Goal: Task Accomplishment & Management: Complete application form

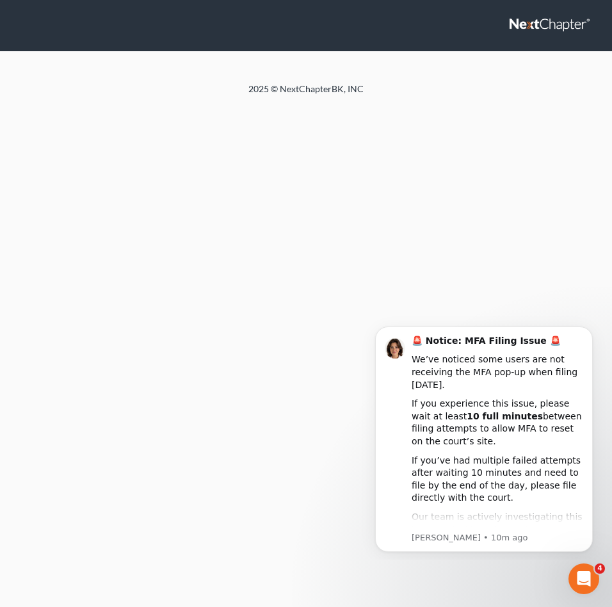
click at [482, 201] on div "Home New Case Client Portal DebtorCC Payments The Law Office of Furonda Brasfie…" at bounding box center [306, 303] width 612 height 607
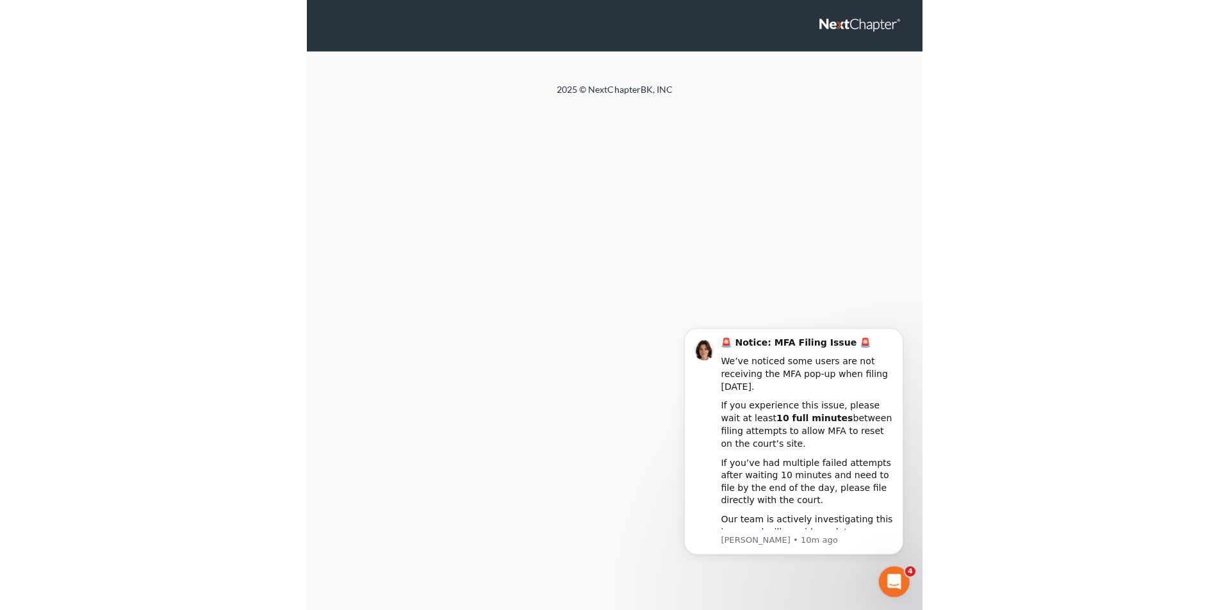
scroll to position [9, 0]
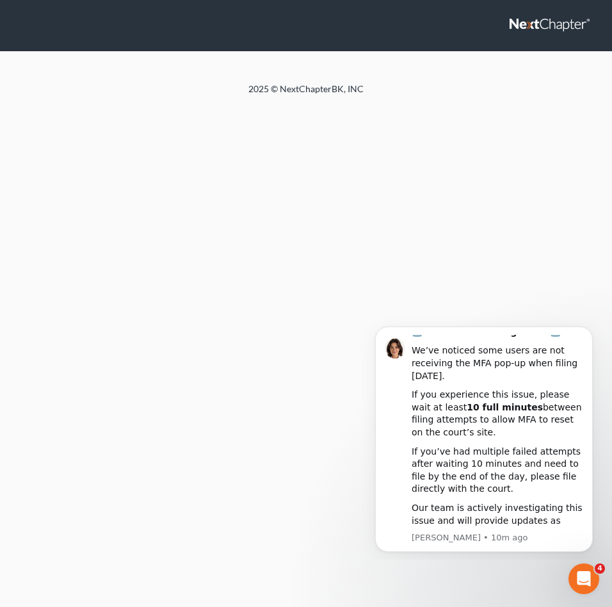
click at [520, 273] on div "Home New Case Client Portal DebtorCC Payments The Law Office of Furonda Brasfie…" at bounding box center [306, 303] width 612 height 607
click at [556, 338] on div "🚨 Notice: MFA Filing Issue 🚨" at bounding box center [498, 332] width 172 height 13
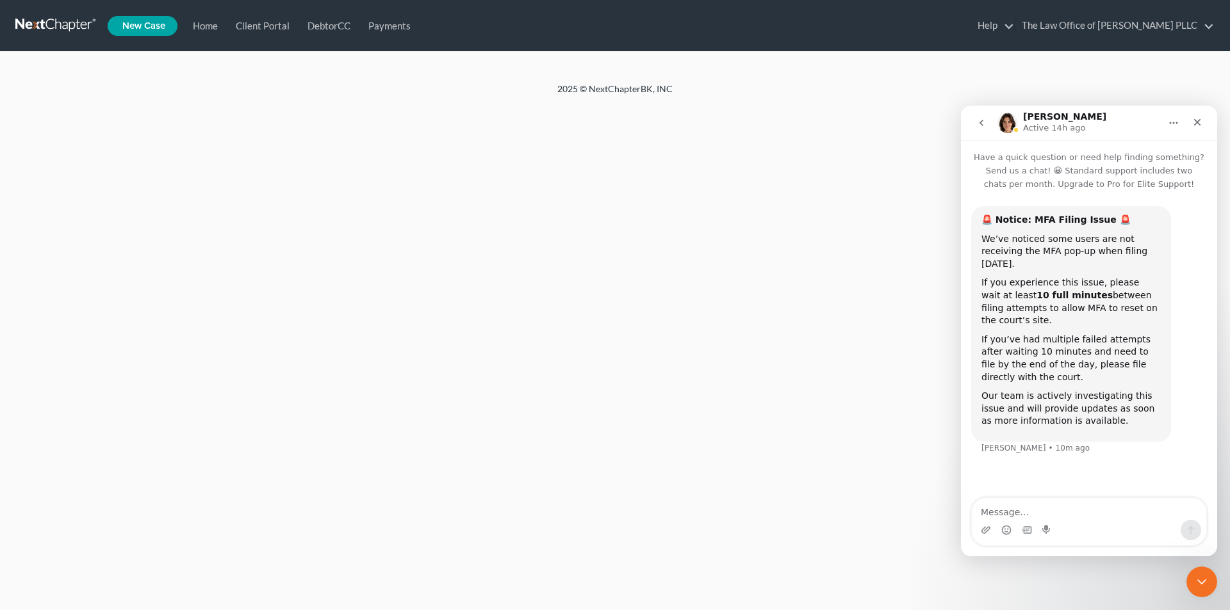
scroll to position [0, 0]
click at [612, 125] on div "Close" at bounding box center [1197, 122] width 23 height 23
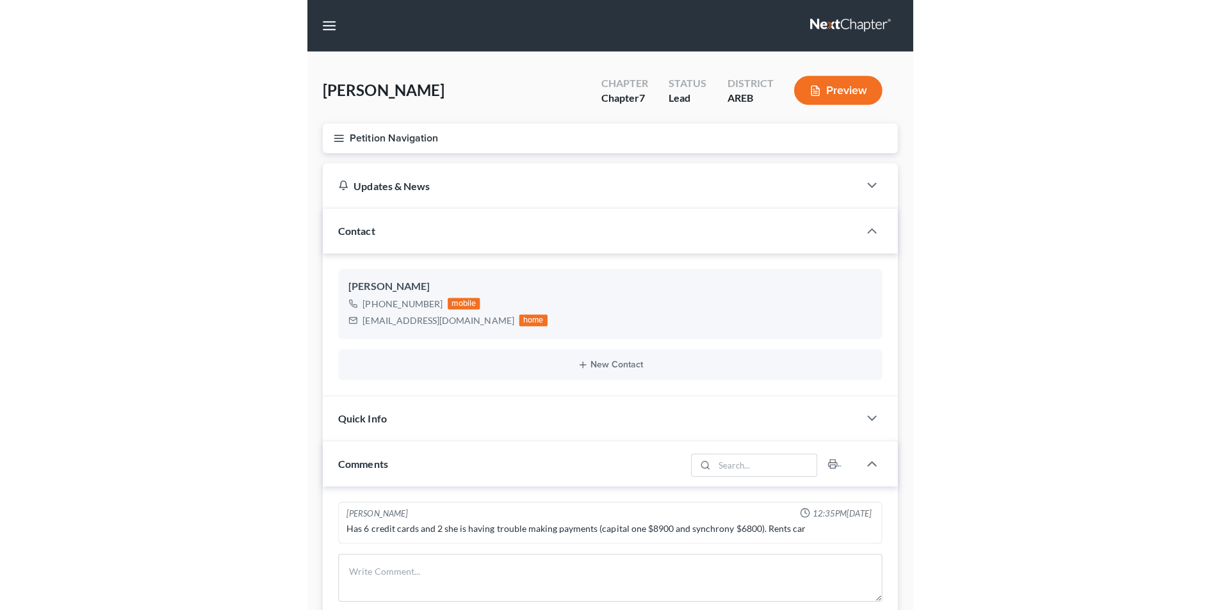
scroll to position [2546, 0]
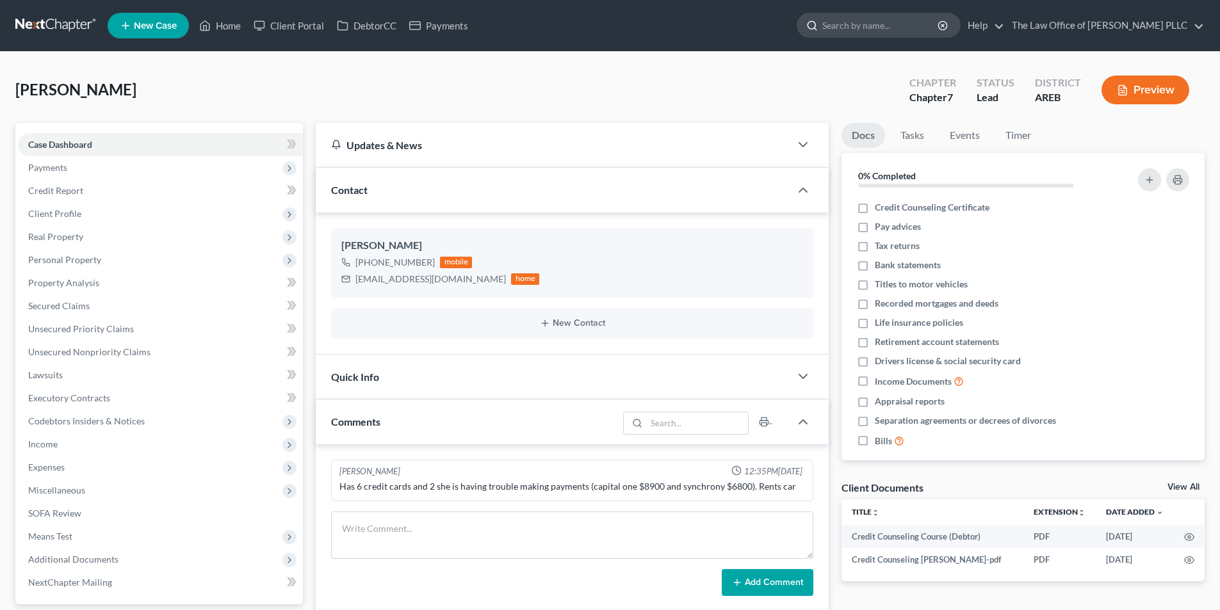
click at [832, 31] on input "search" at bounding box center [880, 25] width 117 height 24
type input "[PERSON_NAME]"
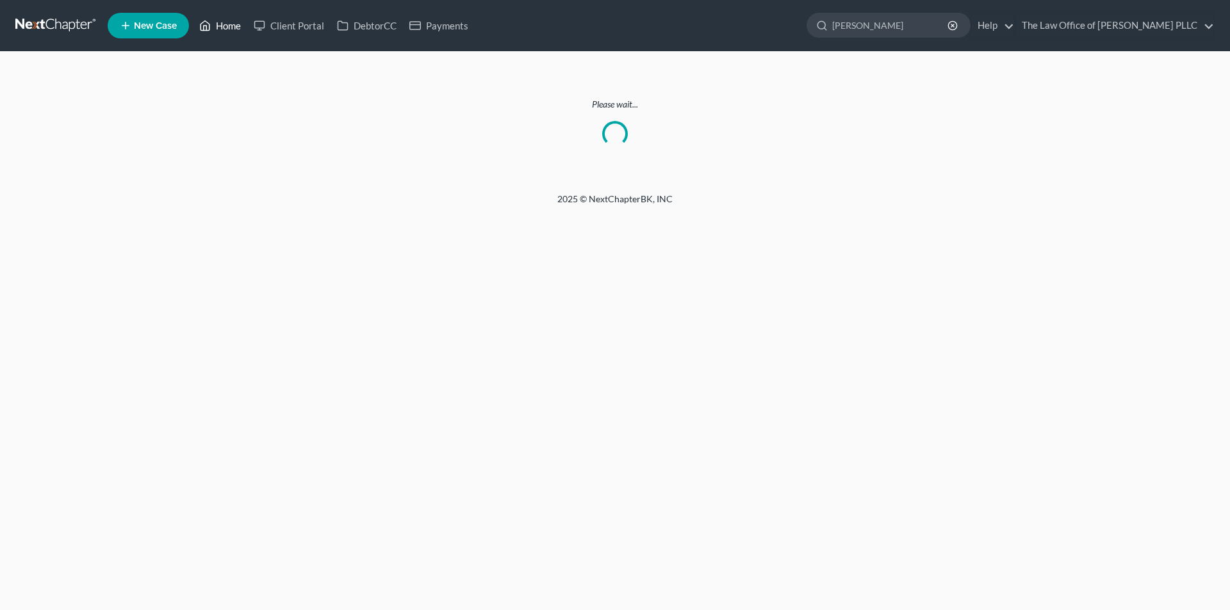
click at [228, 28] on link "Home" at bounding box center [220, 25] width 54 height 23
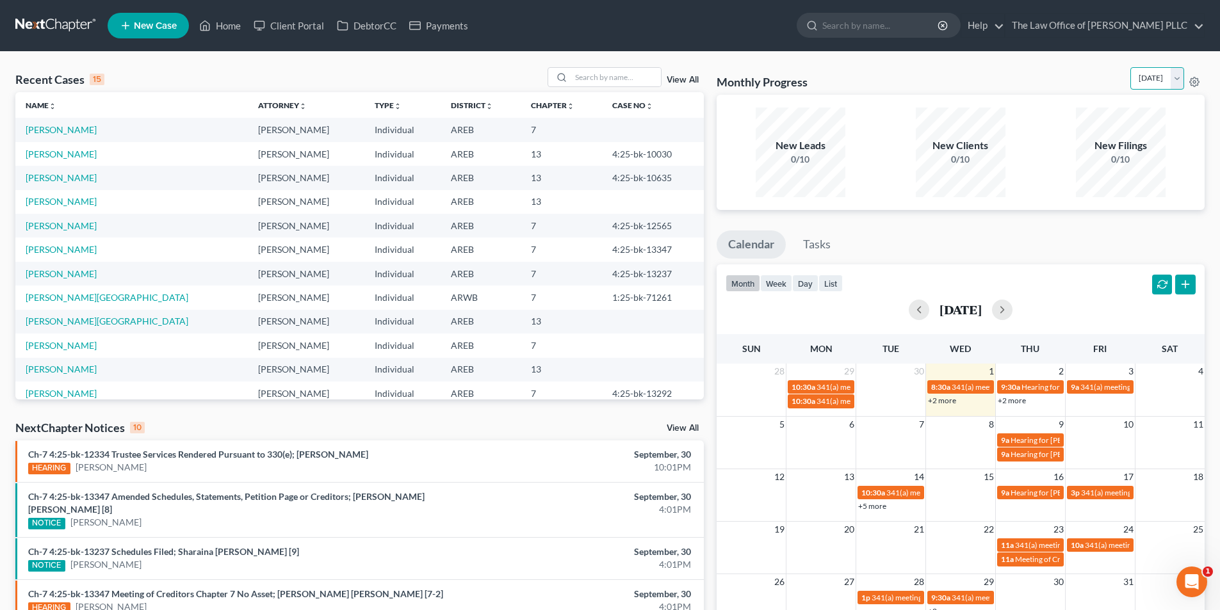
click at [1177, 78] on select "October 2025 September 2025 August 2025 July 2025 June 2025 May 2025 April 2025…" at bounding box center [1158, 78] width 54 height 22
click at [1131, 67] on select "October 2025 September 2025 August 2025 July 2025 June 2025 May 2025 April 2025…" at bounding box center [1158, 78] width 54 height 22
click at [1179, 79] on select "October 2025 September 2025 August 2025 July 2025 June 2025 May 2025 April 2025…" at bounding box center [1158, 78] width 54 height 22
click at [1131, 67] on select "October 2025 September 2025 August 2025 July 2025 June 2025 May 2025 April 2025…" at bounding box center [1158, 78] width 54 height 22
click at [1177, 81] on select "October 2025 September 2025 August 2025 July 2025 June 2025 May 2025 April 2025…" at bounding box center [1158, 78] width 54 height 22
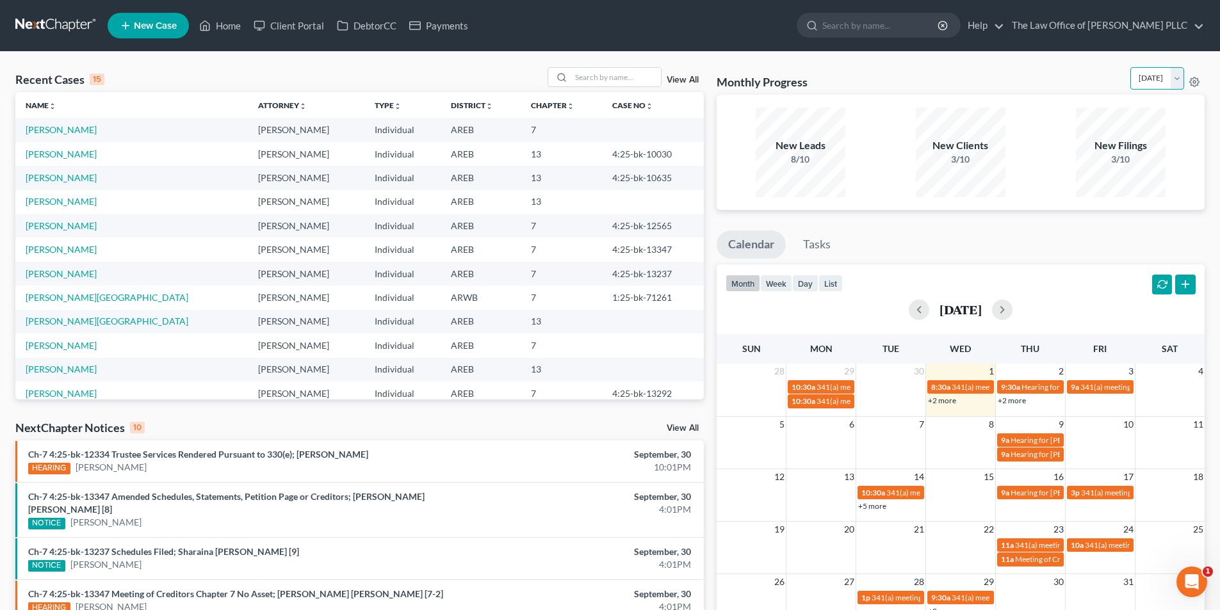
click at [1131, 67] on select "October 2025 September 2025 August 2025 July 2025 June 2025 May 2025 April 2025…" at bounding box center [1158, 78] width 54 height 22
click at [1177, 78] on select "October 2025 September 2025 August 2025 July 2025 June 2025 May 2025 April 2025…" at bounding box center [1158, 78] width 54 height 22
click at [1131, 67] on select "October 2025 September 2025 August 2025 July 2025 June 2025 May 2025 April 2025…" at bounding box center [1158, 78] width 54 height 22
click at [1177, 78] on select "October 2025 September 2025 August 2025 July 2025 June 2025 May 2025 April 2025…" at bounding box center [1158, 78] width 54 height 22
click at [1131, 67] on select "October 2025 September 2025 August 2025 July 2025 June 2025 May 2025 April 2025…" at bounding box center [1158, 78] width 54 height 22
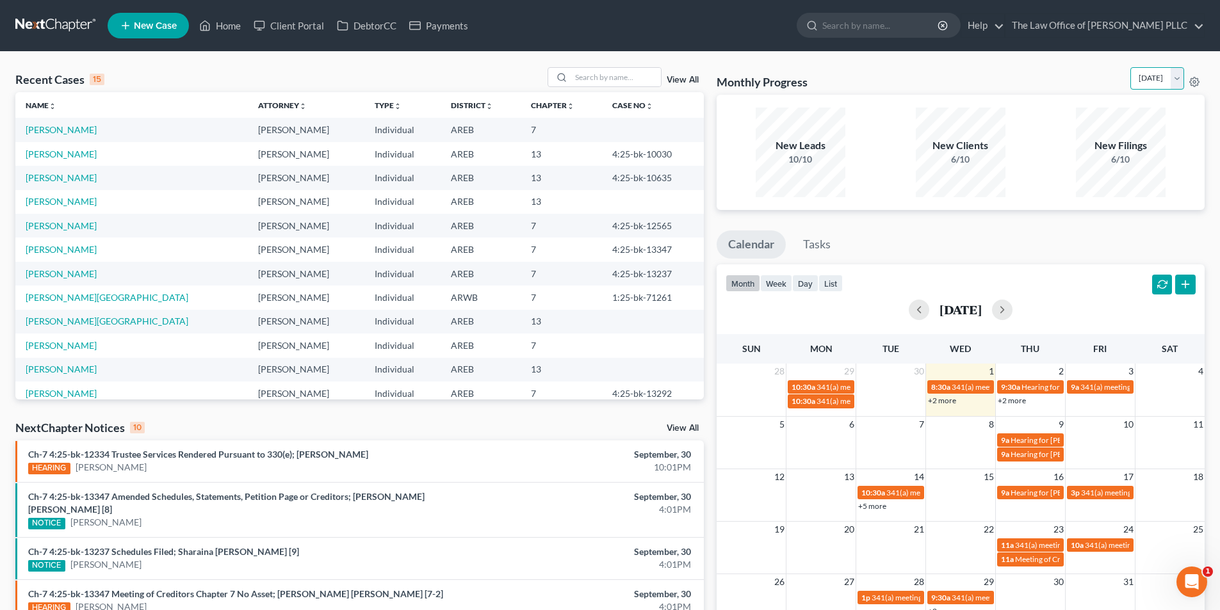
click at [1177, 78] on select "October 2025 September 2025 August 2025 July 2025 June 2025 May 2025 April 2025…" at bounding box center [1158, 78] width 54 height 22
click at [1131, 67] on select "October 2025 September 2025 August 2025 July 2025 June 2025 May 2025 April 2025…" at bounding box center [1158, 78] width 54 height 22
click at [1177, 81] on select "October 2025 September 2025 August 2025 July 2025 June 2025 May 2025 April 2025…" at bounding box center [1158, 78] width 54 height 22
click at [1131, 67] on select "October 2025 September 2025 August 2025 July 2025 June 2025 May 2025 April 2025…" at bounding box center [1158, 78] width 54 height 22
click at [1178, 81] on select "October 2025 September 2025 August 2025 July 2025 June 2025 May 2025 April 2025…" at bounding box center [1158, 78] width 54 height 22
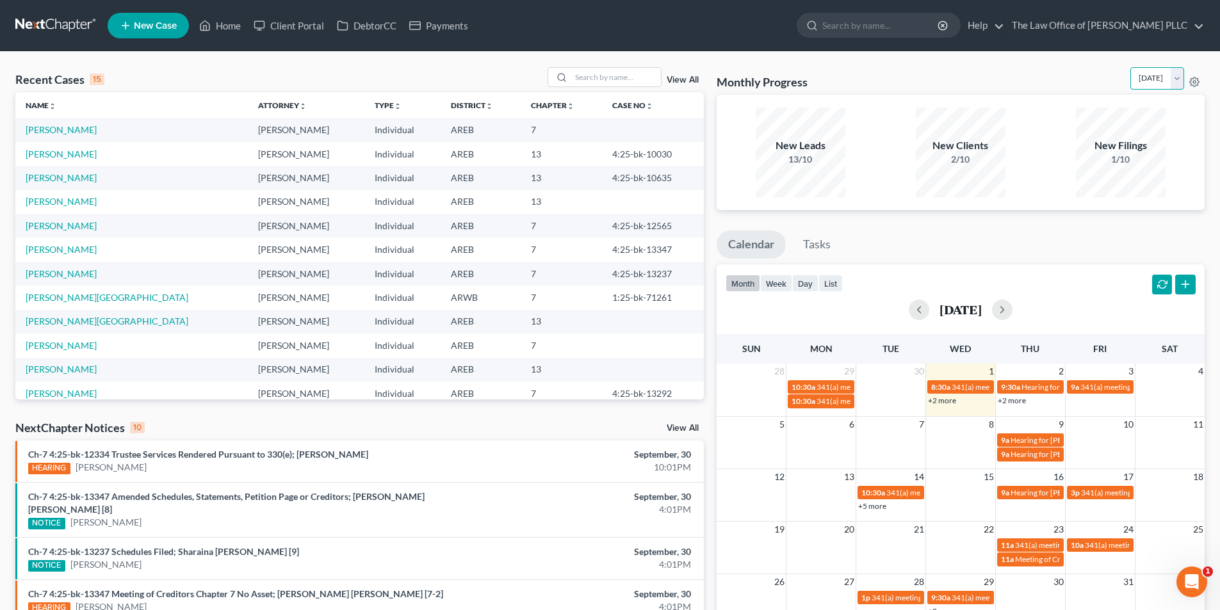
click at [1131, 67] on select "October 2025 September 2025 August 2025 July 2025 June 2025 May 2025 April 2025…" at bounding box center [1158, 78] width 54 height 22
click at [1177, 79] on select "October 2025 September 2025 August 2025 July 2025 June 2025 May 2025 April 2025…" at bounding box center [1158, 78] width 54 height 22
click at [1131, 67] on select "October 2025 September 2025 August 2025 July 2025 June 2025 May 2025 April 2025…" at bounding box center [1158, 78] width 54 height 22
click at [1178, 78] on select "October 2025 September 2025 August 2025 July 2025 June 2025 May 2025 April 2025…" at bounding box center [1158, 78] width 54 height 22
click at [1131, 67] on select "October 2025 September 2025 August 2025 July 2025 June 2025 May 2025 April 2025…" at bounding box center [1158, 78] width 54 height 22
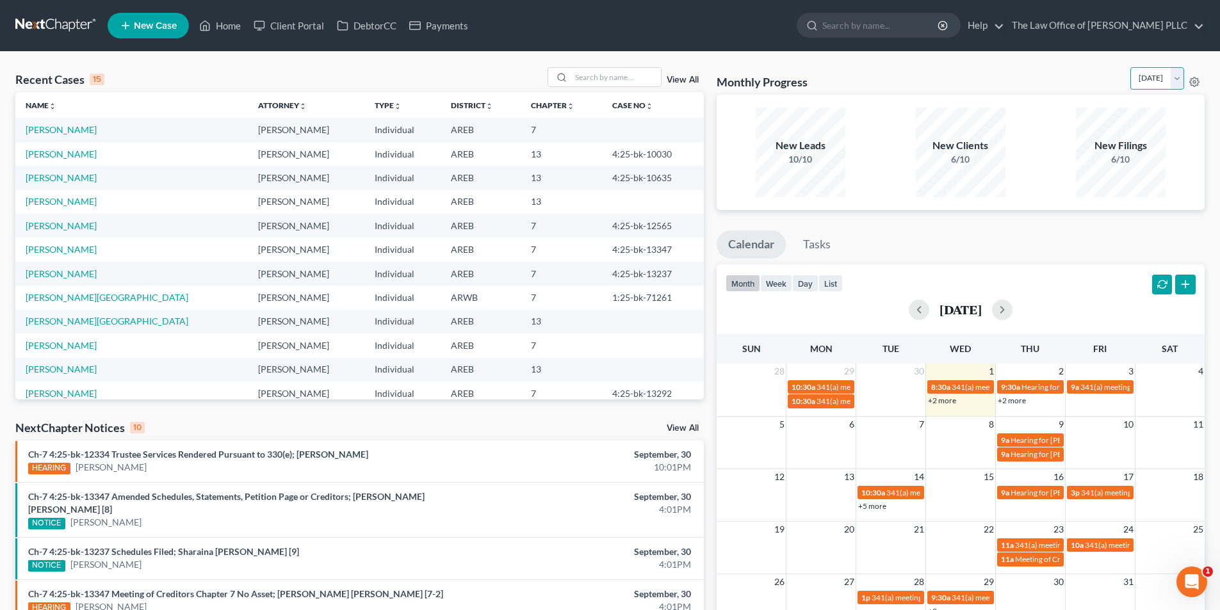
click at [1175, 77] on select "October 2025 September 2025 August 2025 July 2025 June 2025 May 2025 April 2025…" at bounding box center [1158, 78] width 54 height 22
select select "0"
click at [1131, 67] on select "October 2025 September 2025 August 2025 July 2025 June 2025 May 2025 April 2025…" at bounding box center [1158, 78] width 54 height 22
click at [865, 26] on input "search" at bounding box center [880, 25] width 117 height 24
type input "[PERSON_NAME]"
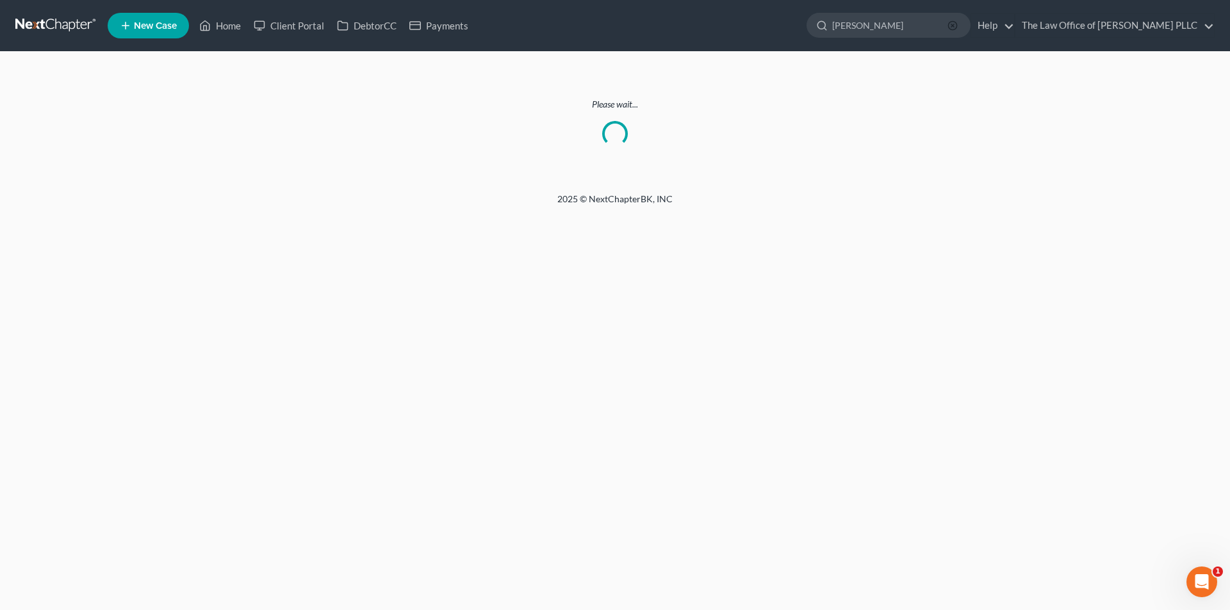
click at [949, 21] on icon "button" at bounding box center [952, 25] width 10 height 10
click at [953, 23] on icon "button" at bounding box center [952, 25] width 10 height 10
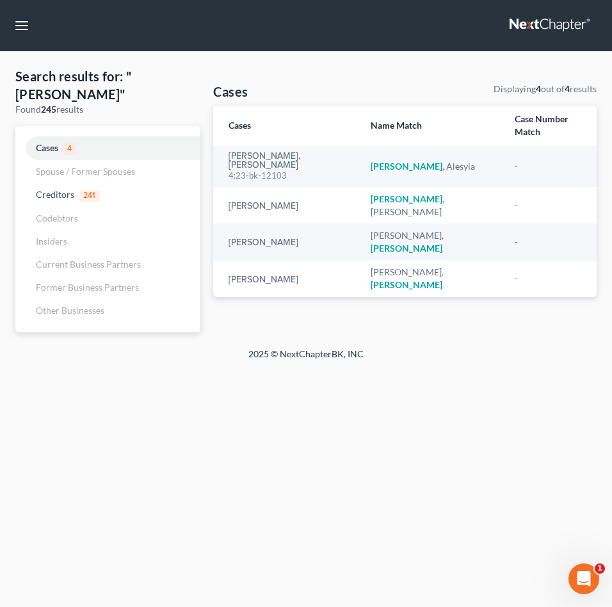
click at [380, 357] on div "Home New Case Client Portal DebtorCC Payments The Law Office of [GEOGRAPHIC_DAT…" at bounding box center [306, 303] width 612 height 607
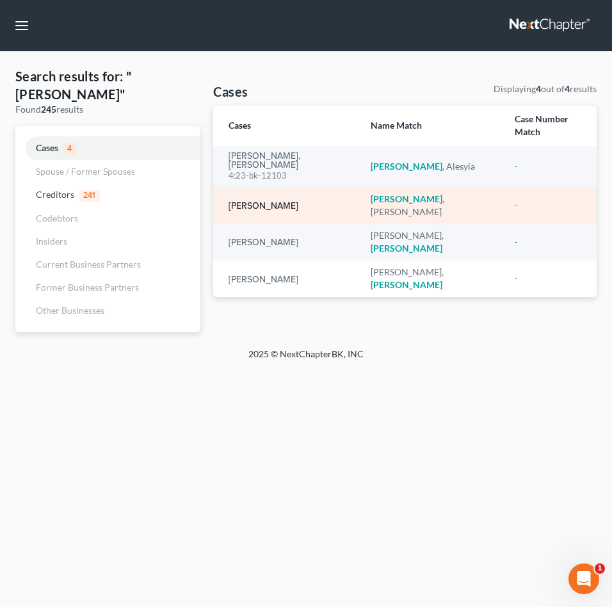
click at [284, 202] on link "[PERSON_NAME]" at bounding box center [264, 206] width 70 height 9
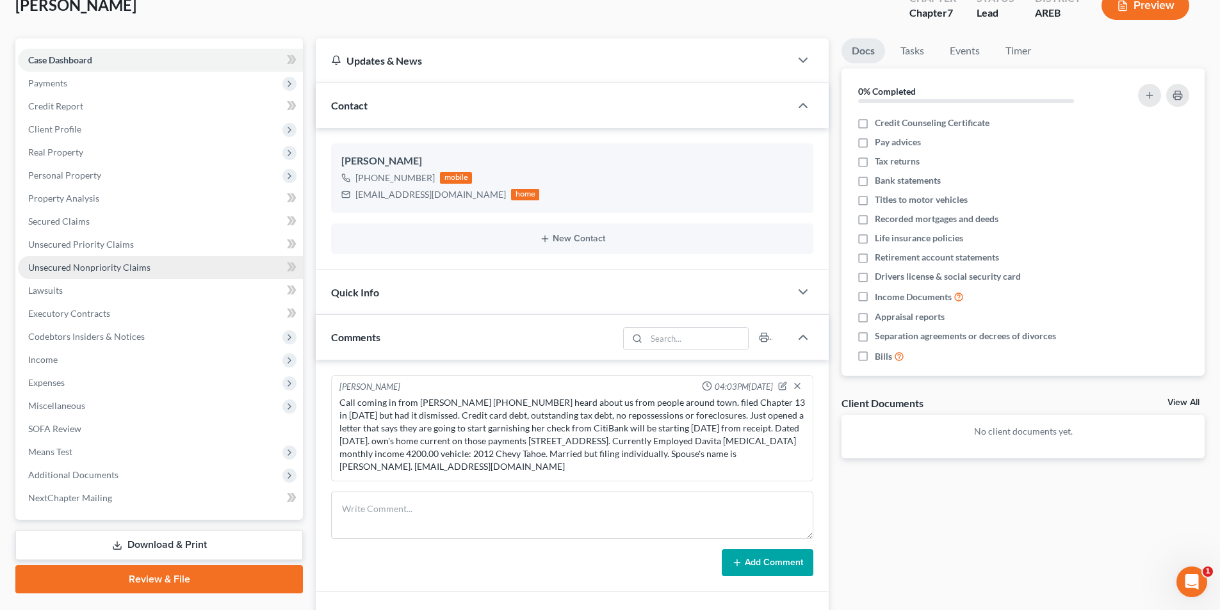
scroll to position [128, 0]
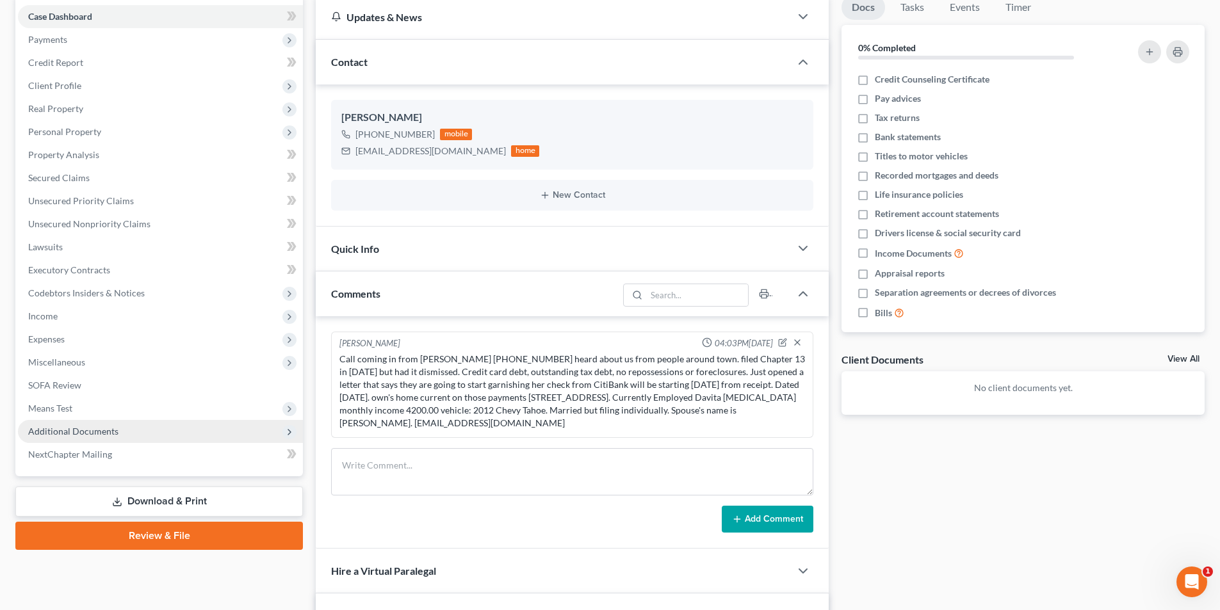
click at [61, 430] on span "Additional Documents" at bounding box center [73, 431] width 90 height 11
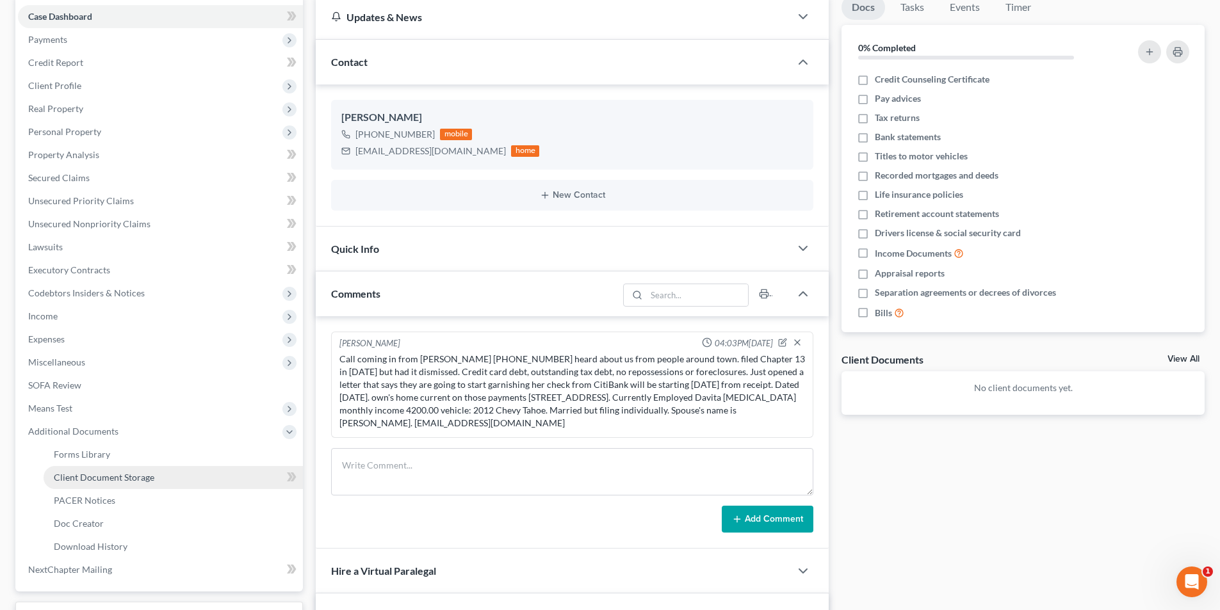
click at [70, 479] on span "Client Document Storage" at bounding box center [104, 477] width 101 height 11
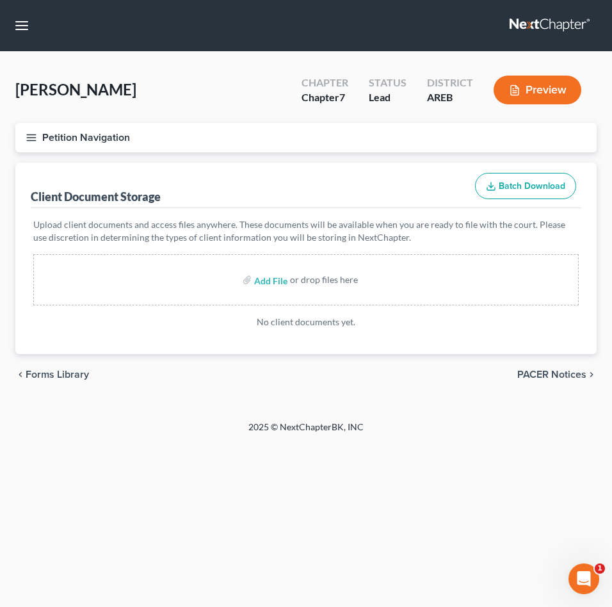
click at [279, 186] on div "Client Document Storage Batch Download" at bounding box center [306, 186] width 551 height 46
click at [265, 283] on input "file" at bounding box center [269, 279] width 31 height 23
type input "C:\fakepath\Certificate of 1st Credit Counseling [PERSON_NAME].pdf"
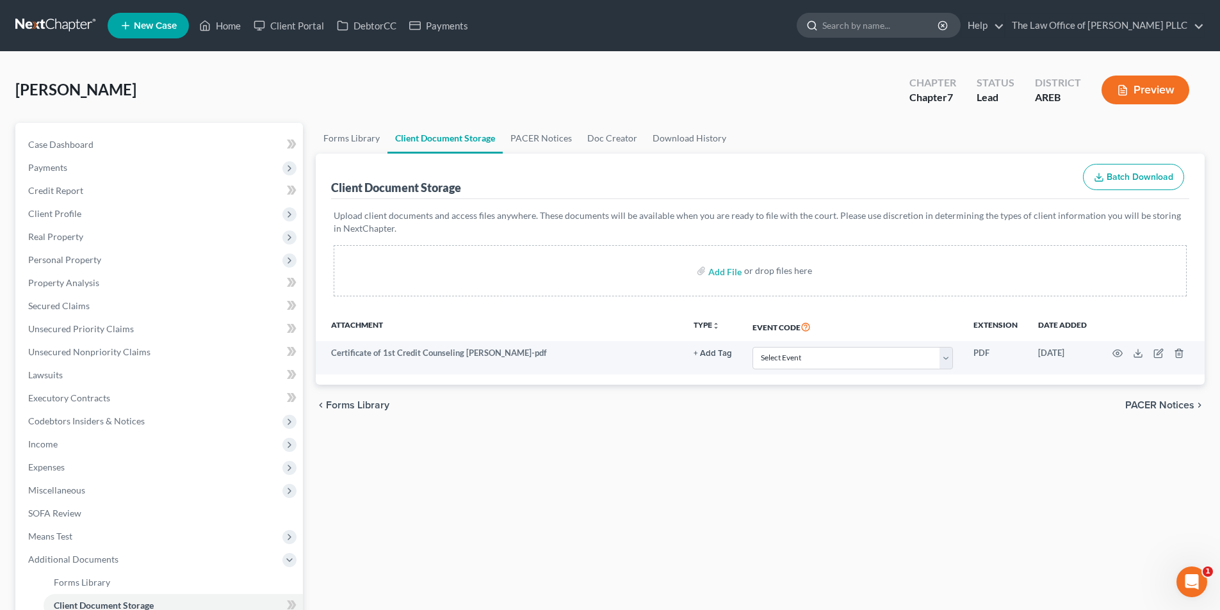
click at [612, 25] on input "search" at bounding box center [880, 25] width 117 height 24
type input "[PERSON_NAME]"
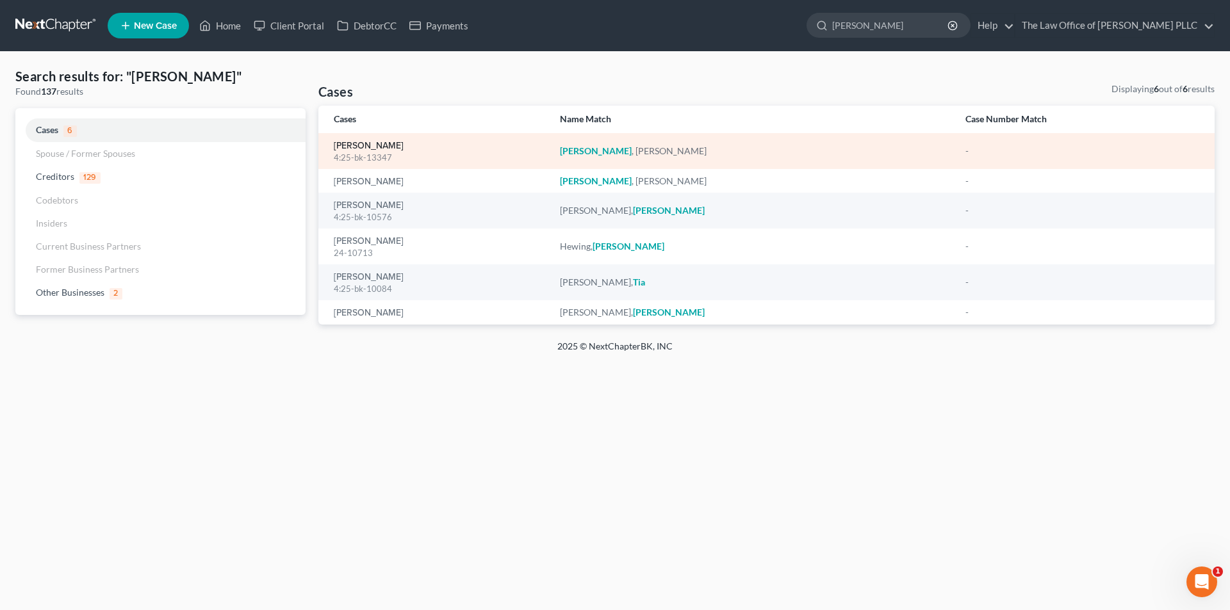
click at [369, 145] on link "[PERSON_NAME]" at bounding box center [369, 146] width 70 height 9
select select "0"
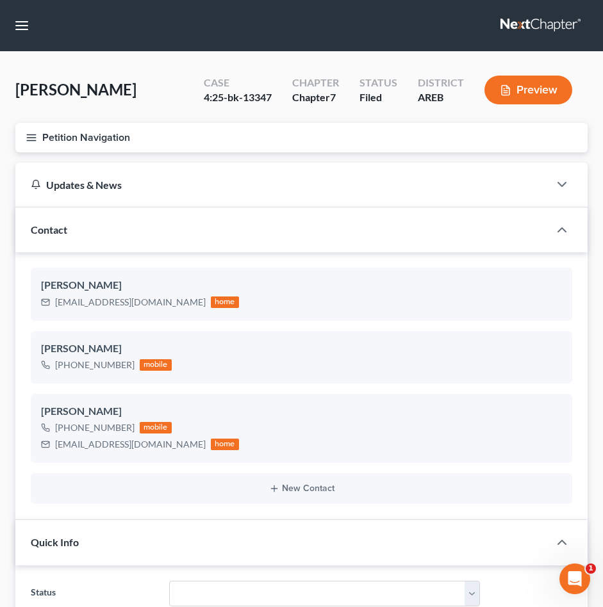
scroll to position [1139, 0]
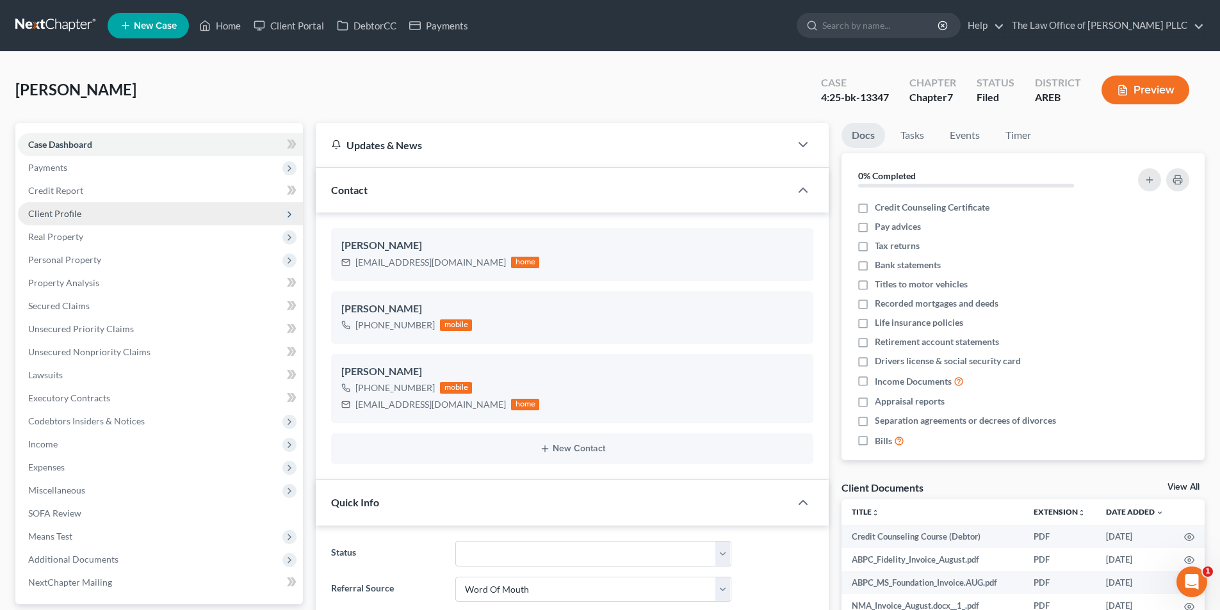
click at [44, 210] on span "Client Profile" at bounding box center [54, 213] width 53 height 11
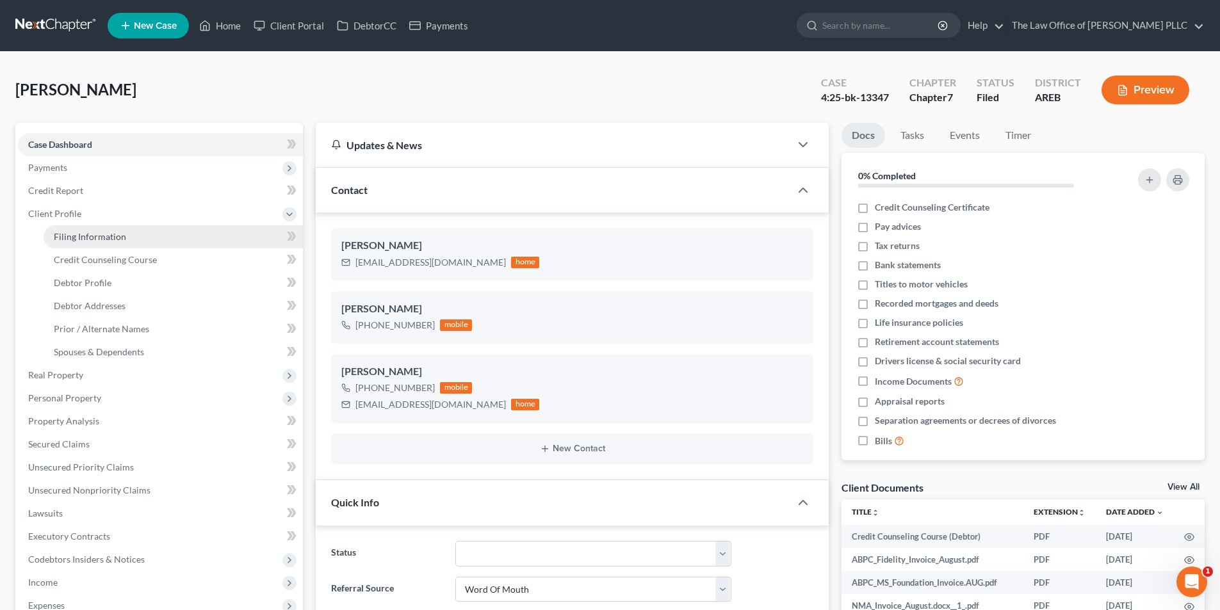
click at [77, 236] on span "Filing Information" at bounding box center [90, 236] width 72 height 11
select select "1"
select select "0"
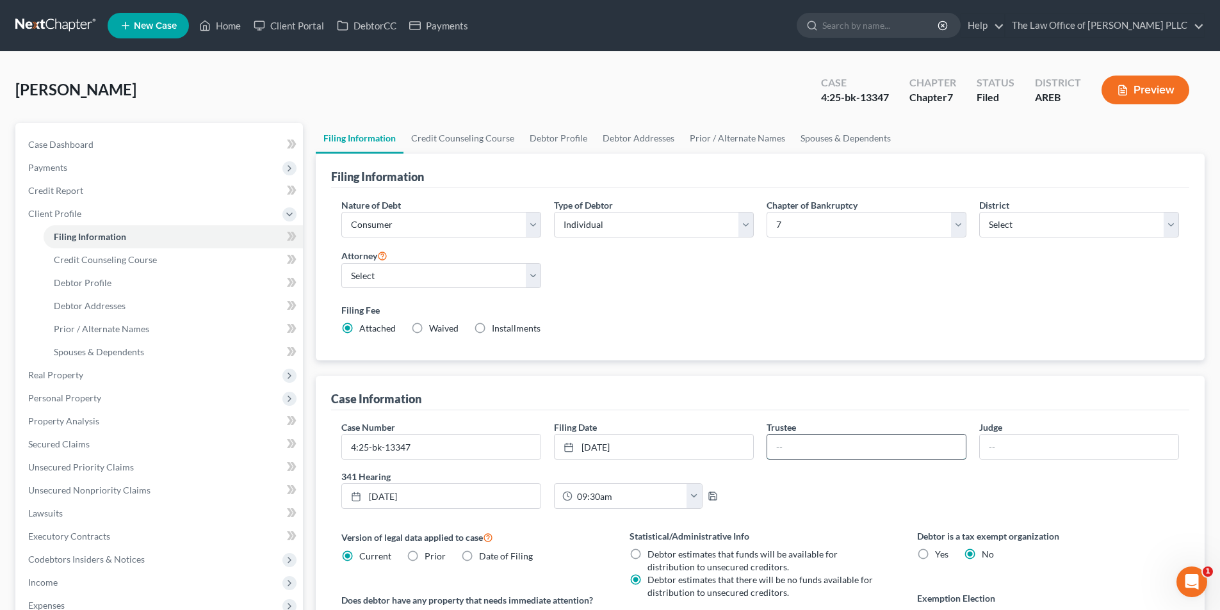
click at [612, 438] on input "text" at bounding box center [866, 447] width 199 height 24
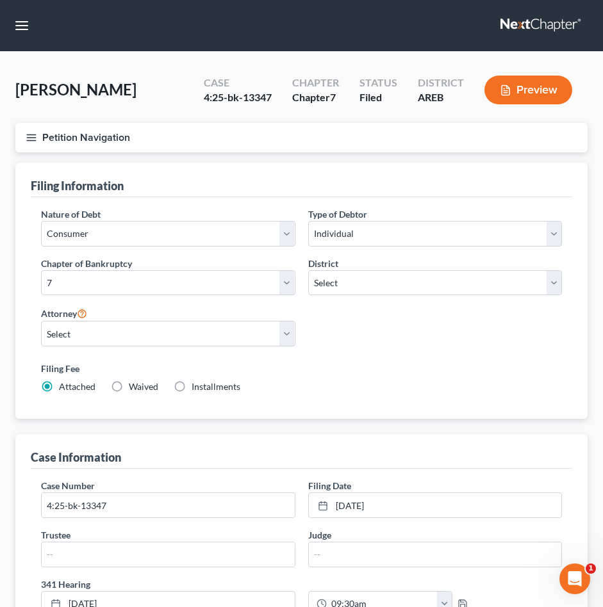
click at [414, 384] on div "Filing Fee Attached Waived Waived Installments Installments" at bounding box center [301, 377] width 521 height 31
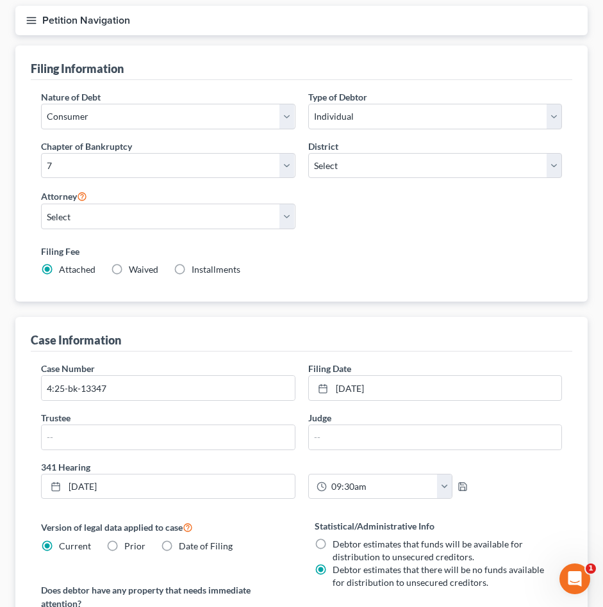
scroll to position [192, 0]
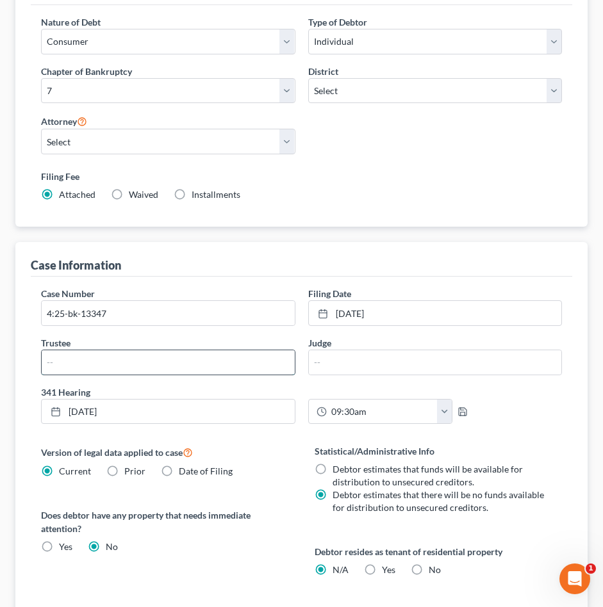
click at [176, 359] on input "text" at bounding box center [168, 362] width 253 height 24
type input "T"
type input "[PERSON_NAME]"
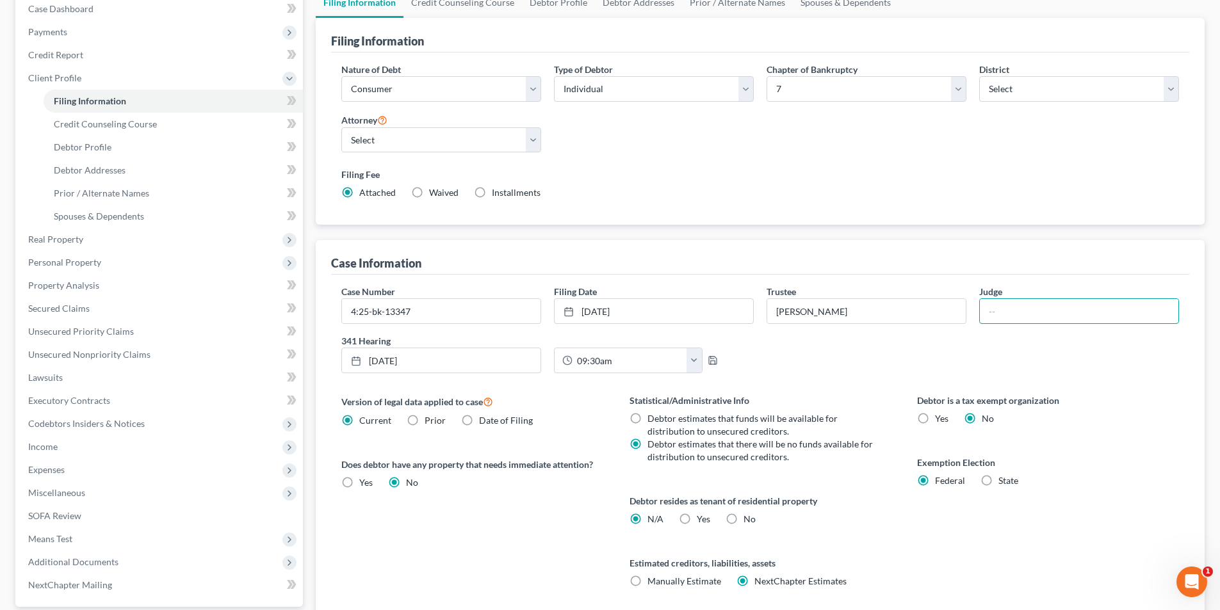
scroll to position [0, 0]
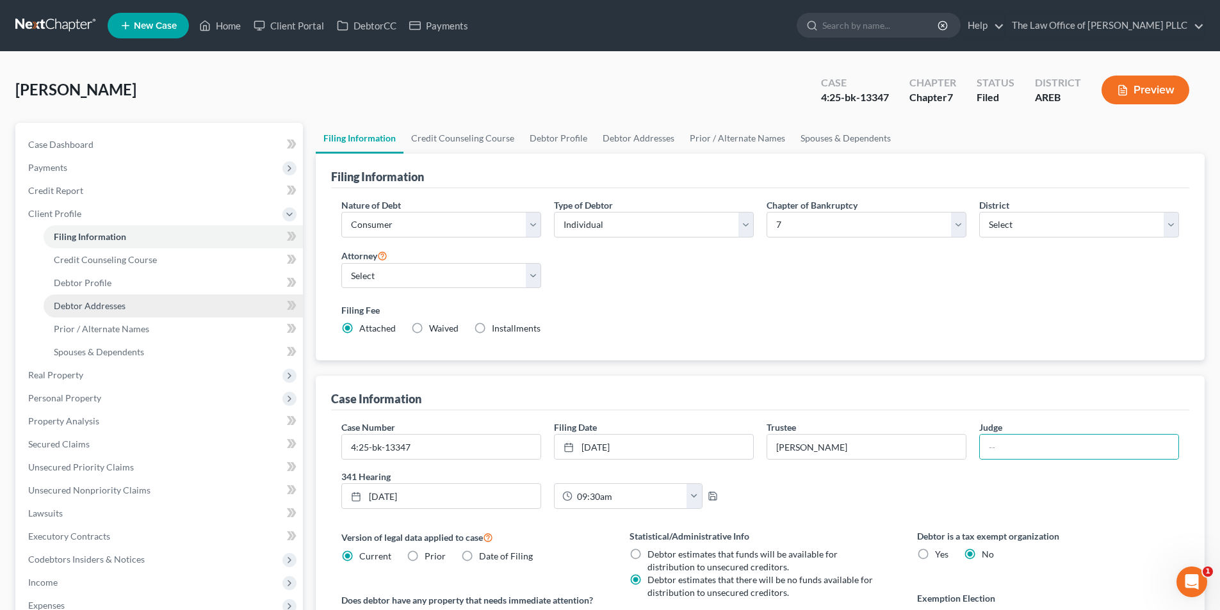
click at [81, 304] on span "Debtor Addresses" at bounding box center [90, 305] width 72 height 11
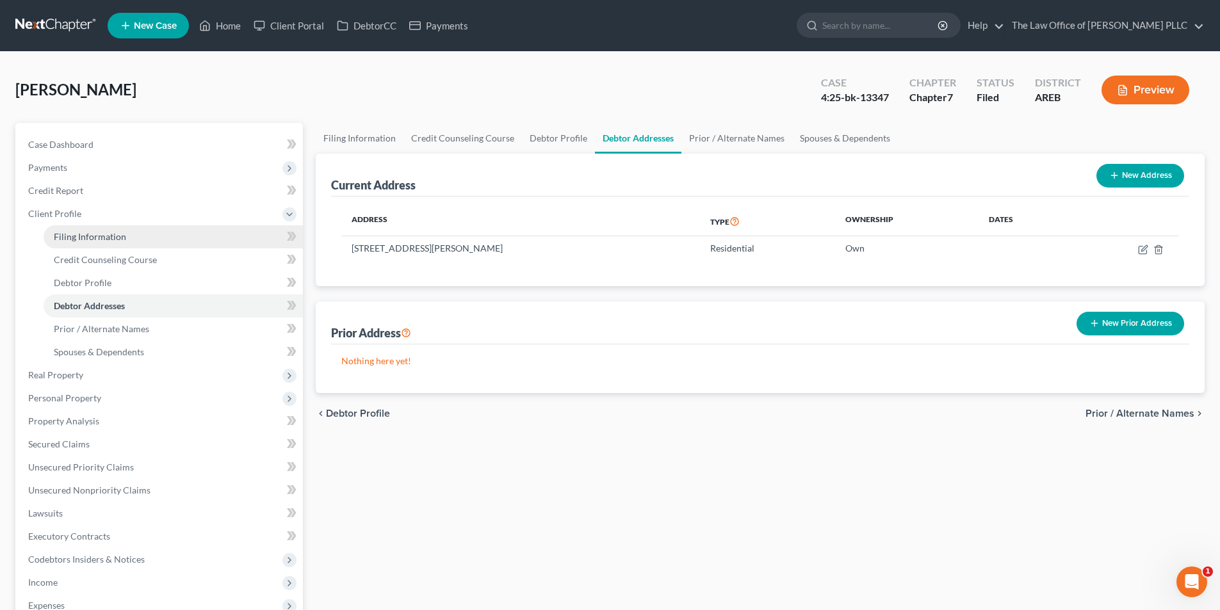
click at [106, 238] on span "Filing Information" at bounding box center [90, 236] width 72 height 11
select select "1"
select select "0"
select select "5"
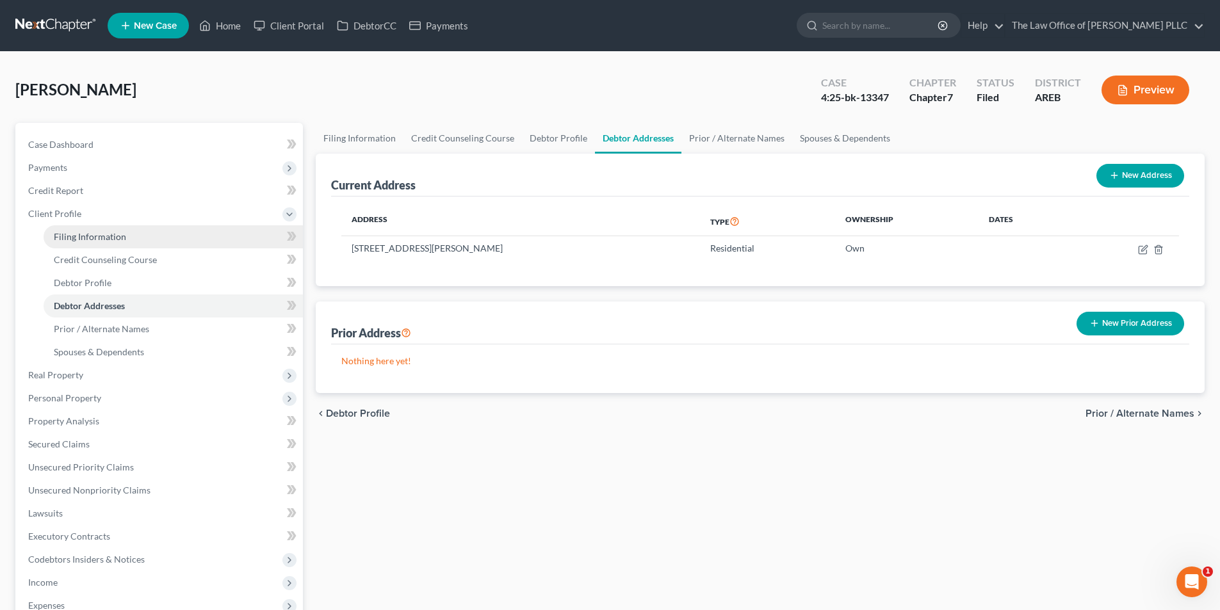
select select "0"
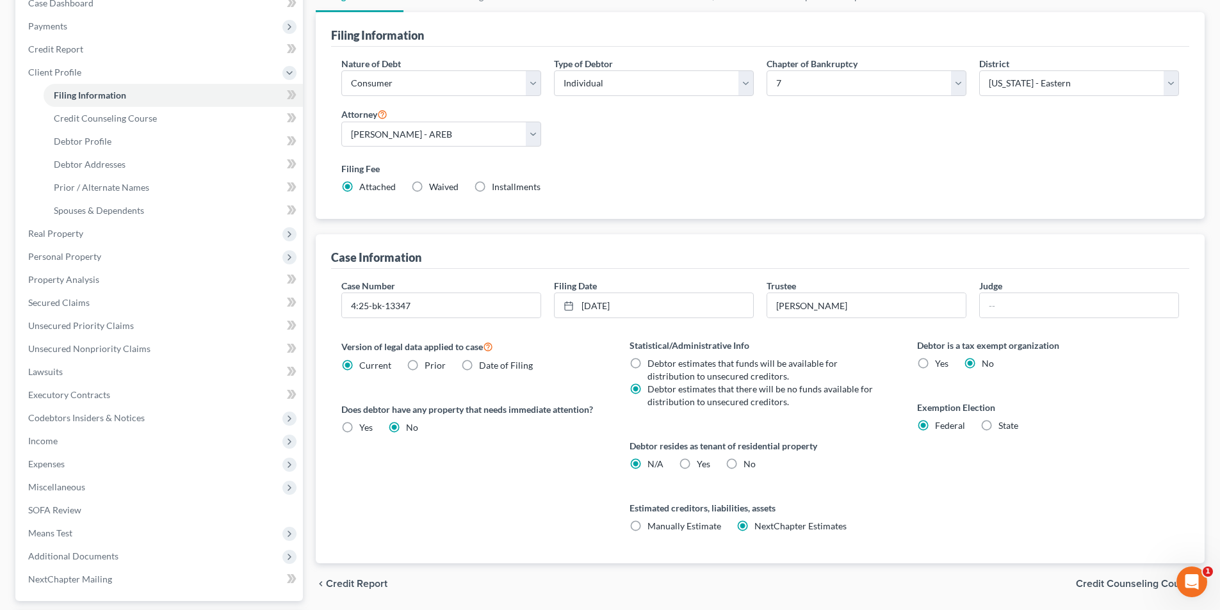
scroll to position [192, 0]
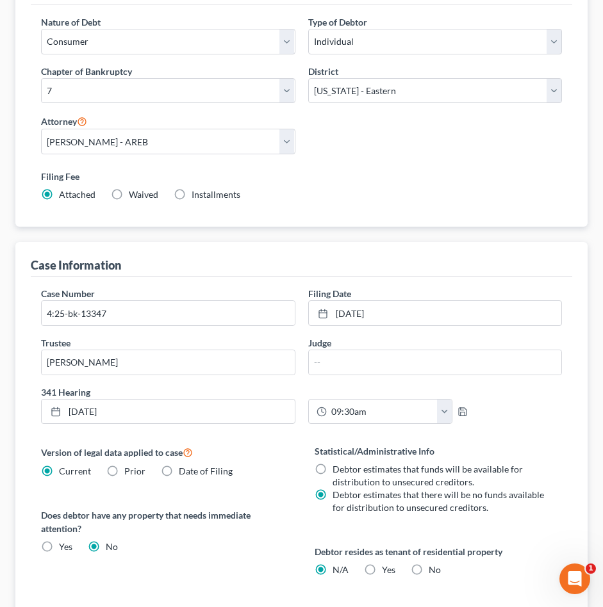
click at [343, 182] on label "Filing Fee" at bounding box center [301, 176] width 521 height 13
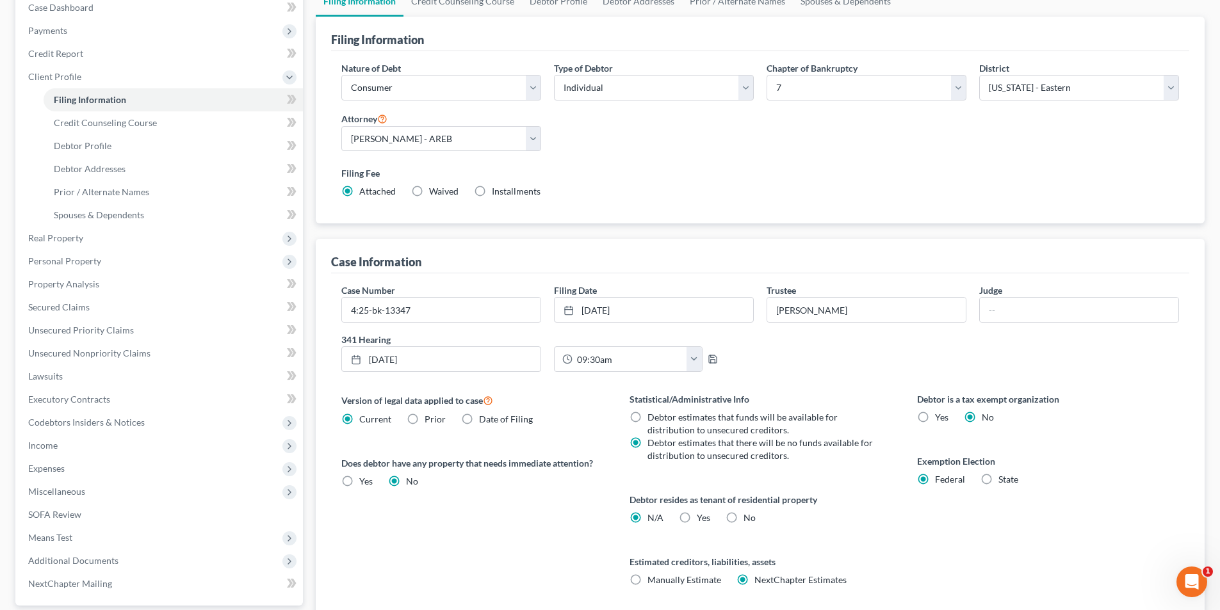
scroll to position [0, 0]
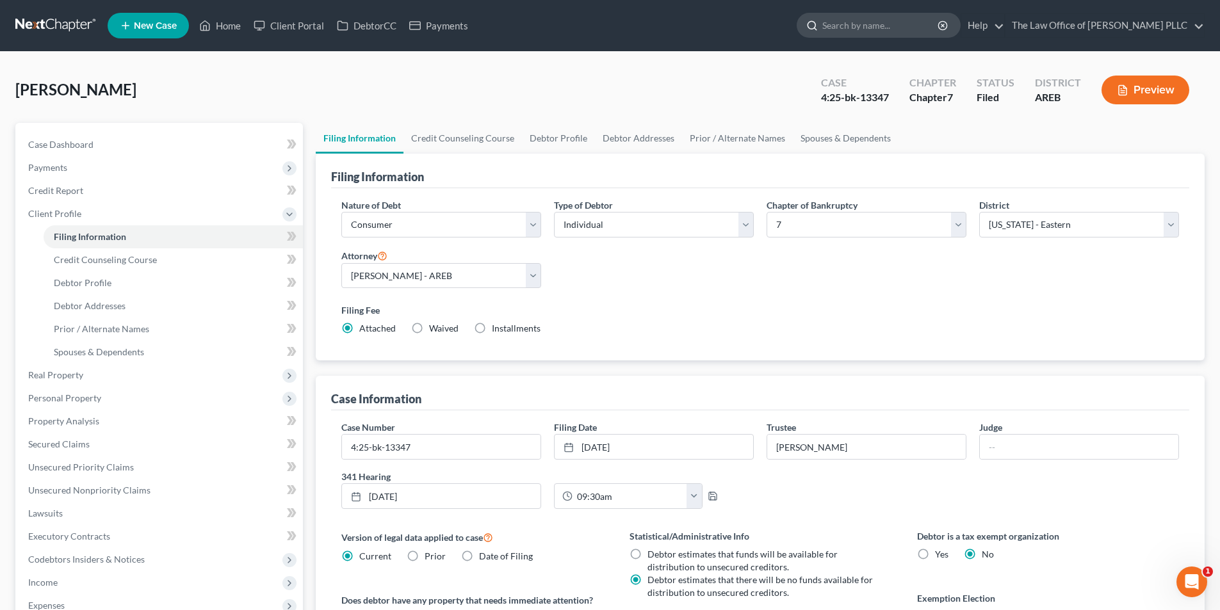
click at [612, 29] on input "search" at bounding box center [880, 25] width 117 height 24
type input "[PERSON_NAME]"
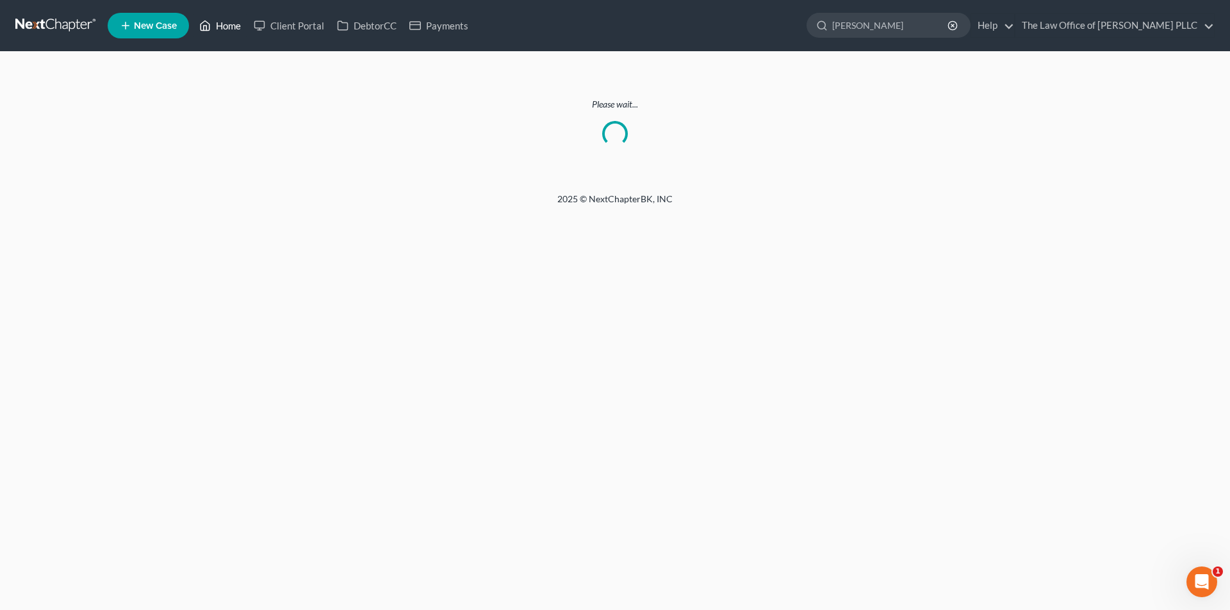
click at [225, 24] on link "Home" at bounding box center [220, 25] width 54 height 23
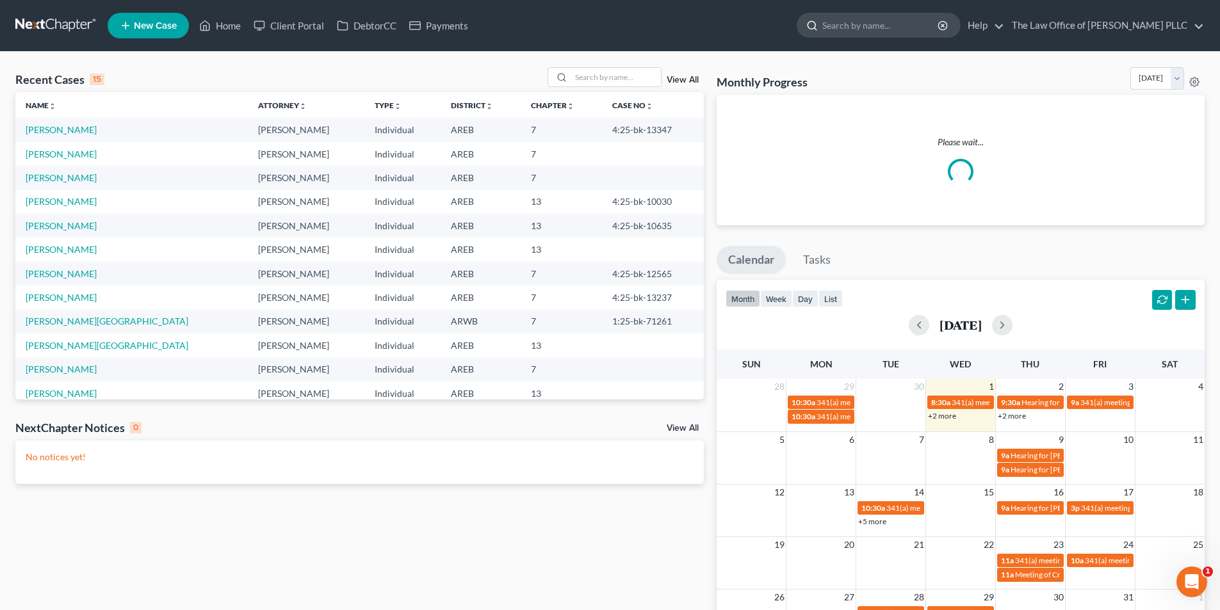
click at [612, 17] on input "search" at bounding box center [880, 25] width 117 height 24
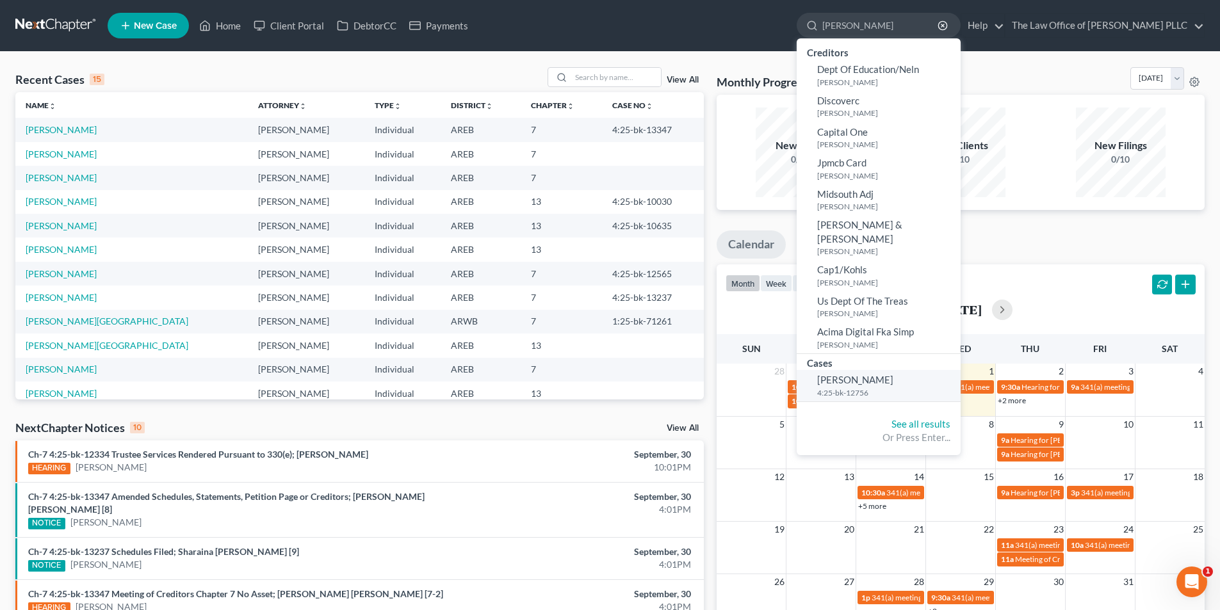
type input "[PERSON_NAME]"
click at [612, 374] on span "[PERSON_NAME]" at bounding box center [855, 380] width 76 height 12
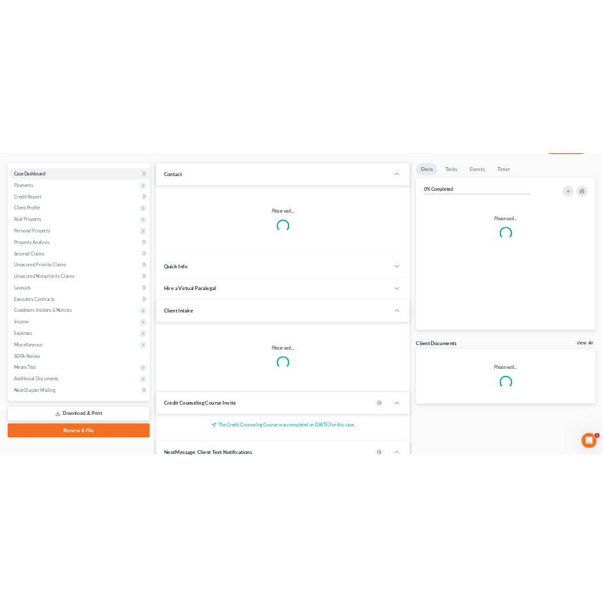
scroll to position [280, 0]
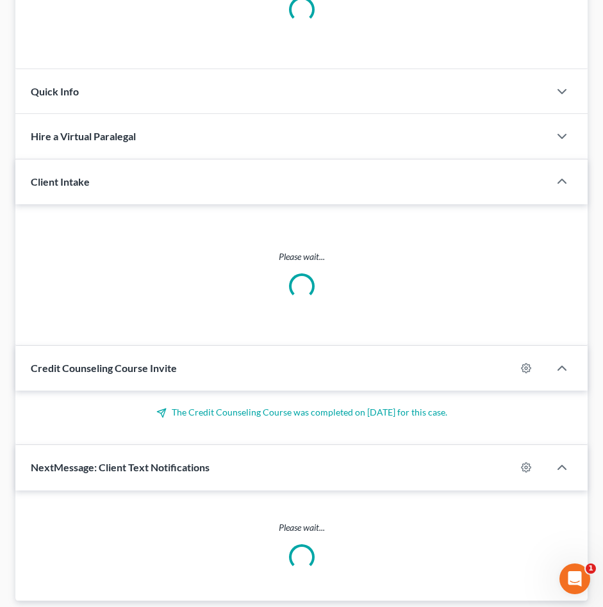
click at [350, 138] on div "Hire a Virtual Paralegal" at bounding box center [282, 136] width 534 height 44
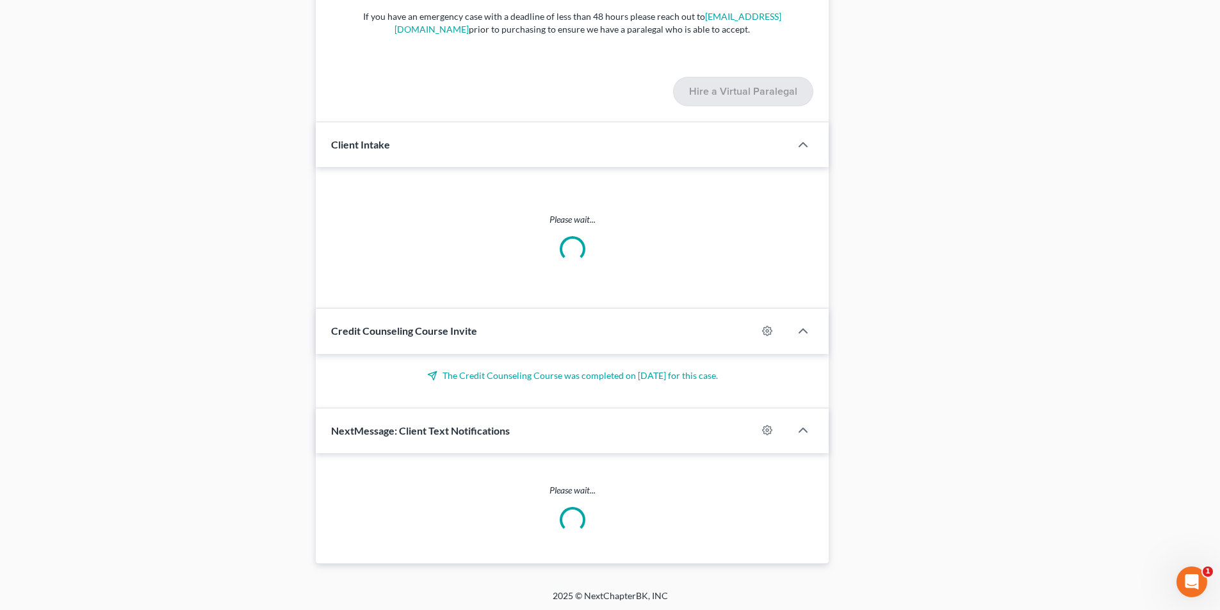
scroll to position [866, 0]
click at [457, 426] on span "NextMessage: Client Text Notifications" at bounding box center [420, 428] width 179 height 12
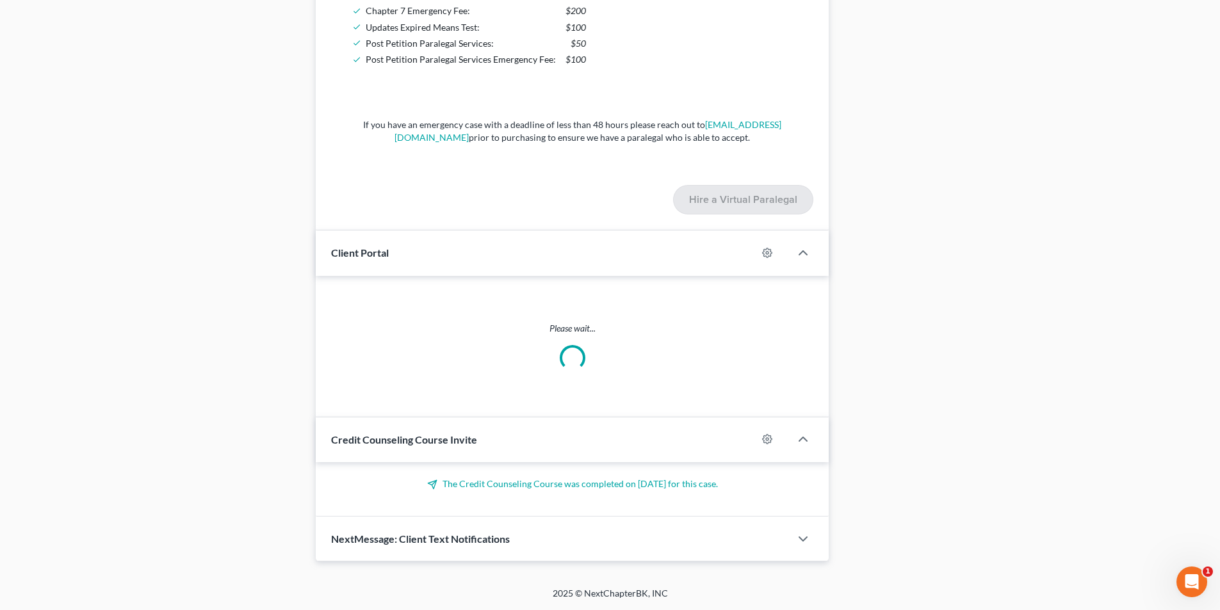
scroll to position [1241, 0]
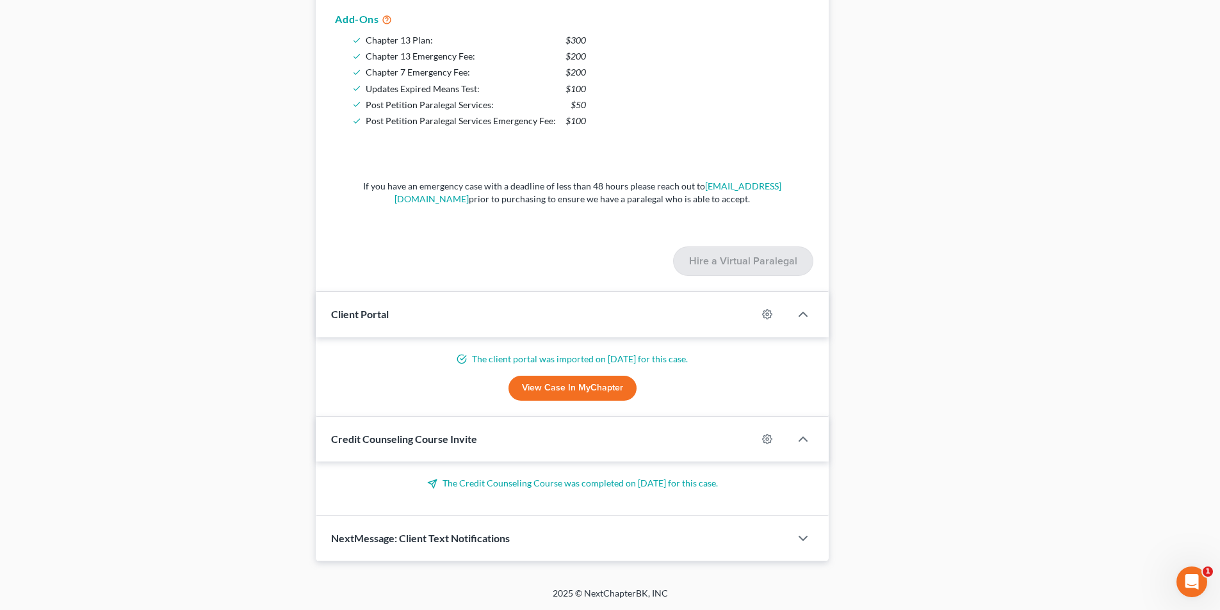
click at [464, 537] on span "NextMessage: Client Text Notifications" at bounding box center [420, 538] width 179 height 12
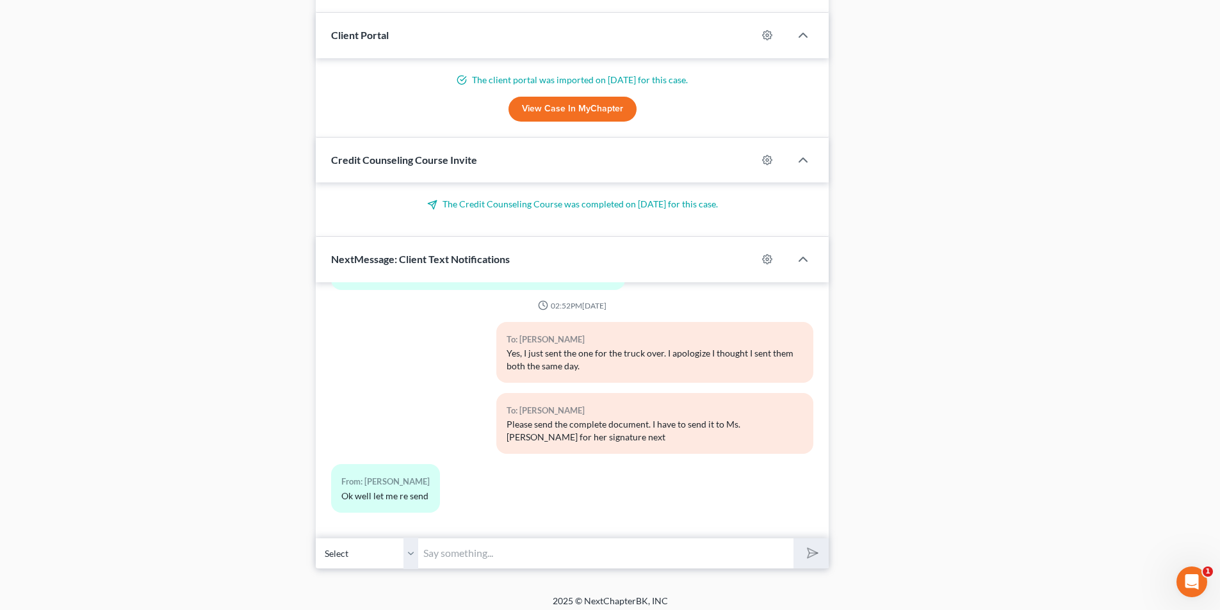
scroll to position [1528, 0]
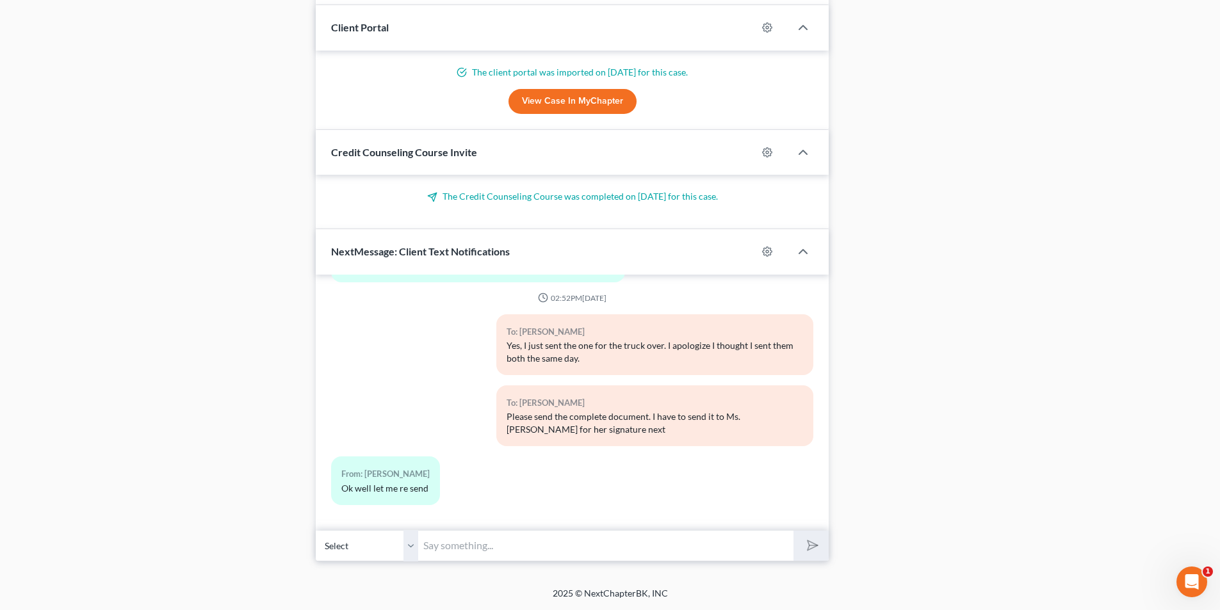
click at [459, 544] on input "text" at bounding box center [605, 545] width 375 height 31
type input "Hello. Just a reminder about your meeting of creditors [DATE] at 2:00 pm. via Z…"
click at [612, 531] on button "submit" at bounding box center [811, 546] width 35 height 30
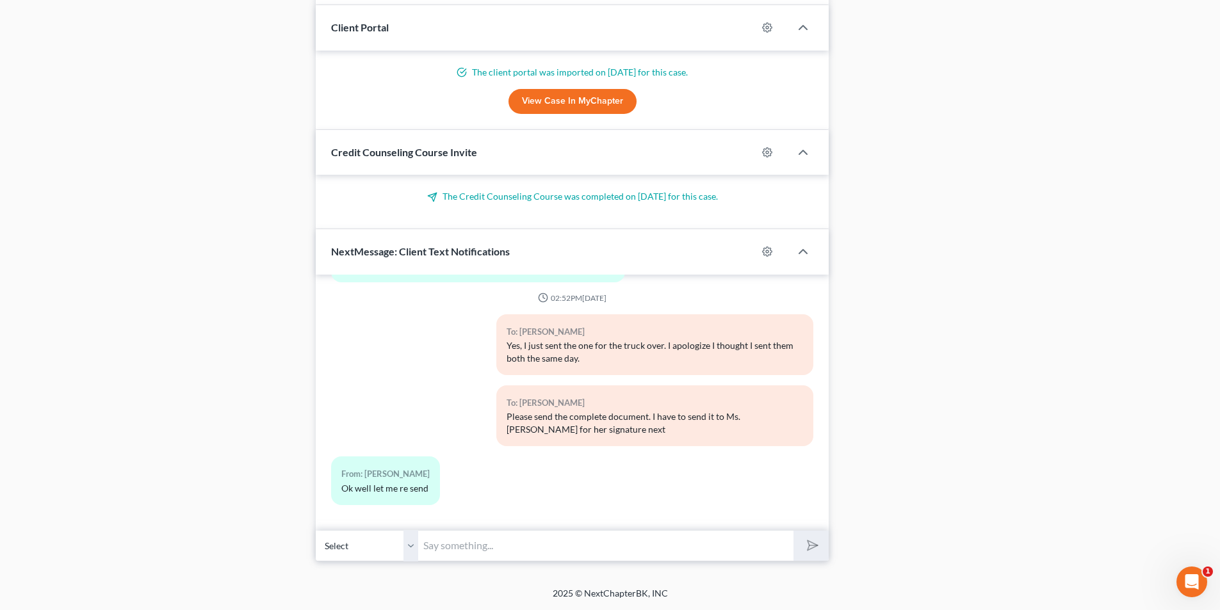
click at [500, 549] on input "text" at bounding box center [605, 545] width 375 height 31
click at [612, 496] on div "From: [PERSON_NAME] Ok well let me re send" at bounding box center [572, 486] width 495 height 58
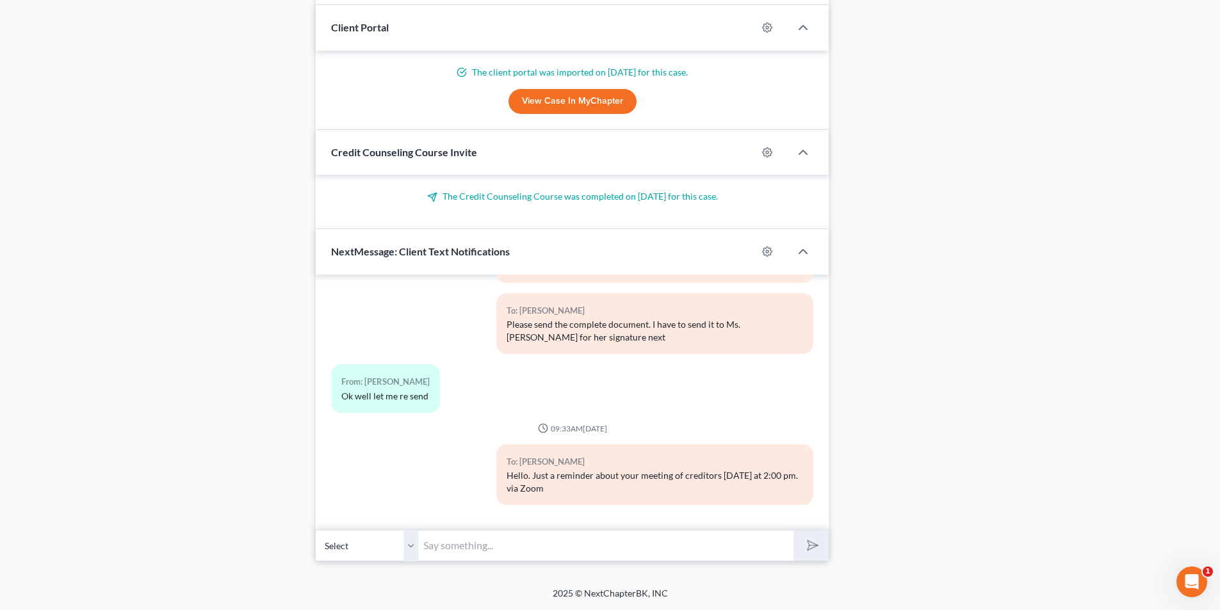
click at [501, 548] on input "text" at bounding box center [605, 545] width 375 height 31
paste input "Meeting ID [PHONE_NUMBER], Passcode 8225432478,"
type input "Meeting ID [PHONE_NUMBER], Passcode 8225432478,"
click at [612, 557] on button "submit" at bounding box center [811, 546] width 35 height 30
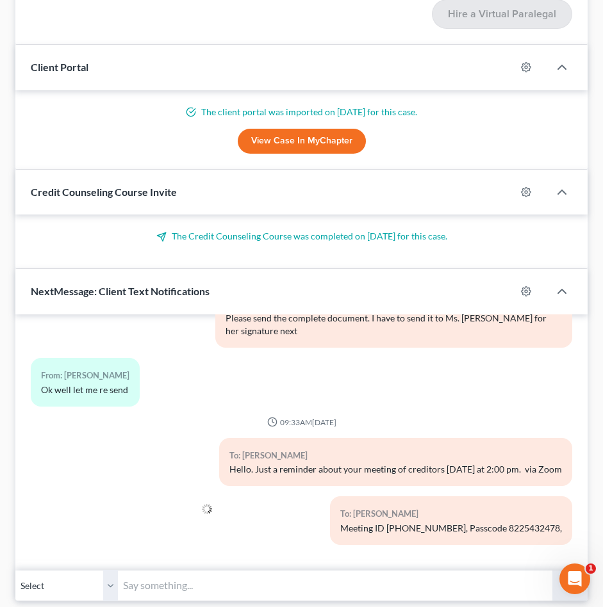
scroll to position [2868, 0]
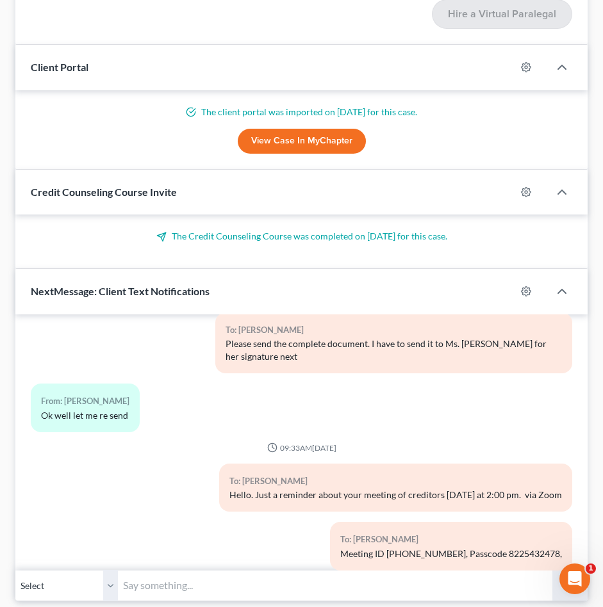
drag, startPoint x: 409, startPoint y: 78, endPoint x: 418, endPoint y: 53, distance: 27.4
click at [409, 78] on div "Client Portal" at bounding box center [265, 67] width 500 height 44
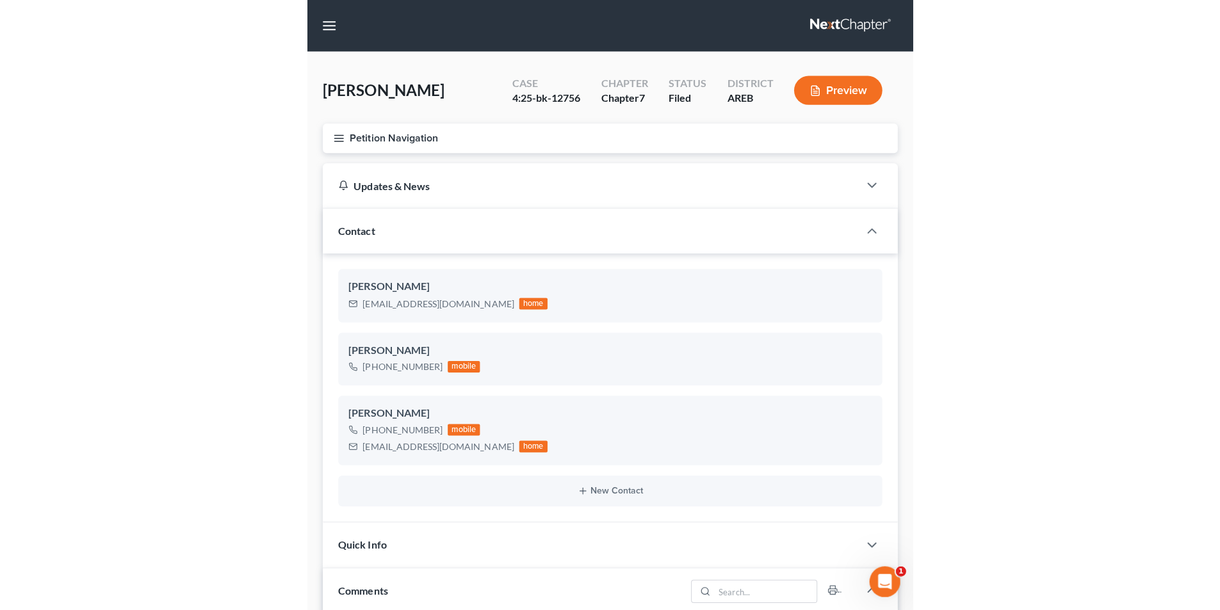
scroll to position [2920, 0]
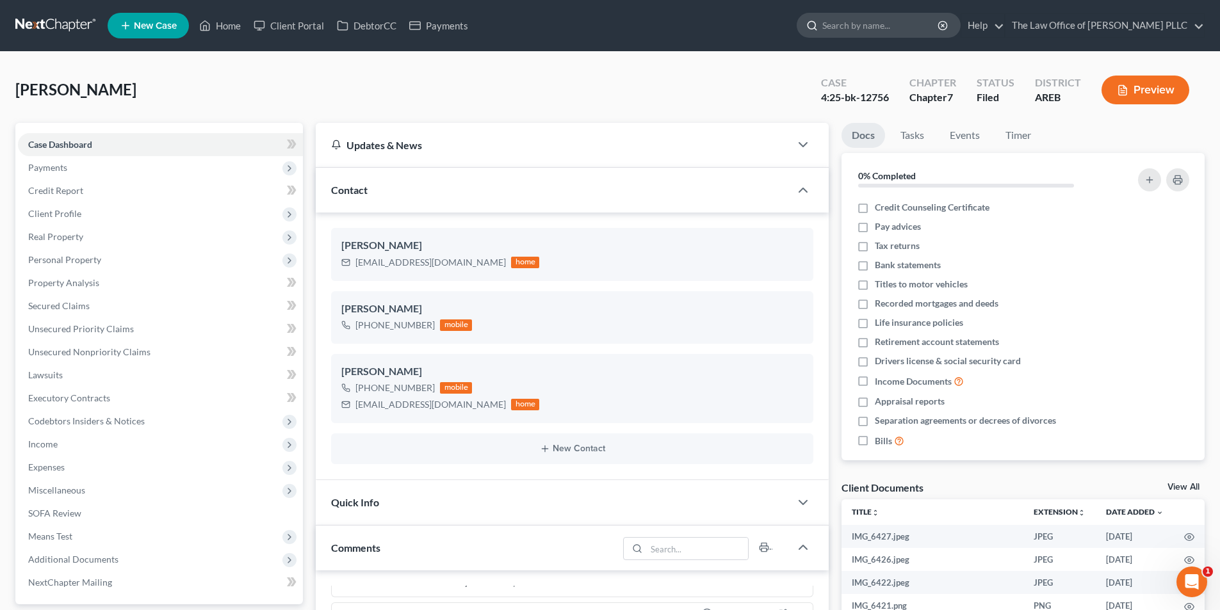
click at [612, 20] on input "search" at bounding box center [880, 25] width 117 height 24
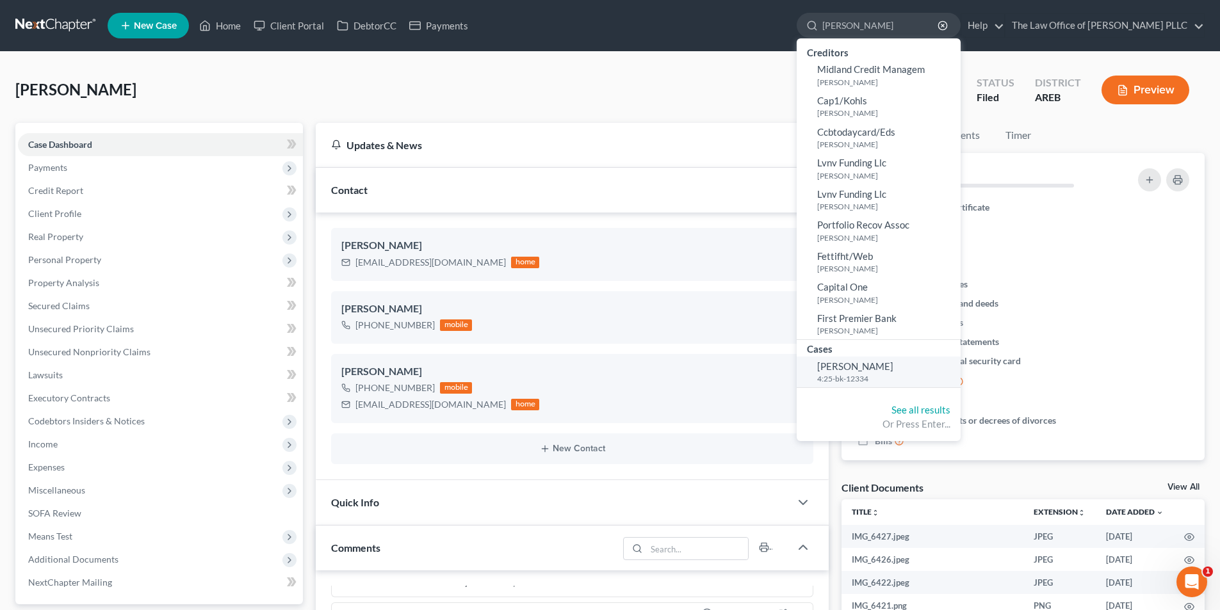
type input "[PERSON_NAME]"
click at [612, 372] on link "[PERSON_NAME] 4:25-bk-12334" at bounding box center [879, 372] width 164 height 31
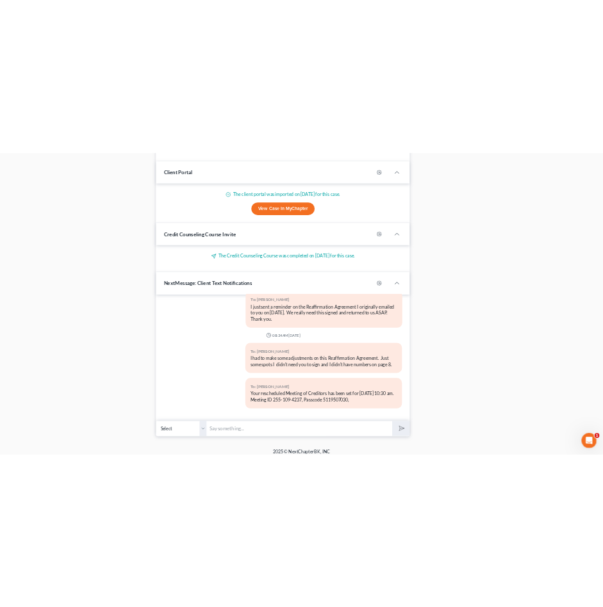
scroll to position [848, 0]
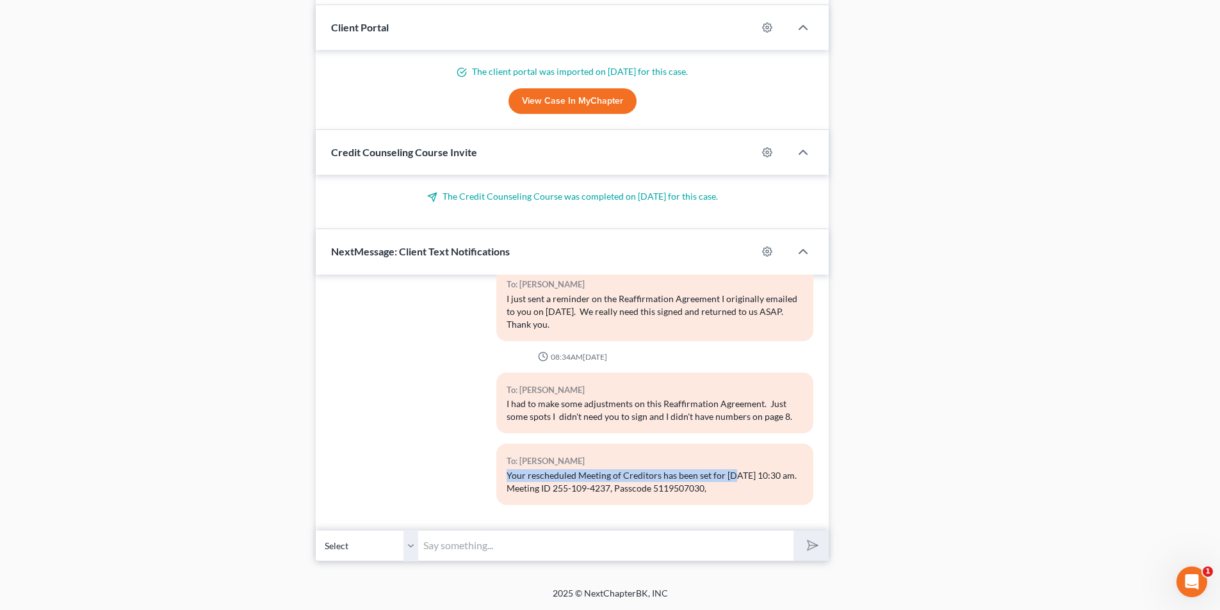
drag, startPoint x: 502, startPoint y: 475, endPoint x: 733, endPoint y: 477, distance: 231.9
click at [612, 477] on div "To: [PERSON_NAME] Your rescheduled Meeting of Creditors has been set for [DATE]…" at bounding box center [654, 474] width 317 height 61
click at [612, 477] on div "Your rescheduled Meeting of Creditors has been set for [DATE] 10:30 am. Meeting…" at bounding box center [655, 483] width 297 height 26
click at [612, 454] on div "To: [PERSON_NAME] Your rescheduled Meeting of Creditors has been set for [DATE]…" at bounding box center [654, 474] width 317 height 61
drag, startPoint x: 575, startPoint y: 474, endPoint x: 771, endPoint y: 491, distance: 196.7
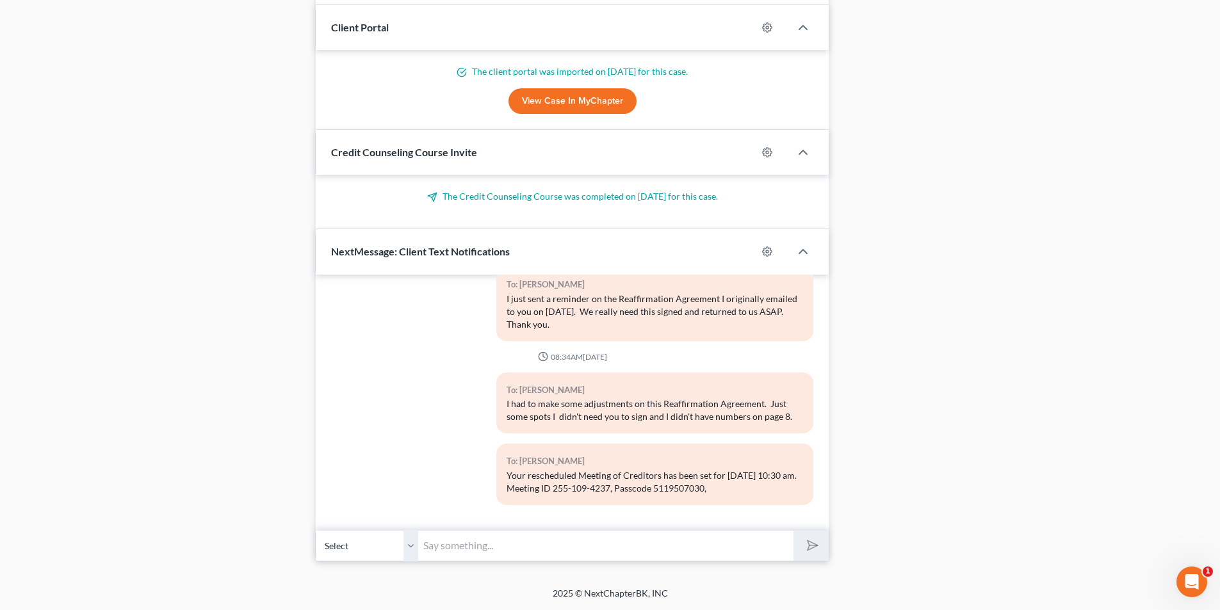
click at [612, 491] on div "Your rescheduled Meeting of Creditors has been set for [DATE] 10:30 am. Meeting…" at bounding box center [655, 483] width 297 height 26
copy div "Meeting of Creditors has been set for [DATE] 10:30 am. Meeting ID 255-109-4237,…"
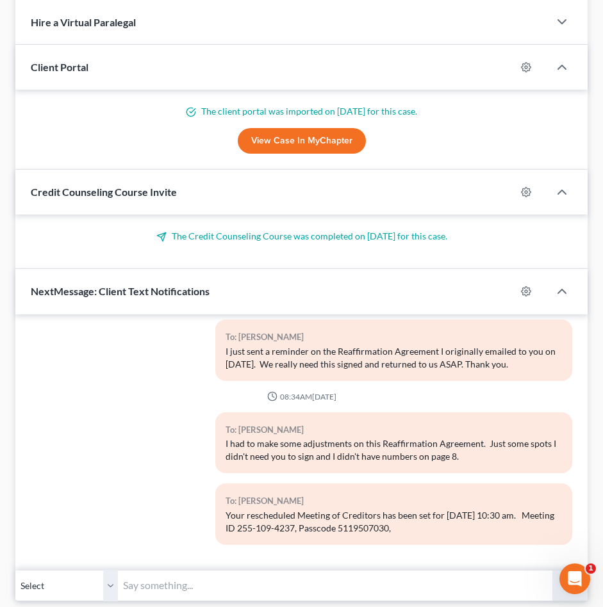
scroll to position [1168, 0]
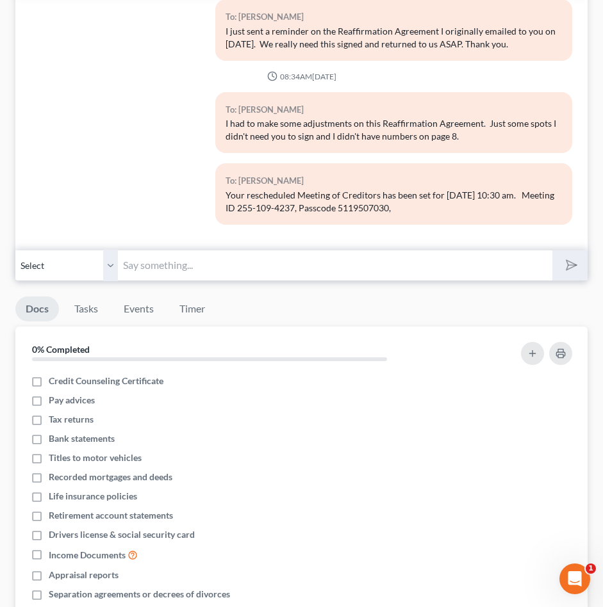
click at [242, 270] on input "text" at bounding box center [335, 265] width 434 height 31
paste input "Meeting of Creditors has been set for [DATE] 10:30 am. Meeting ID 255-109-4237,…"
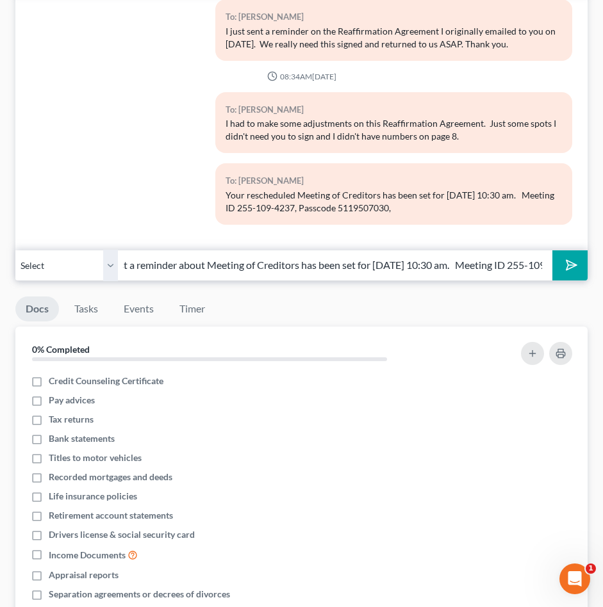
scroll to position [0, 0]
drag, startPoint x: 339, startPoint y: 261, endPoint x: 491, endPoint y: 265, distance: 152.5
click at [483, 262] on input "Just a reminder about your Meeting of Creditors has been set for [DATE] 10:30 a…" at bounding box center [335, 265] width 434 height 31
type input "Just a reminder about your Meeting of Creditors [DATE] at 10:30 am. Meeting ID …"
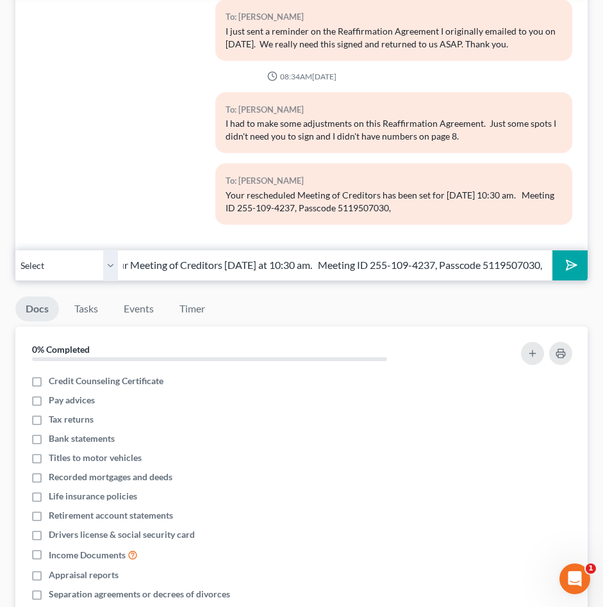
scroll to position [0, 0]
click at [572, 265] on icon "submit" at bounding box center [569, 265] width 18 height 18
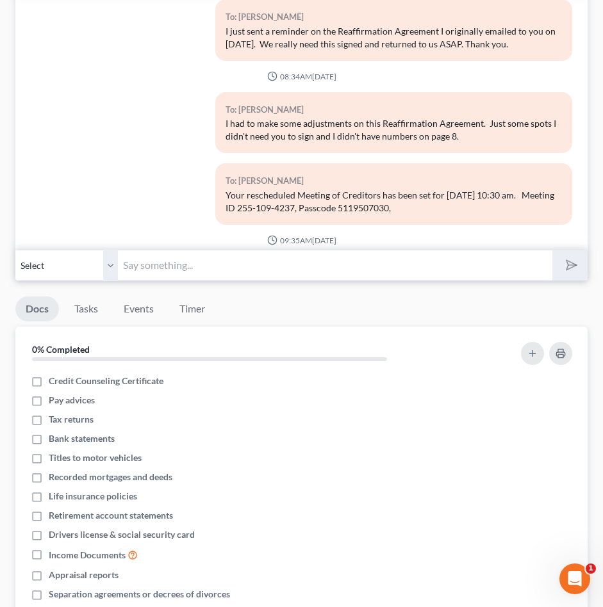
scroll to position [3070, 0]
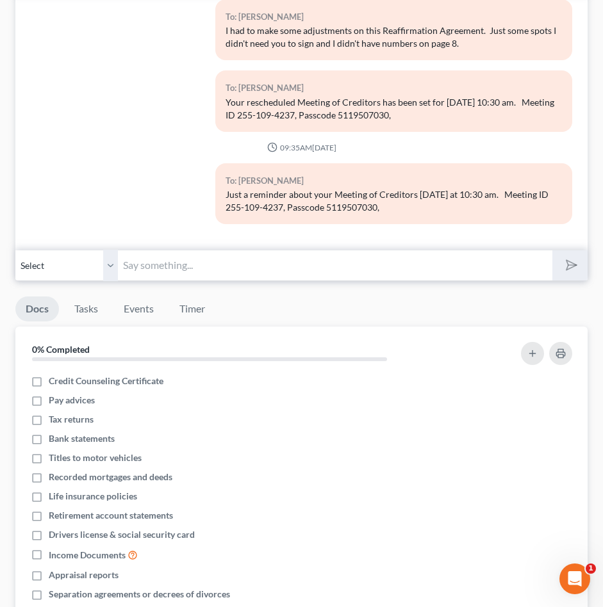
click at [129, 204] on div "To: [PERSON_NAME] Just a reminder about your Meeting of Creditors [DATE] at 10:…" at bounding box center [301, 198] width 554 height 71
click at [61, 179] on div "To: [PERSON_NAME] Just a reminder about your Meeting of Creditors [DATE] at 10:…" at bounding box center [301, 198] width 554 height 71
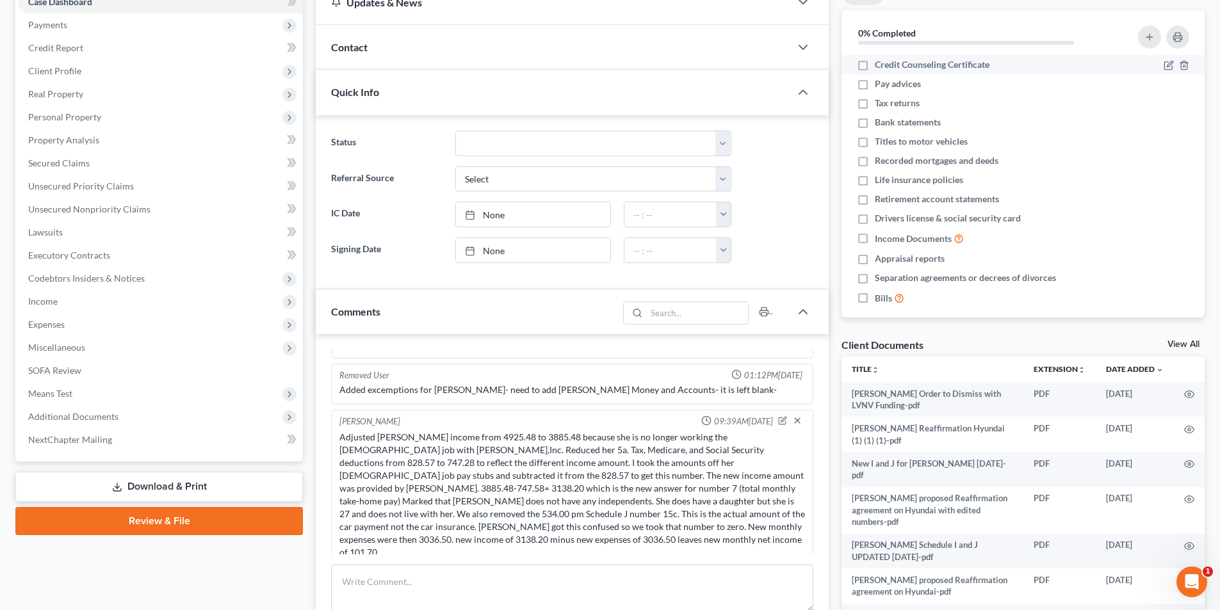
scroll to position [0, 0]
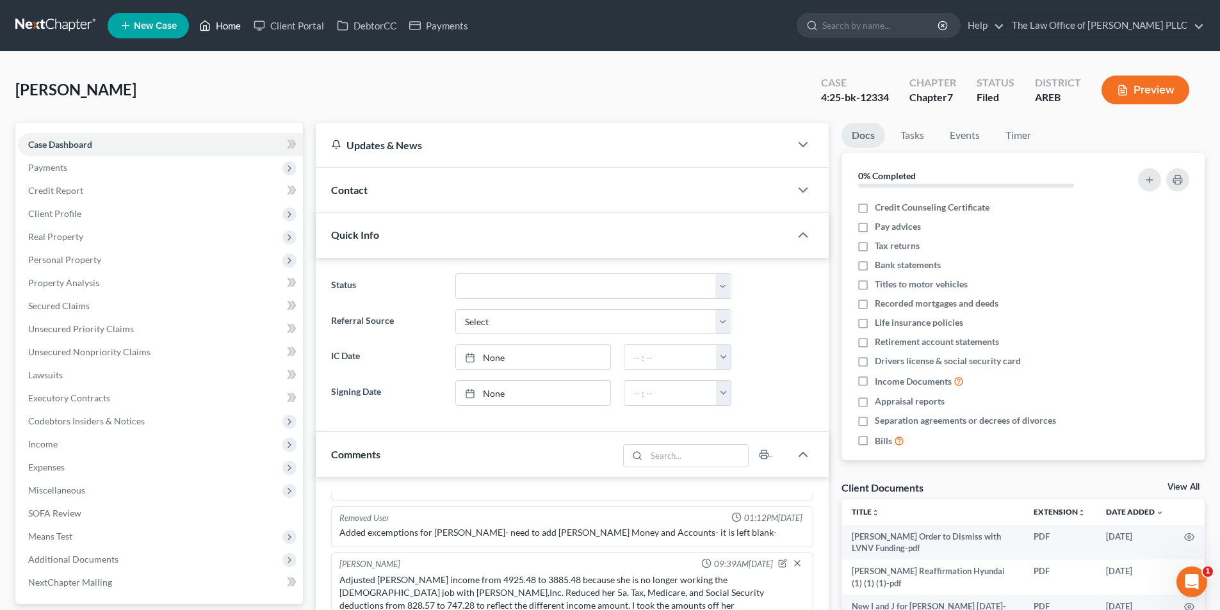
click at [219, 26] on link "Home" at bounding box center [220, 25] width 54 height 23
click at [612, 23] on input "search" at bounding box center [880, 25] width 117 height 24
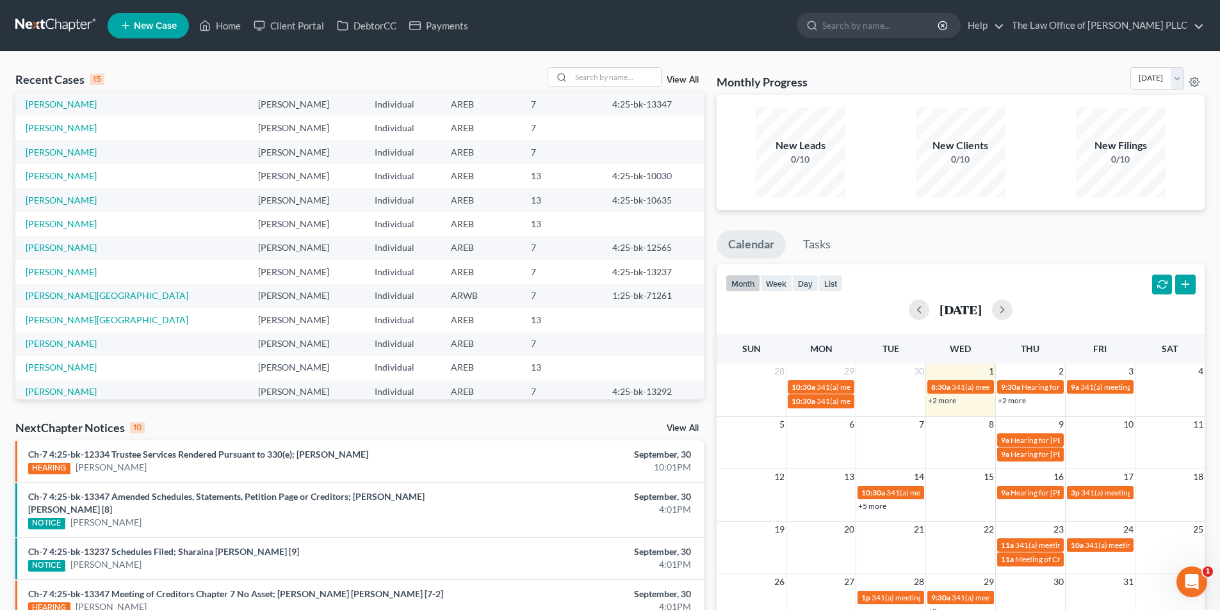
scroll to position [88, 0]
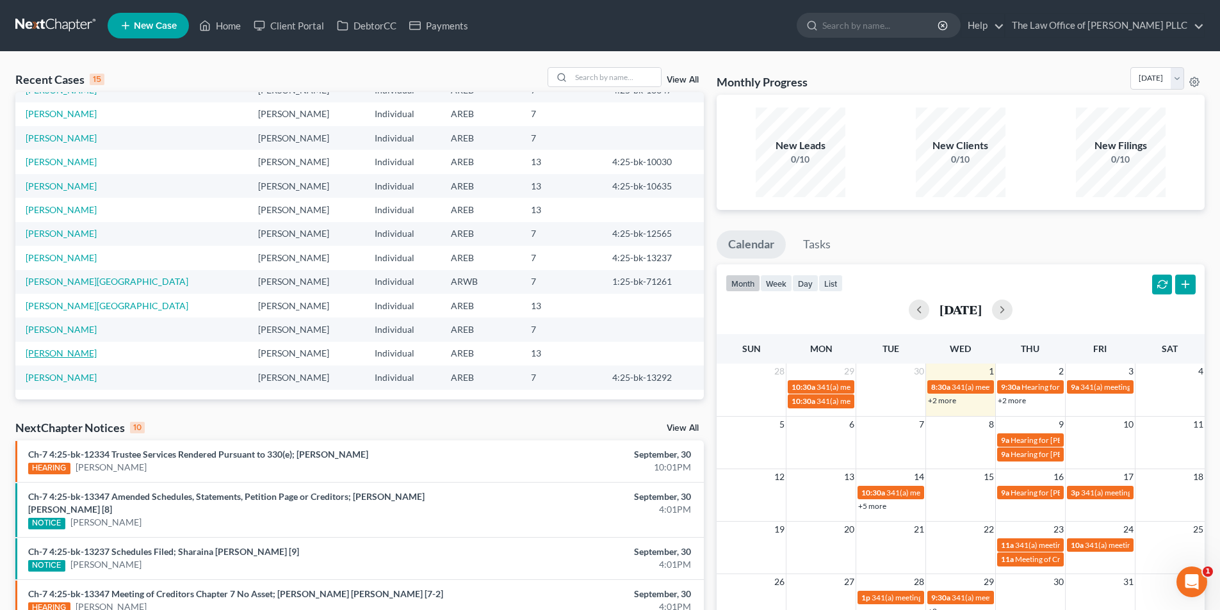
click at [67, 350] on link "[PERSON_NAME]" at bounding box center [61, 353] width 71 height 11
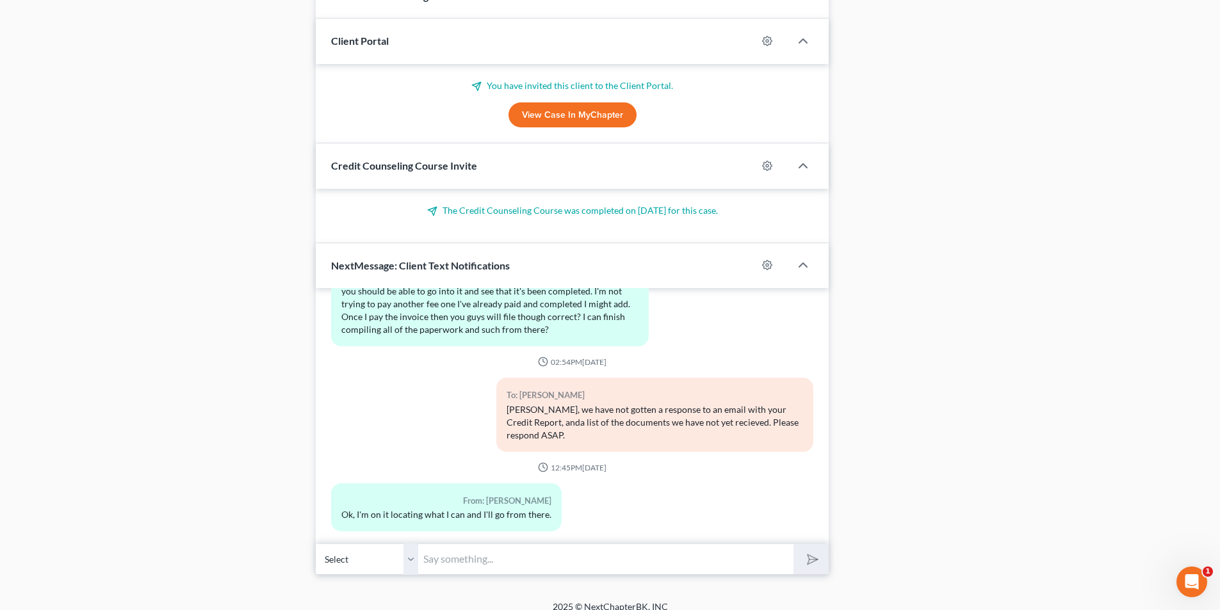
scroll to position [990, 0]
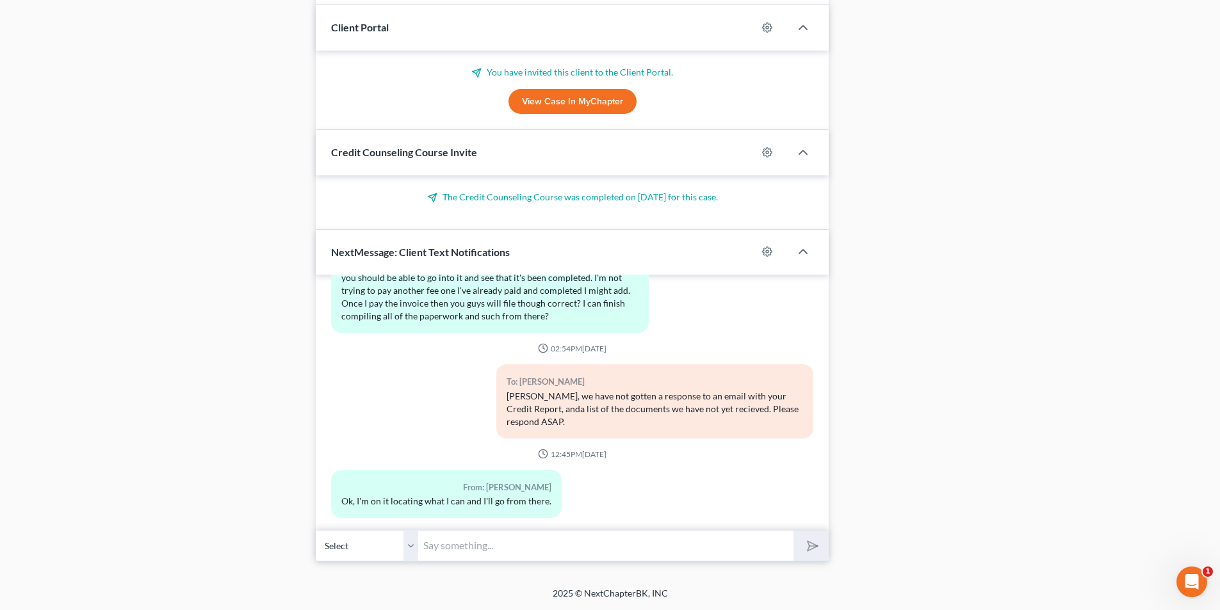
click at [451, 550] on input "text" at bounding box center [605, 545] width 375 height 31
type input "[PERSON_NAME]. I found the email with the stuff you have emailed to Angel. Iwil…"
click at [612, 531] on button "submit" at bounding box center [811, 546] width 35 height 30
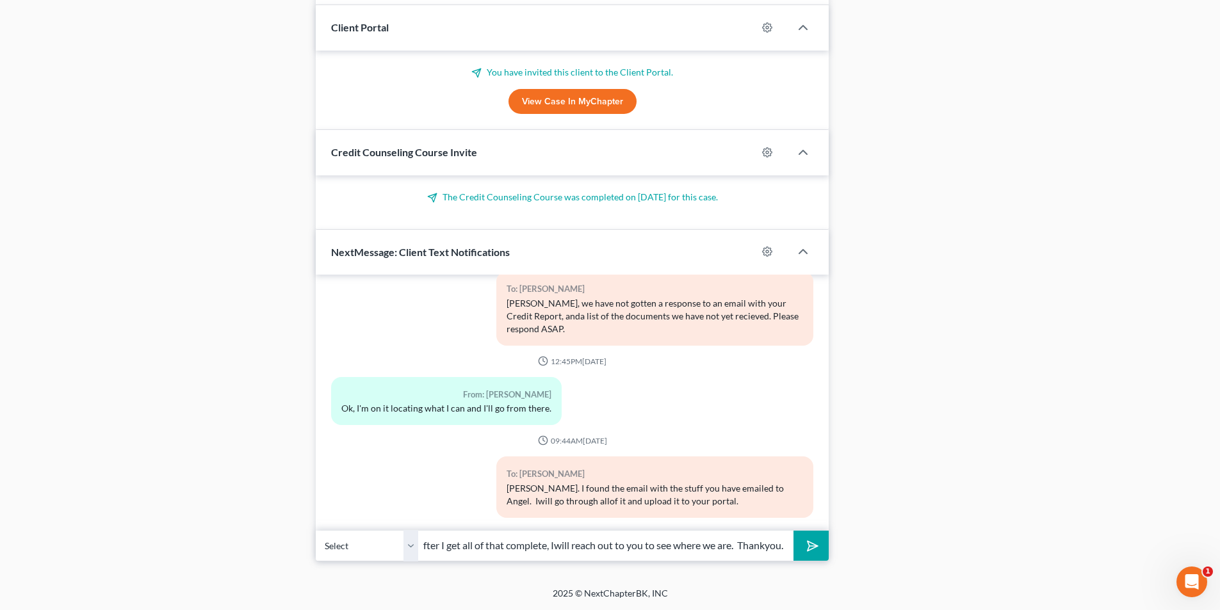
scroll to position [0, 16]
click at [612, 547] on input "After I get all of that complete, Iwill reach out to you to see where we are. T…" at bounding box center [605, 545] width 375 height 31
drag, startPoint x: 666, startPoint y: 544, endPoint x: 653, endPoint y: 546, distance: 13.6
click at [612, 546] on input "After I get all of that complete, Iwill reach out to you to see where we are. T…" at bounding box center [605, 545] width 375 height 31
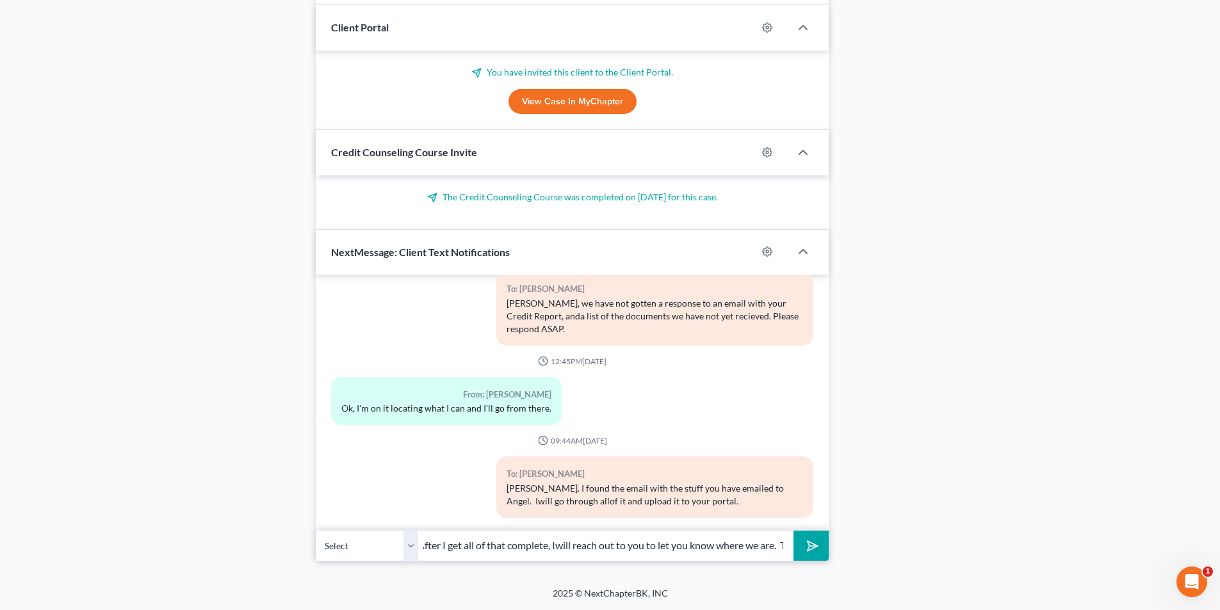
type input "After I get all of that complete, Iwill reach out to you to let you know where …"
click at [612, 551] on button "submit" at bounding box center [811, 546] width 35 height 30
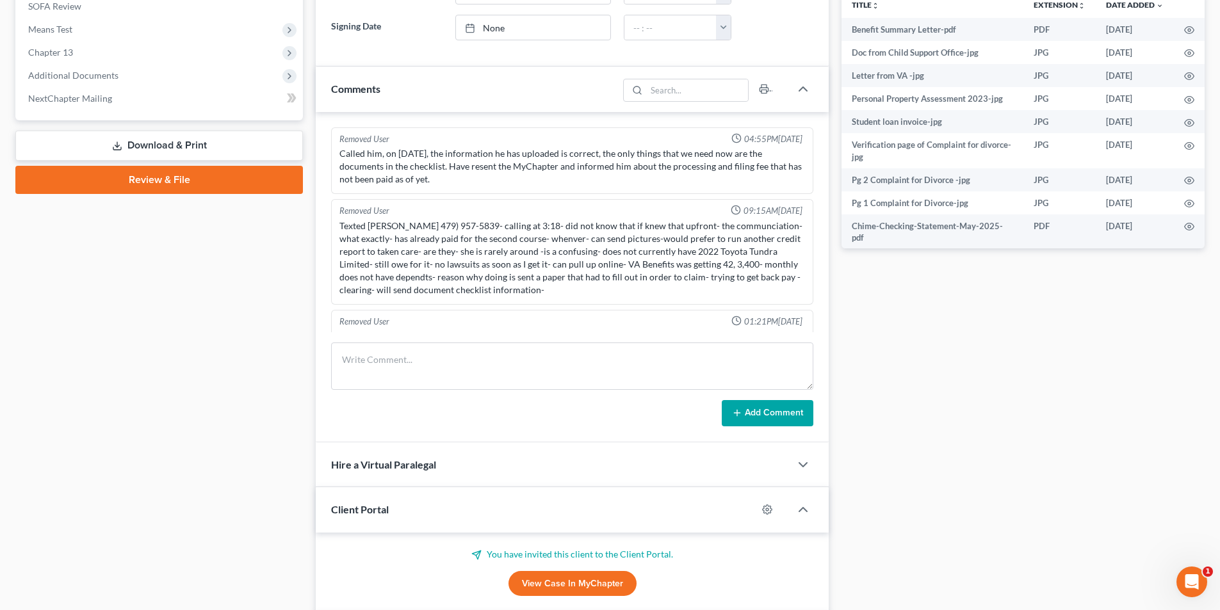
scroll to position [349, 0]
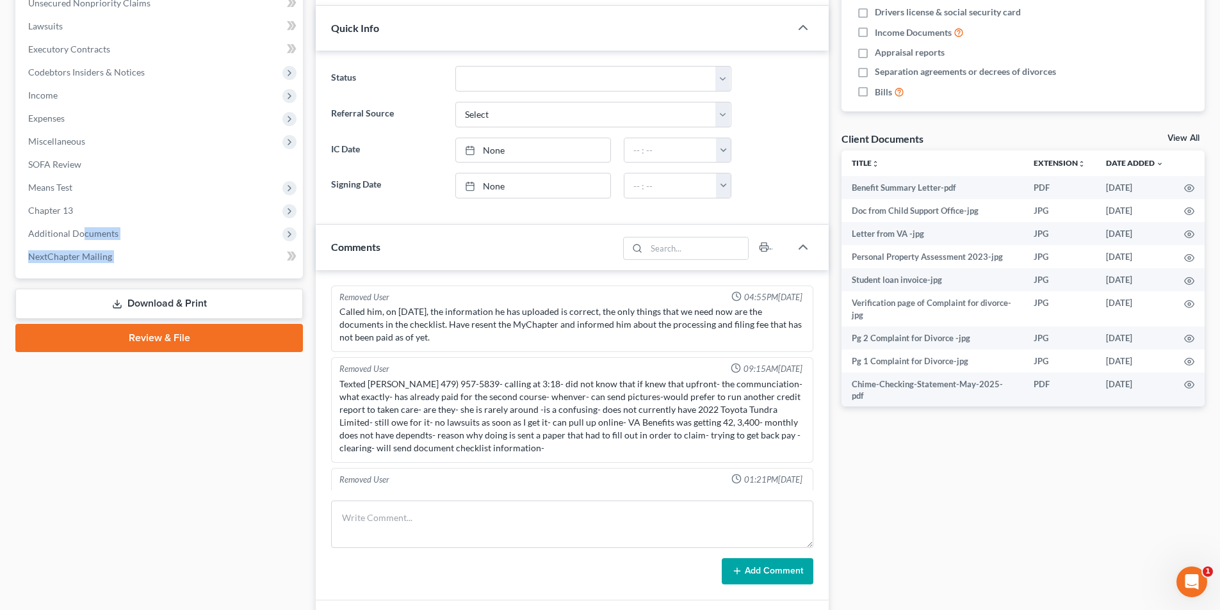
drag, startPoint x: 81, startPoint y: 234, endPoint x: 261, endPoint y: 438, distance: 271.4
click at [43, 496] on div "Case Dashboard Payments Invoices Payments Payments Credit Report Client Profile" at bounding box center [159, 488] width 300 height 1428
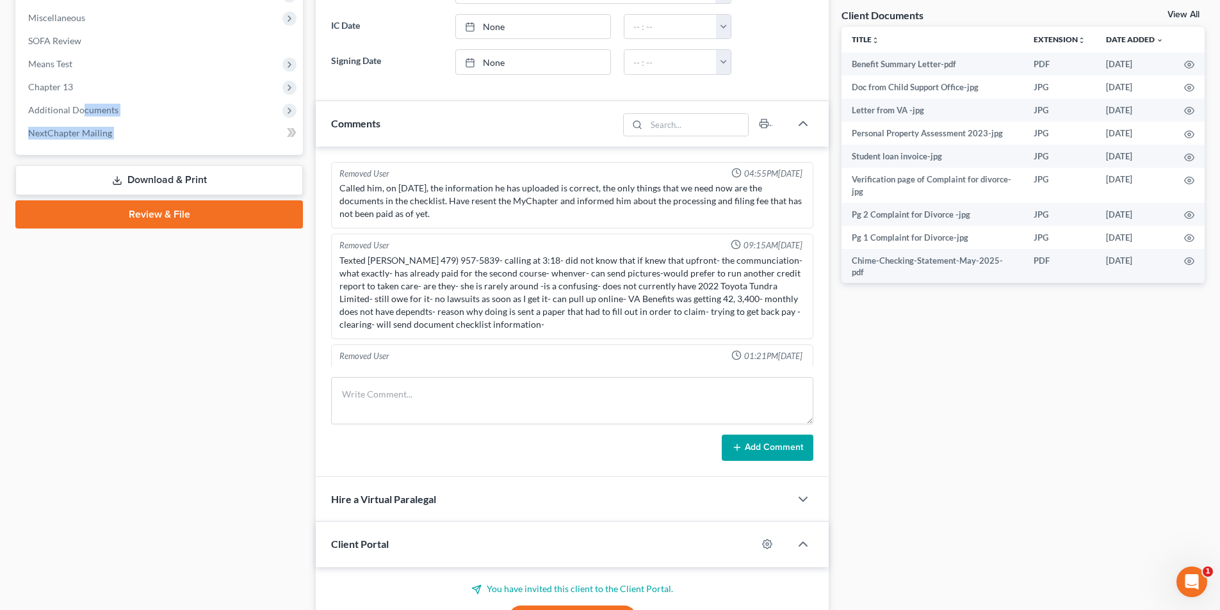
scroll to position [641, 0]
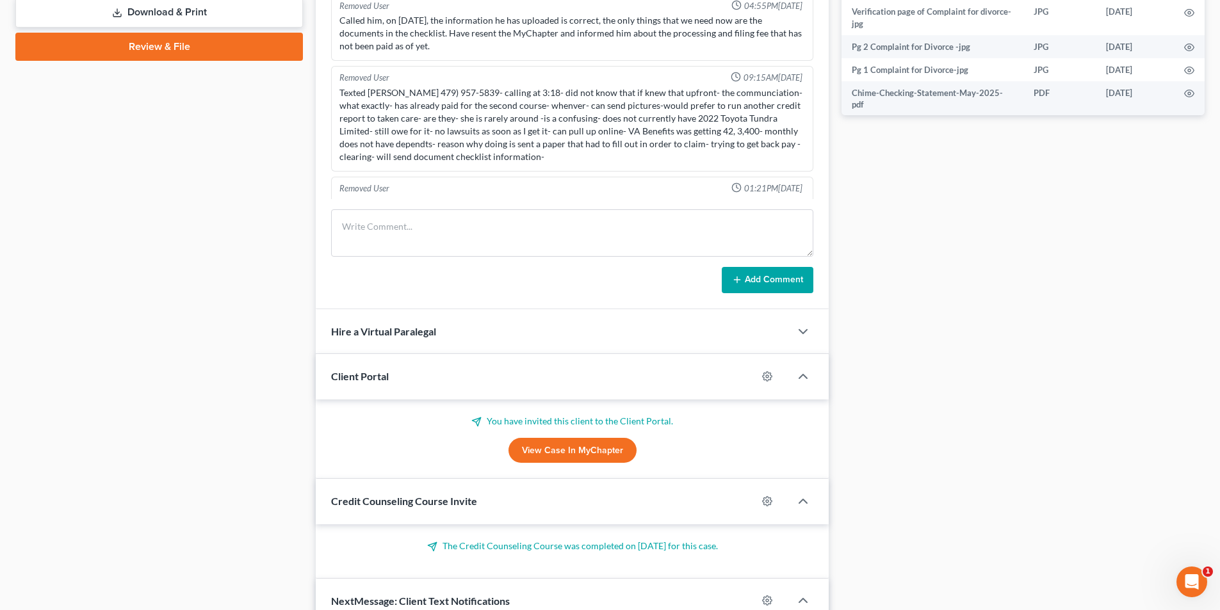
click at [544, 450] on link "View Case in MyChapter" at bounding box center [573, 451] width 128 height 26
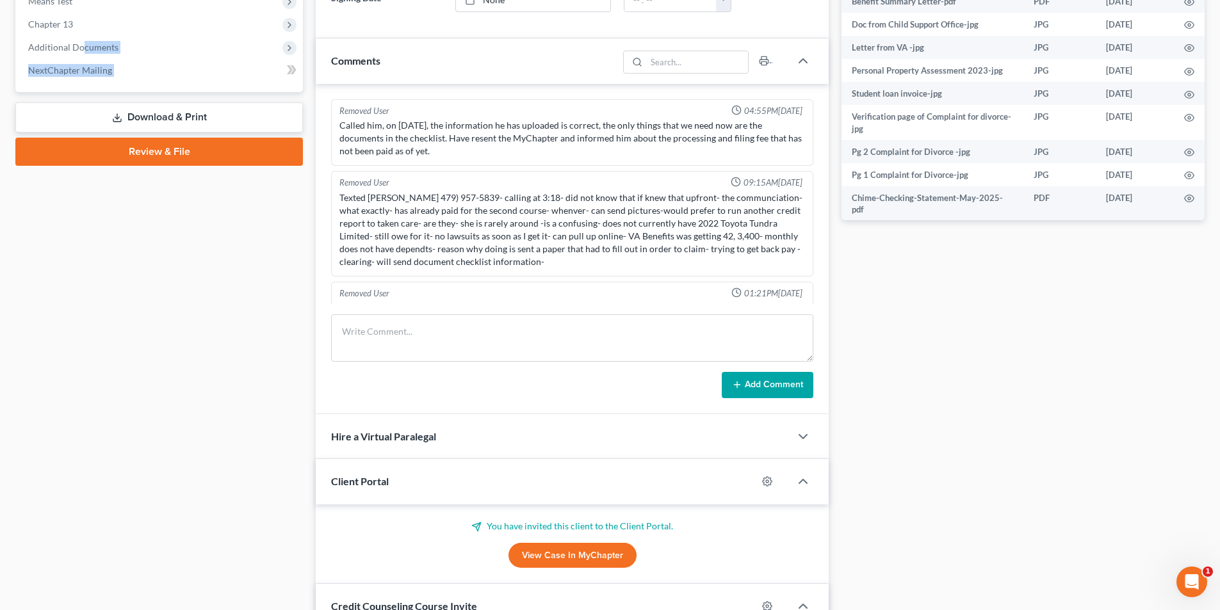
scroll to position [384, 0]
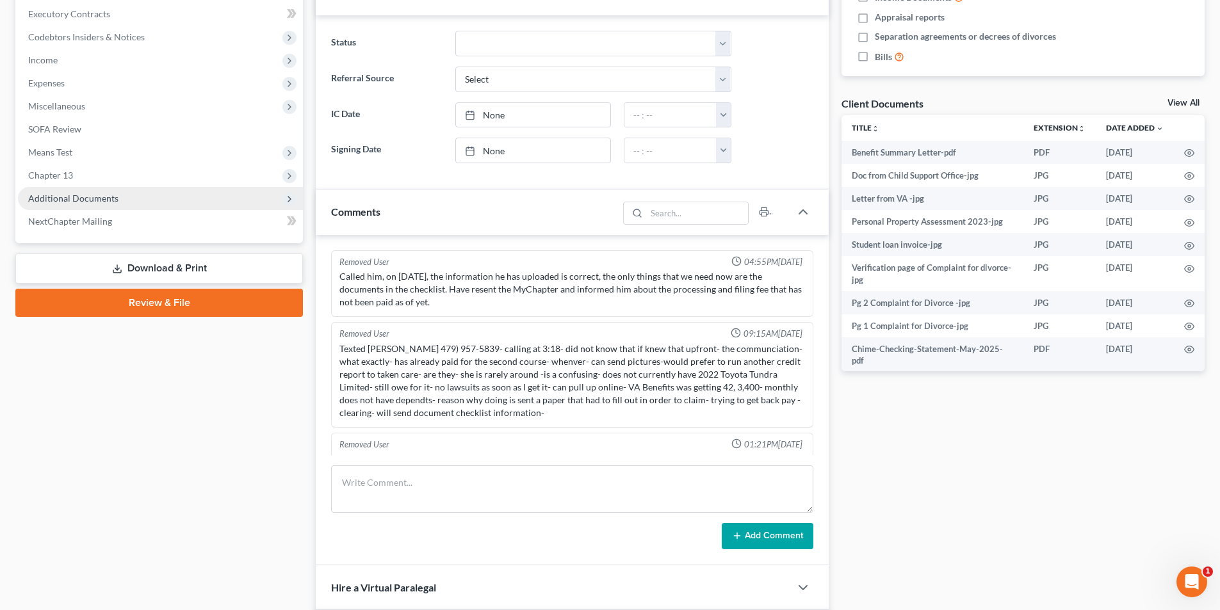
click at [65, 197] on span "Additional Documents" at bounding box center [73, 198] width 90 height 11
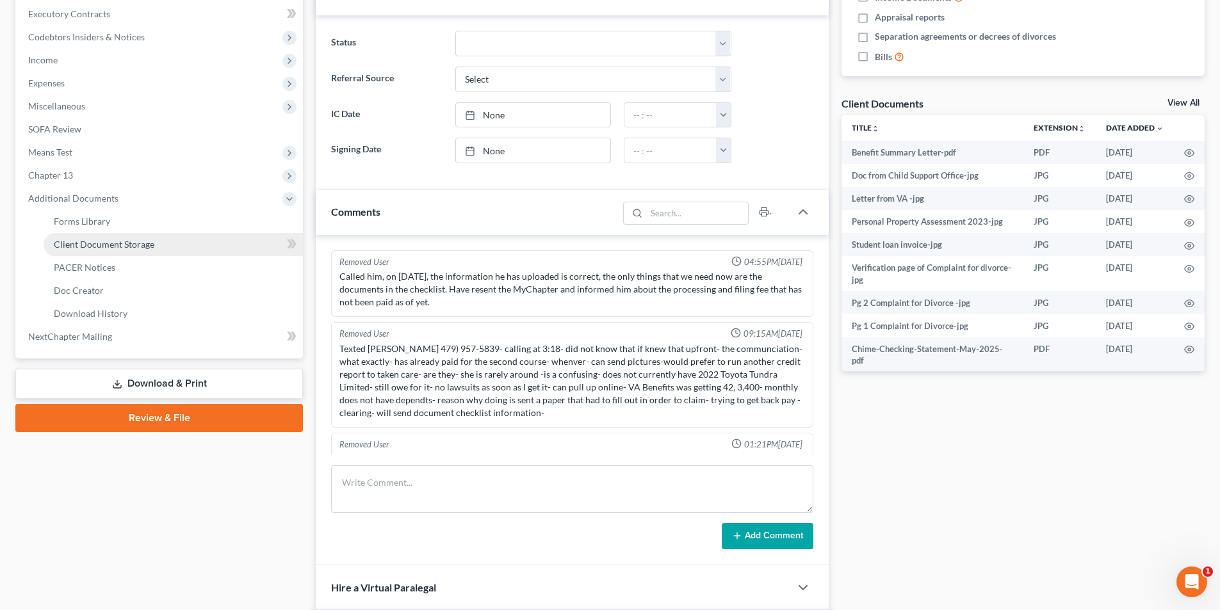
click at [90, 251] on link "Client Document Storage" at bounding box center [173, 244] width 259 height 23
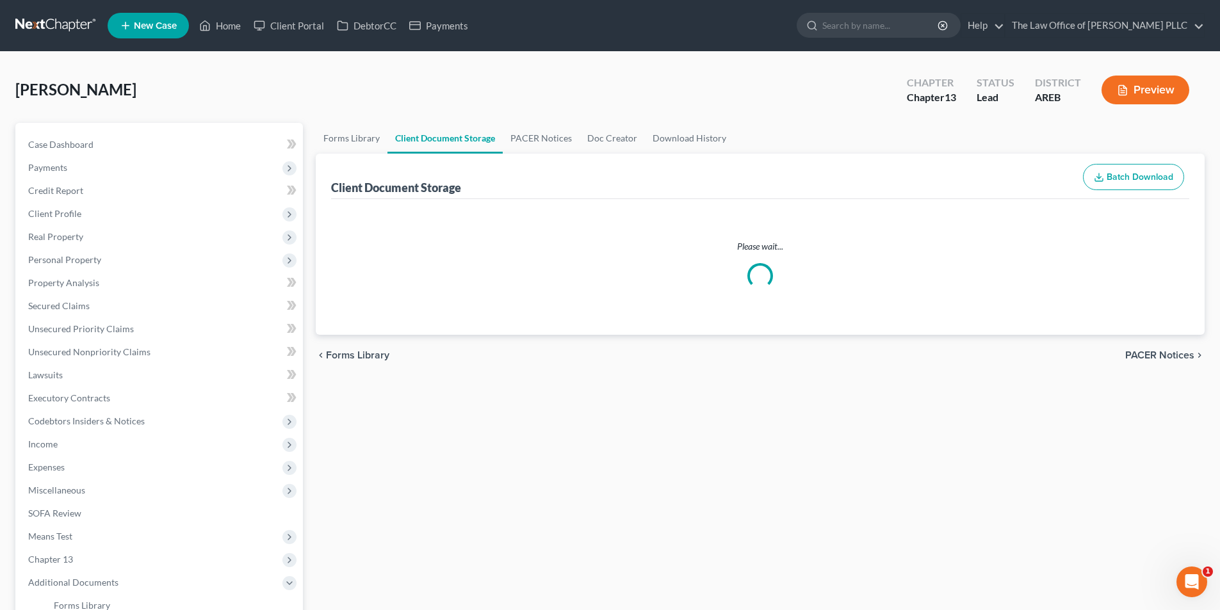
select select "0"
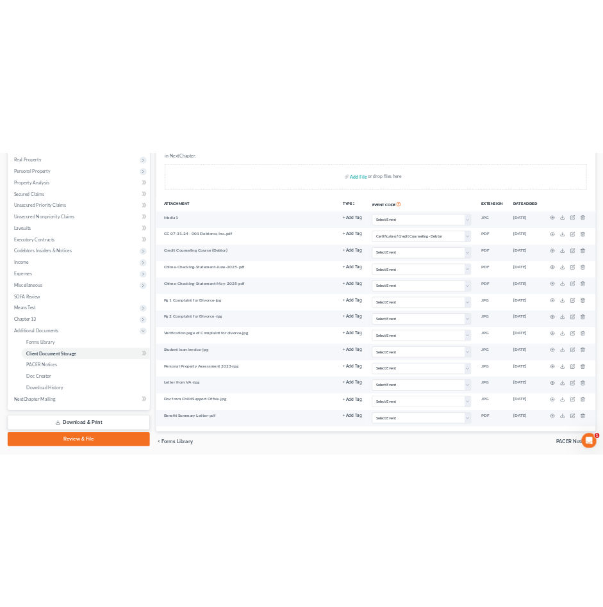
scroll to position [202, 0]
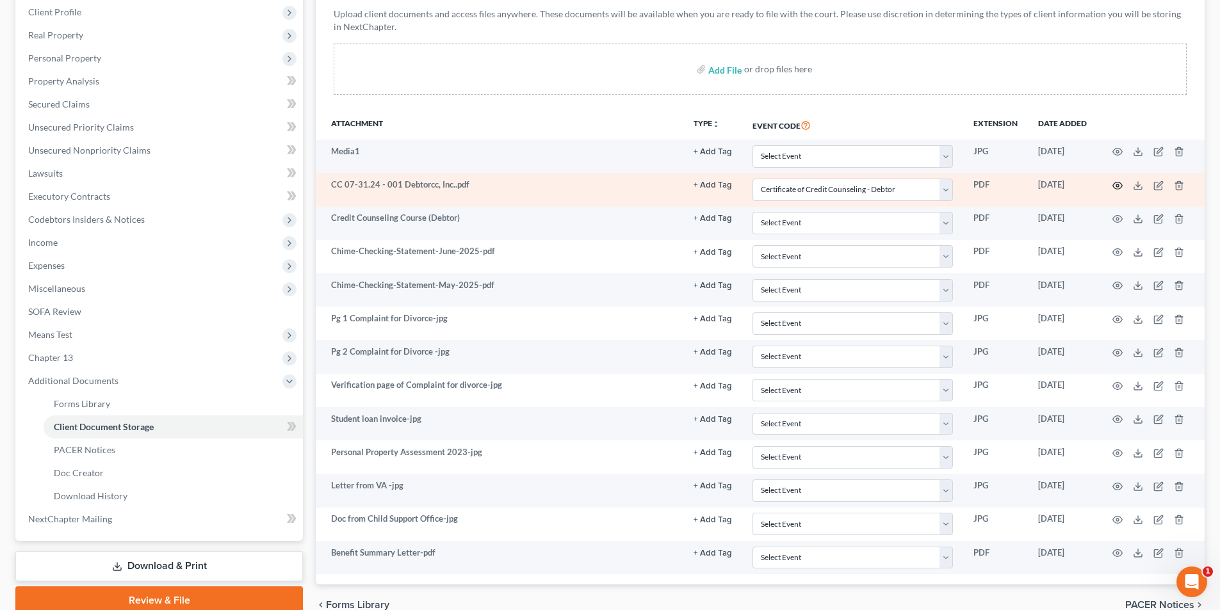
click at [612, 184] on circle "button" at bounding box center [1118, 185] width 3 height 3
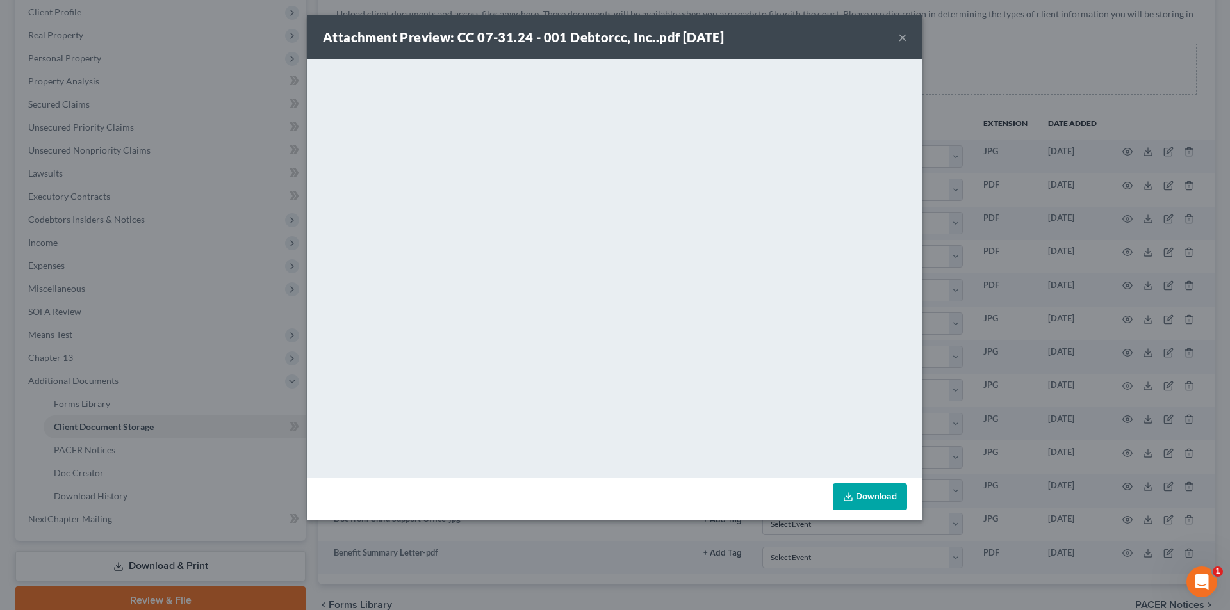
click at [612, 37] on button "×" at bounding box center [902, 36] width 9 height 15
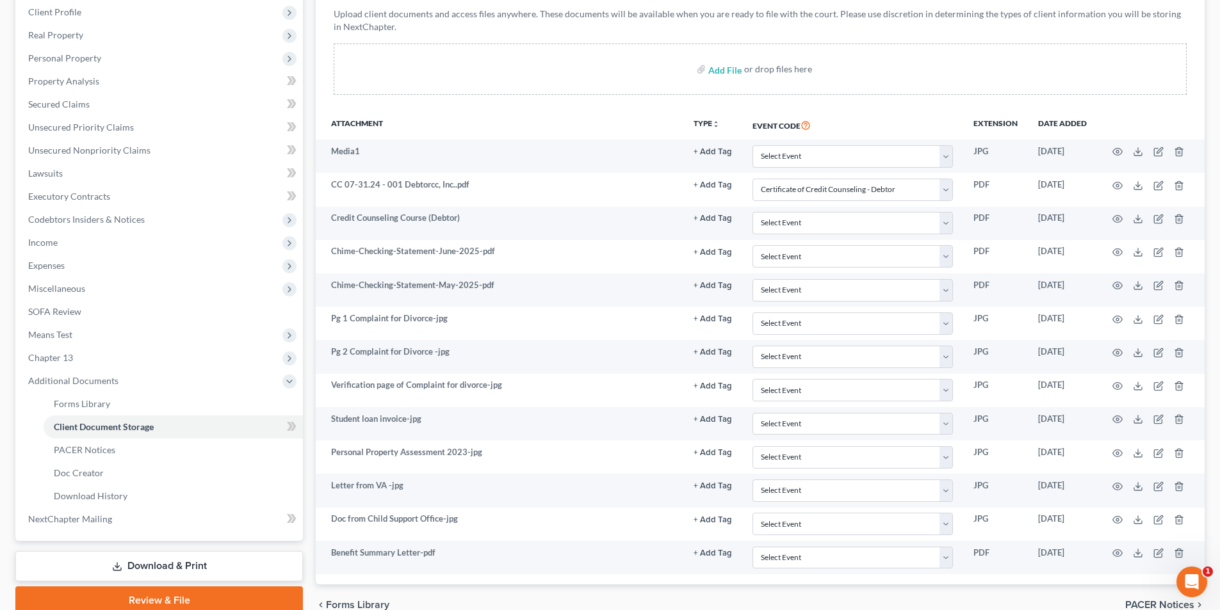
click at [612, 36] on div "Upload client documents and access files anywhere. These documents will be avai…" at bounding box center [760, 51] width 853 height 87
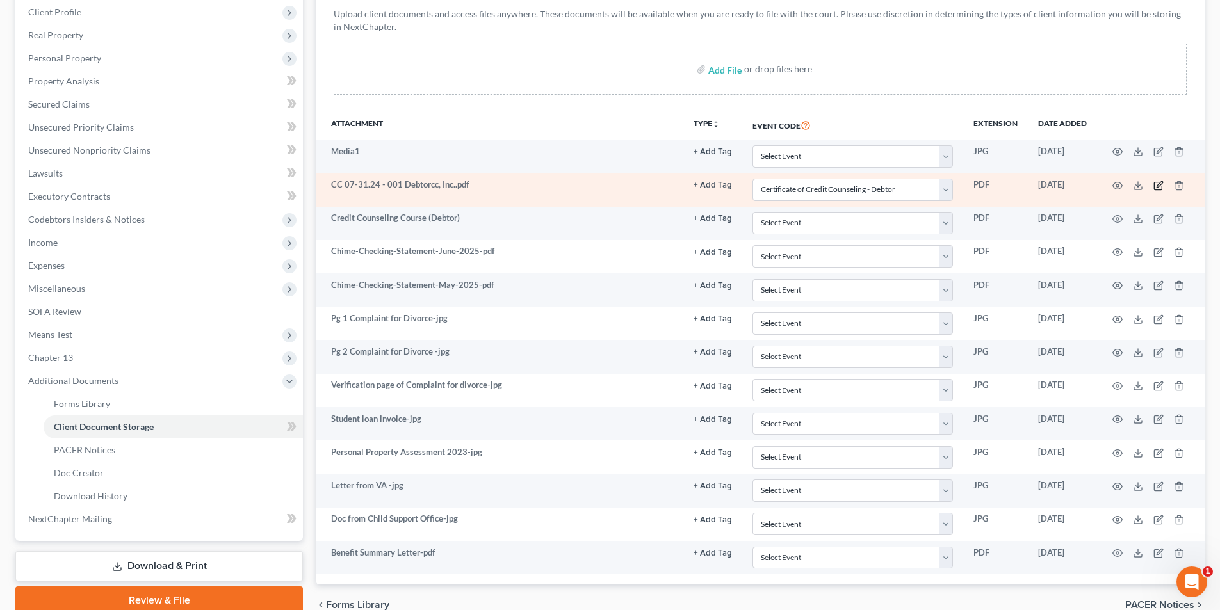
click at [612, 184] on icon "button" at bounding box center [1160, 184] width 6 height 6
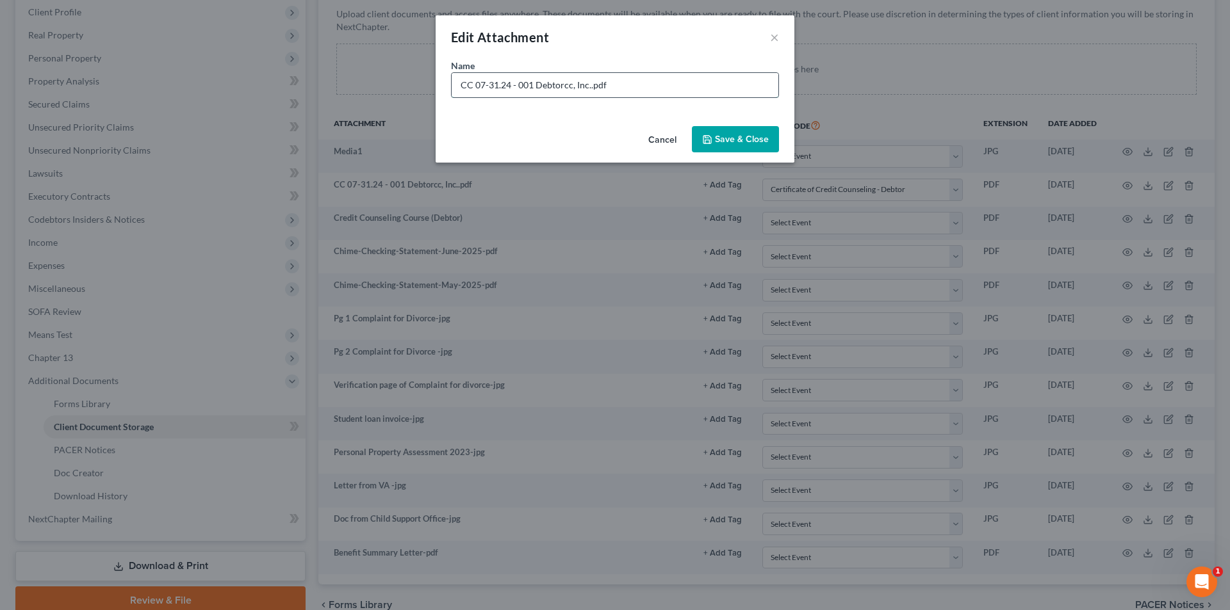
drag, startPoint x: 556, startPoint y: 85, endPoint x: 592, endPoint y: 88, distance: 36.1
click at [592, 88] on input "CC 07-31.24 - 001 Debtorcc, Inc..pdf" at bounding box center [615, 85] width 327 height 24
drag, startPoint x: 475, startPoint y: 84, endPoint x: 445, endPoint y: 89, distance: 31.2
click at [445, 89] on div "Name * CC 07-31.24 -pdf" at bounding box center [615, 90] width 359 height 62
type input "Credit Counseling Course 1 07-31.24 -pdf"
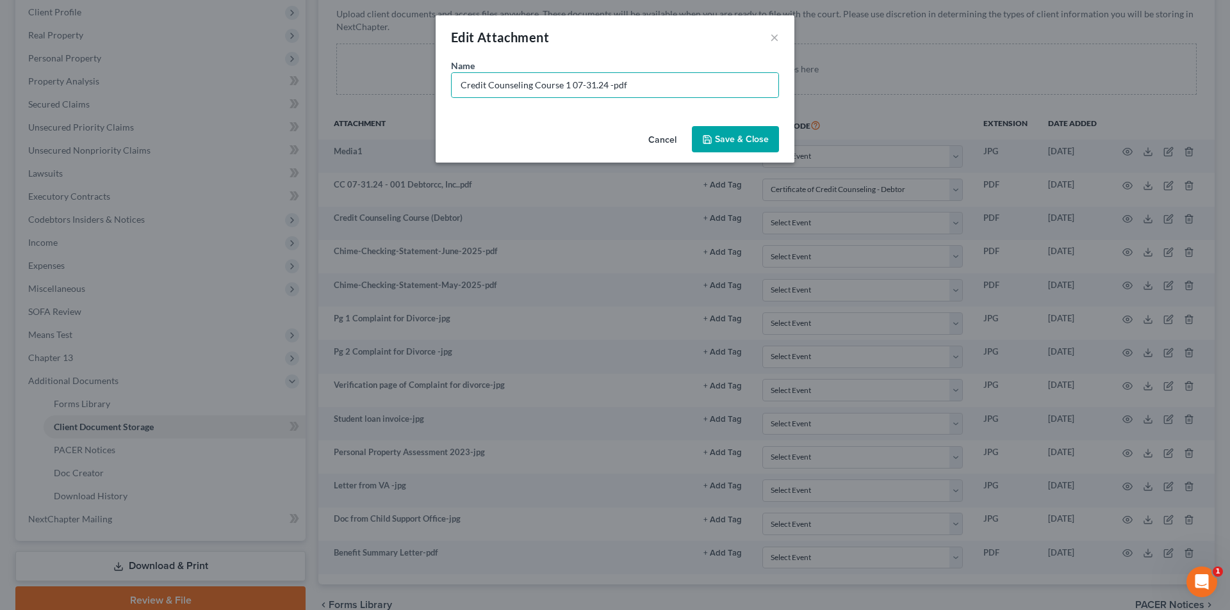
click at [612, 149] on button "Save & Close" at bounding box center [735, 139] width 87 height 27
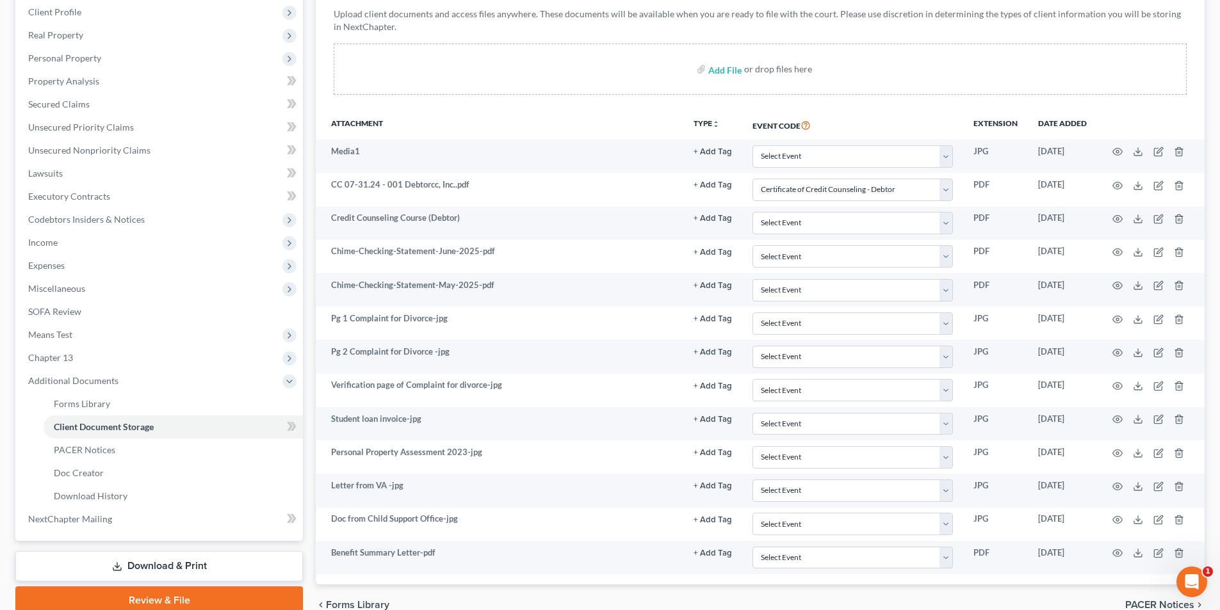
select select "0"
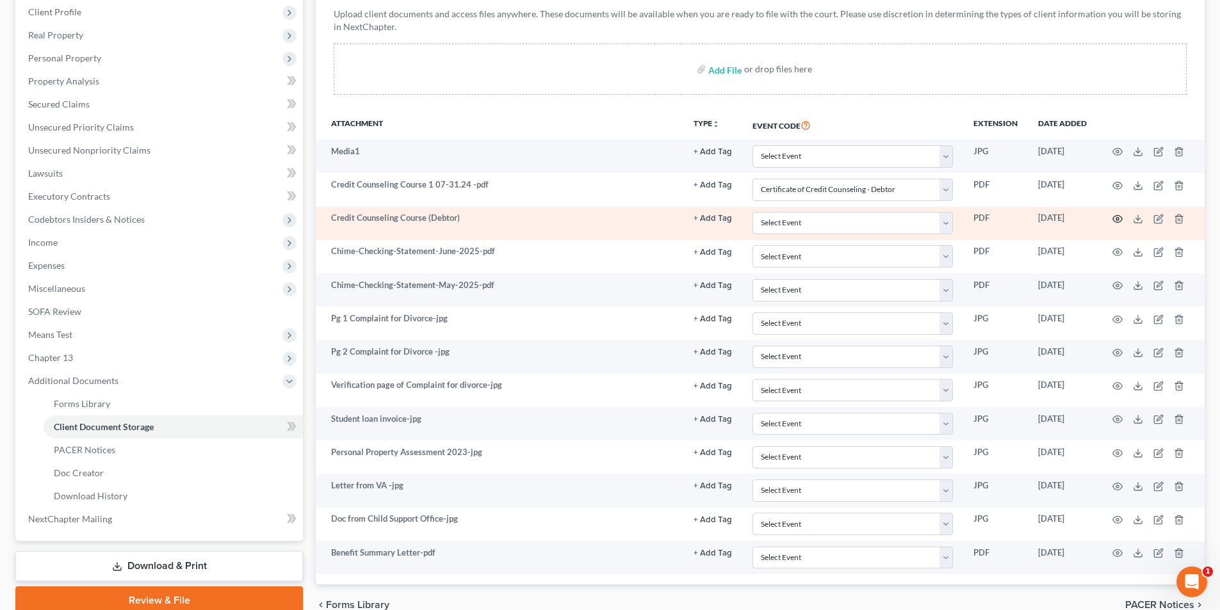
click at [612, 218] on circle "button" at bounding box center [1118, 219] width 3 height 3
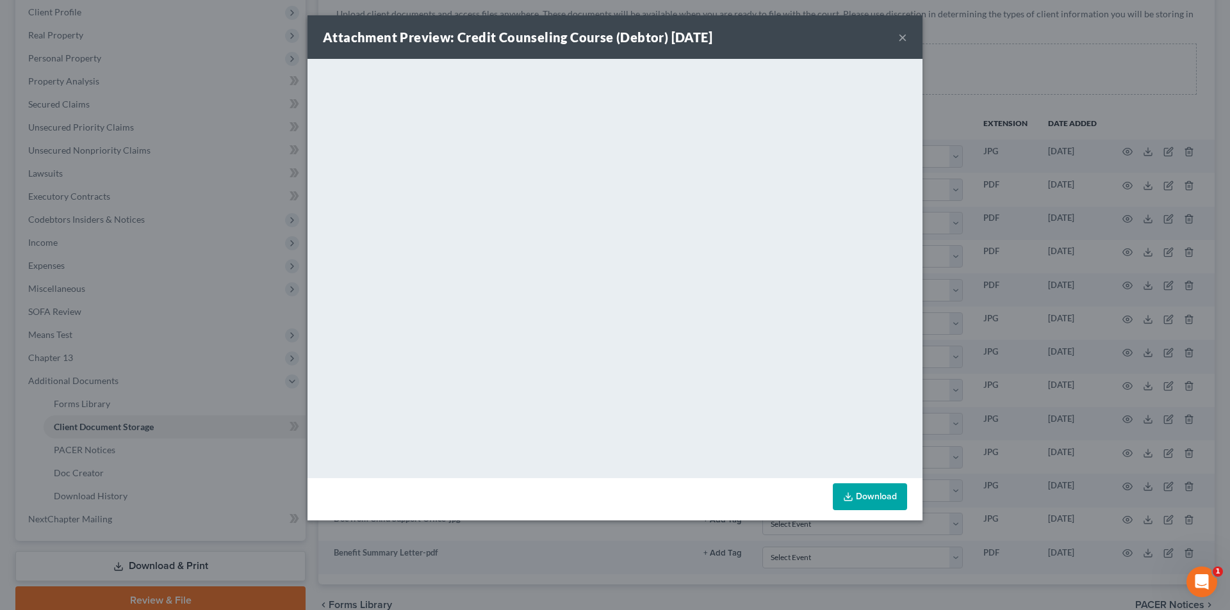
click at [612, 34] on button "×" at bounding box center [902, 36] width 9 height 15
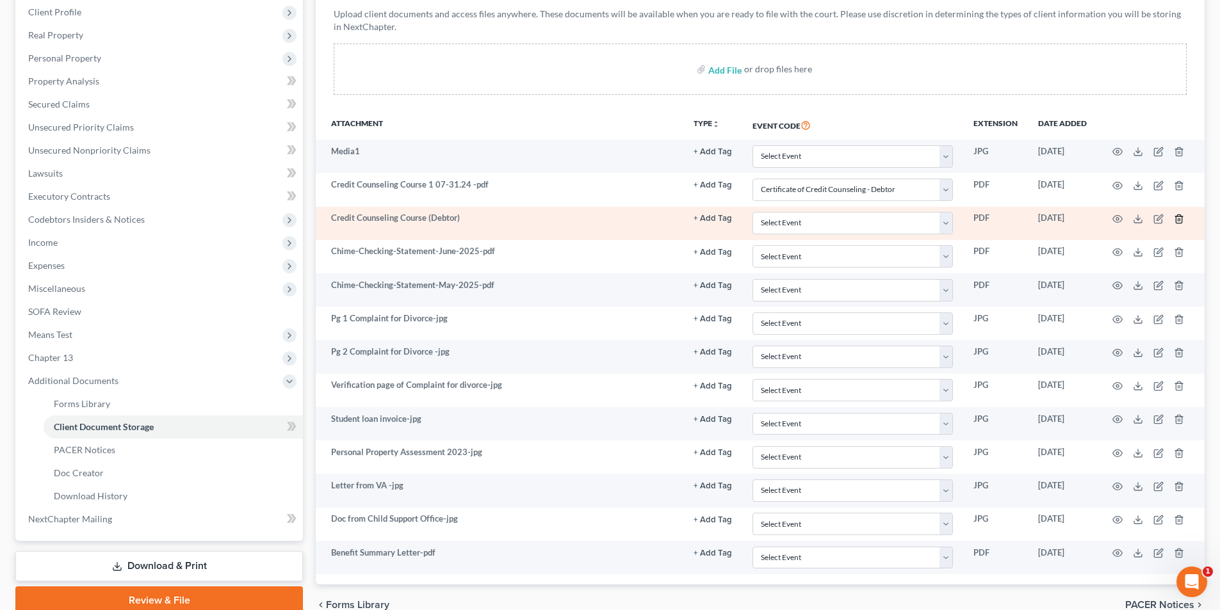
click at [612, 216] on icon "button" at bounding box center [1179, 219] width 6 height 8
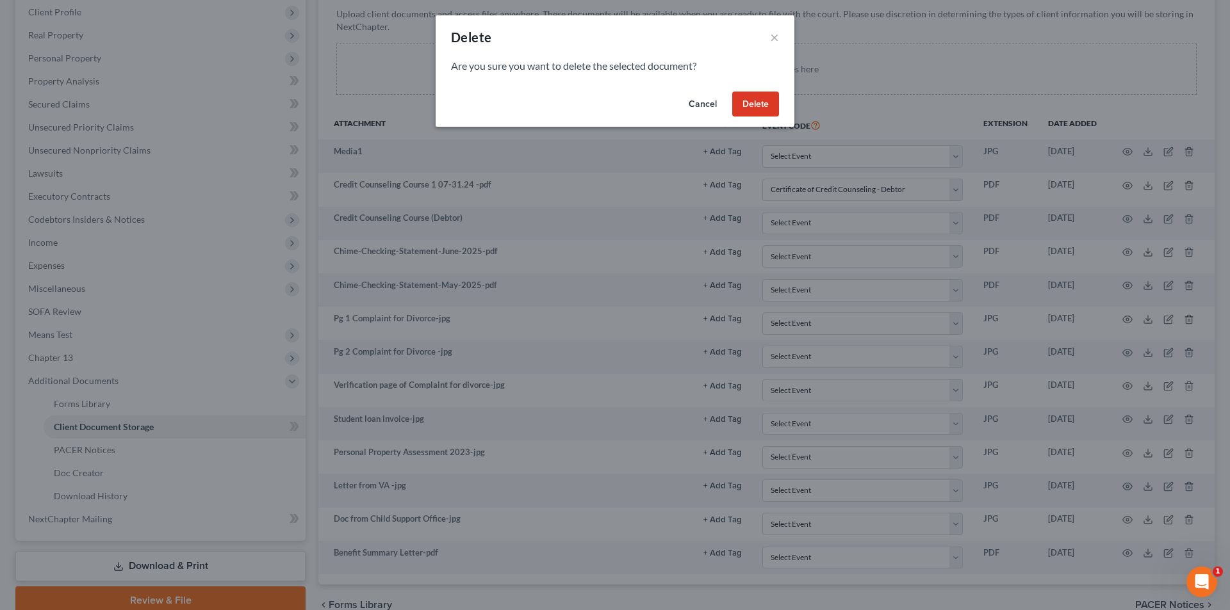
click at [612, 100] on button "Delete" at bounding box center [755, 105] width 47 height 26
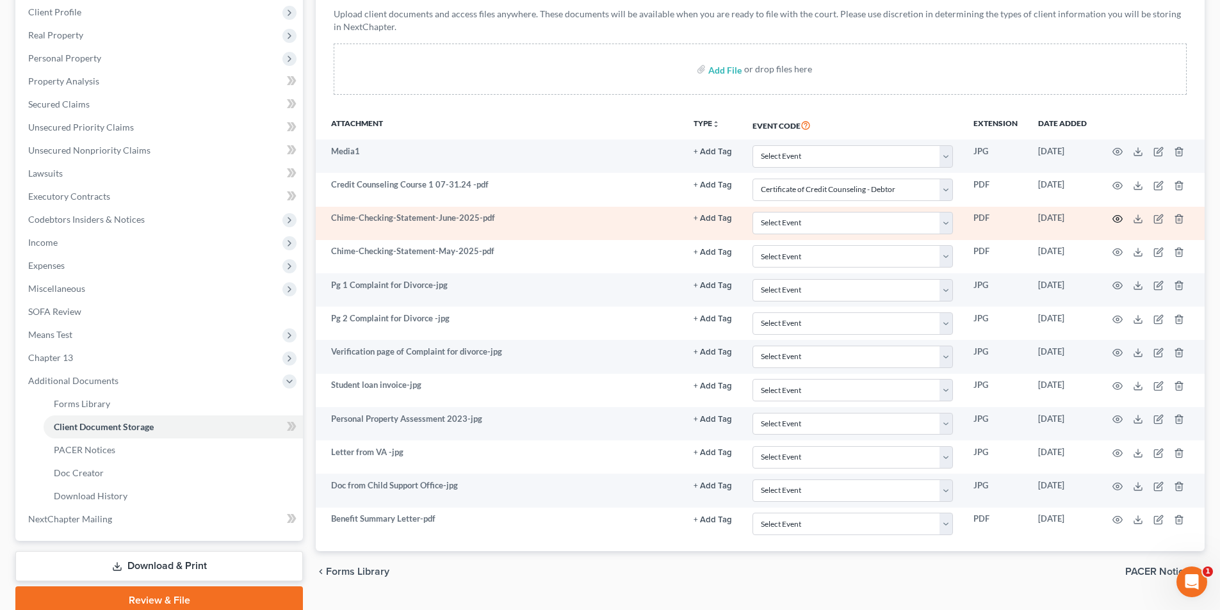
click at [612, 216] on icon "button" at bounding box center [1118, 219] width 10 height 7
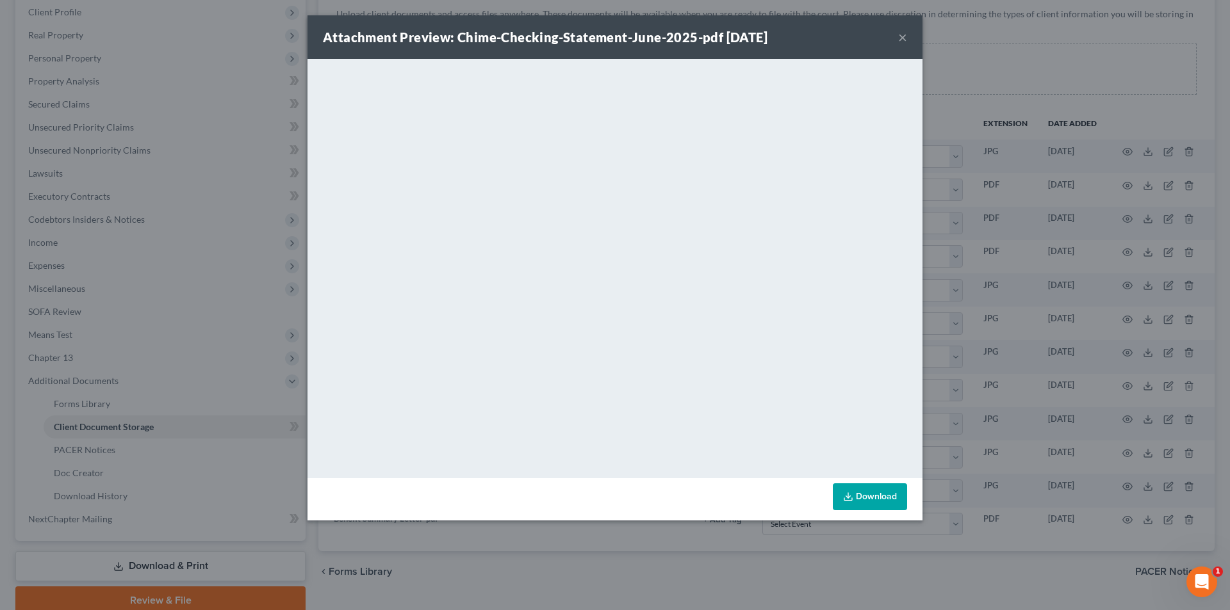
click at [612, 38] on button "×" at bounding box center [902, 36] width 9 height 15
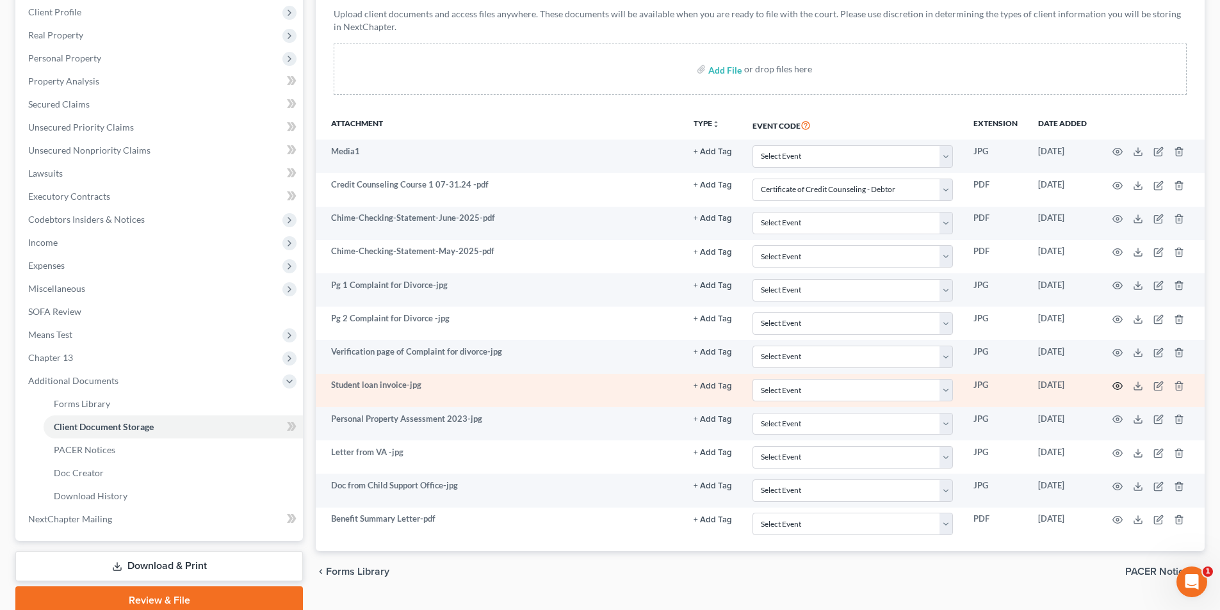
click at [612, 386] on icon "button" at bounding box center [1118, 386] width 10 height 10
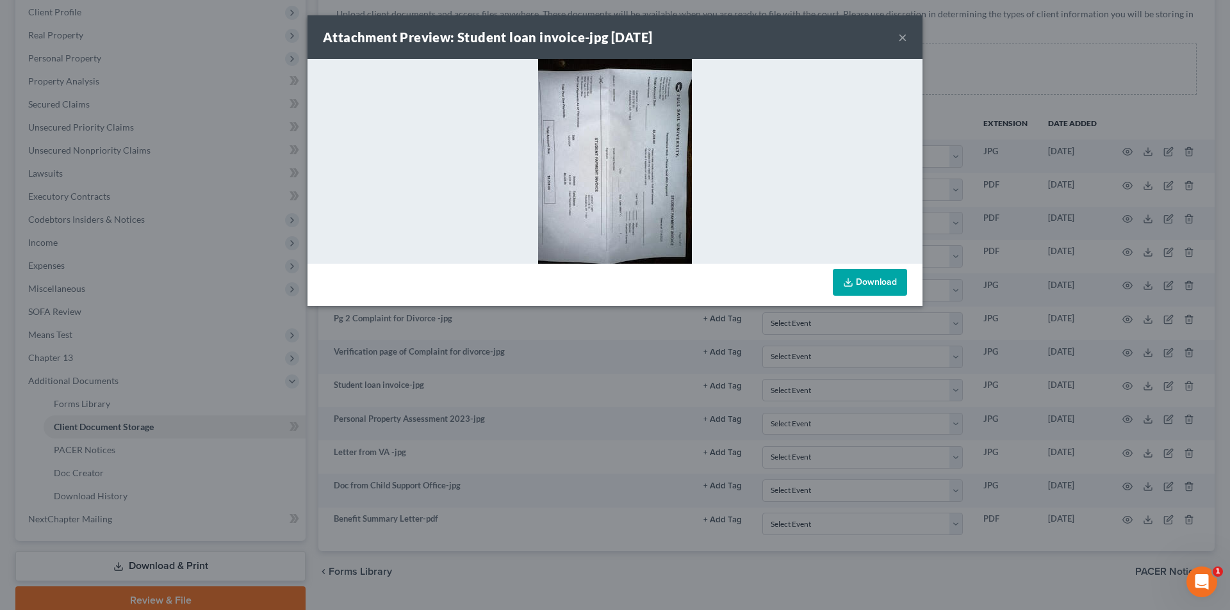
click at [603, 113] on img at bounding box center [615, 161] width 154 height 205
click at [612, 35] on button "×" at bounding box center [902, 36] width 9 height 15
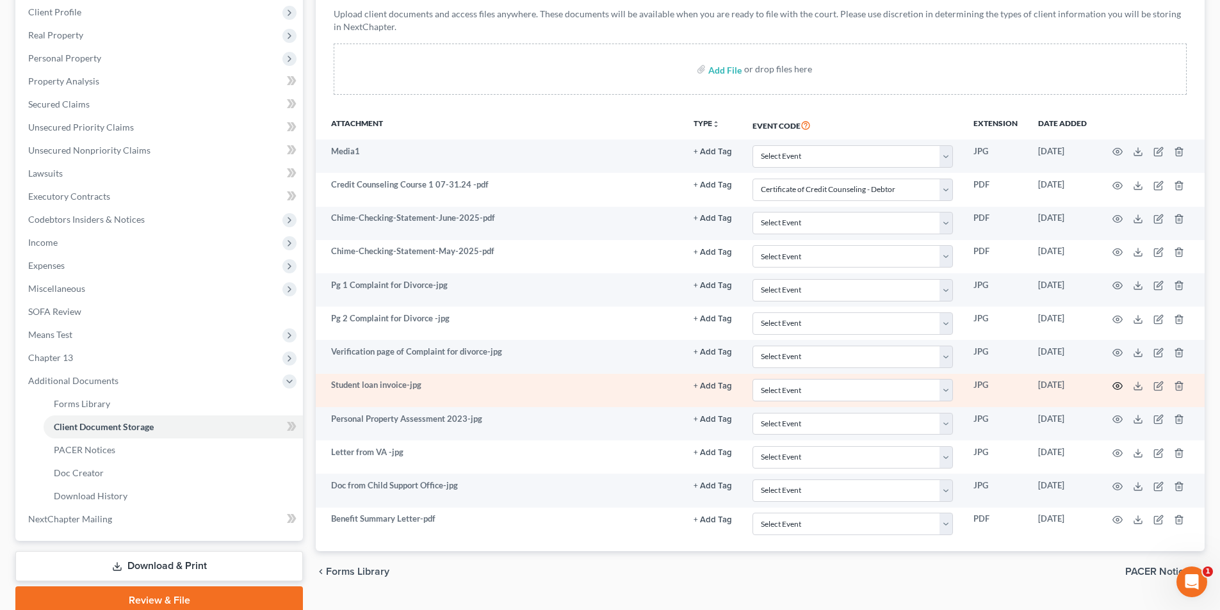
click at [612, 382] on icon "button" at bounding box center [1118, 386] width 10 height 10
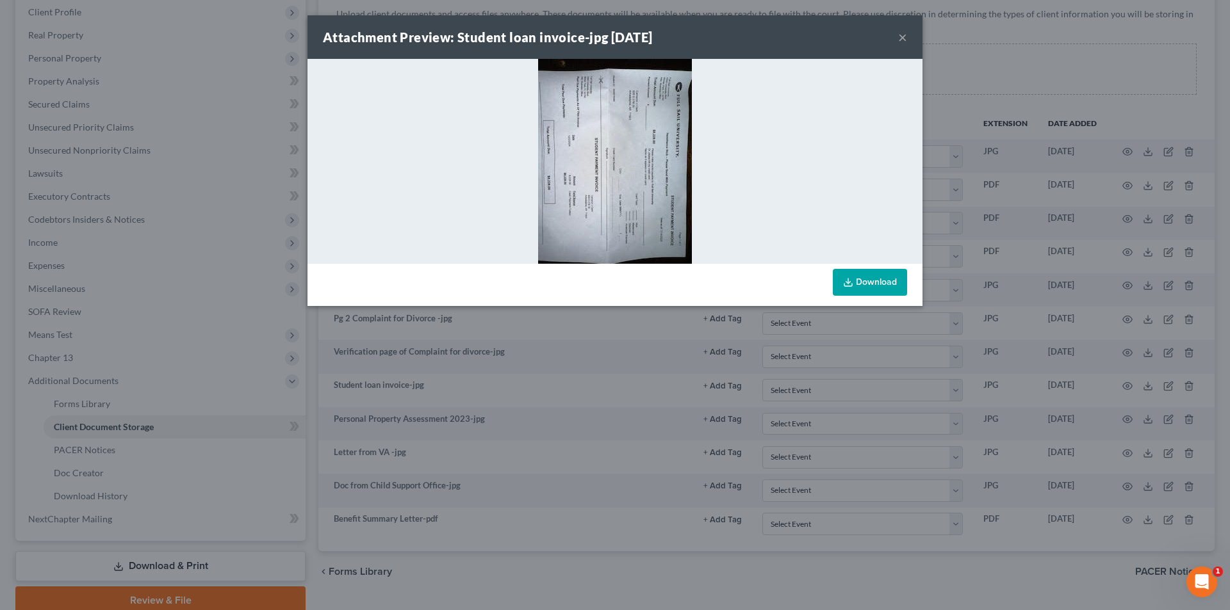
click at [612, 280] on link "Download" at bounding box center [870, 282] width 74 height 27
click at [612, 35] on button "×" at bounding box center [902, 36] width 9 height 15
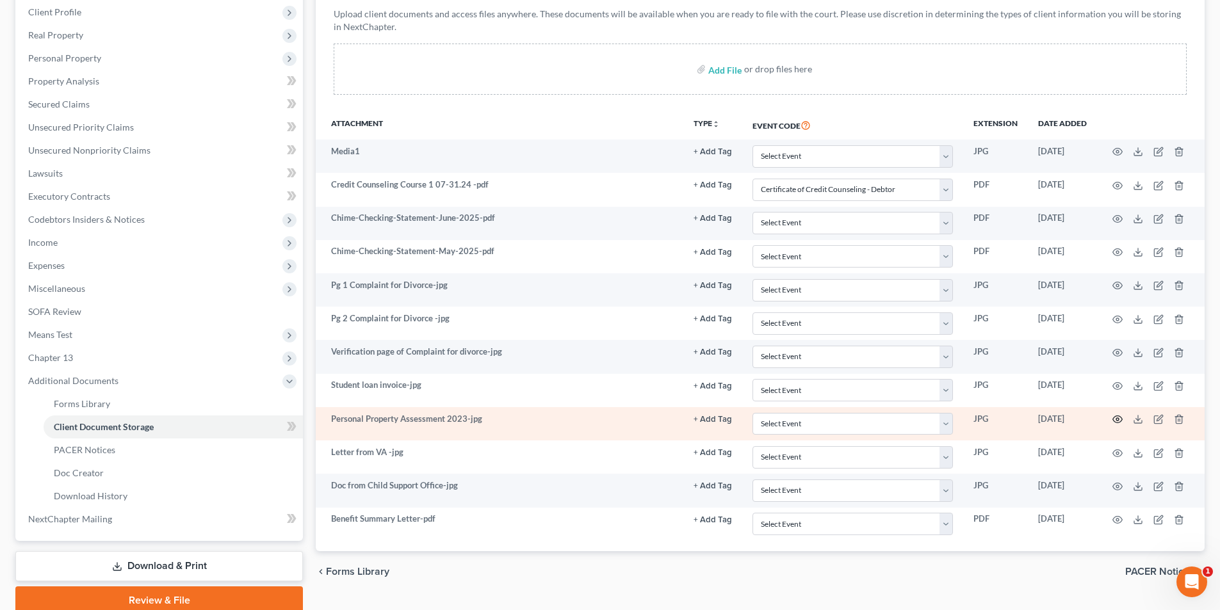
click at [612, 416] on icon "button" at bounding box center [1118, 419] width 10 height 7
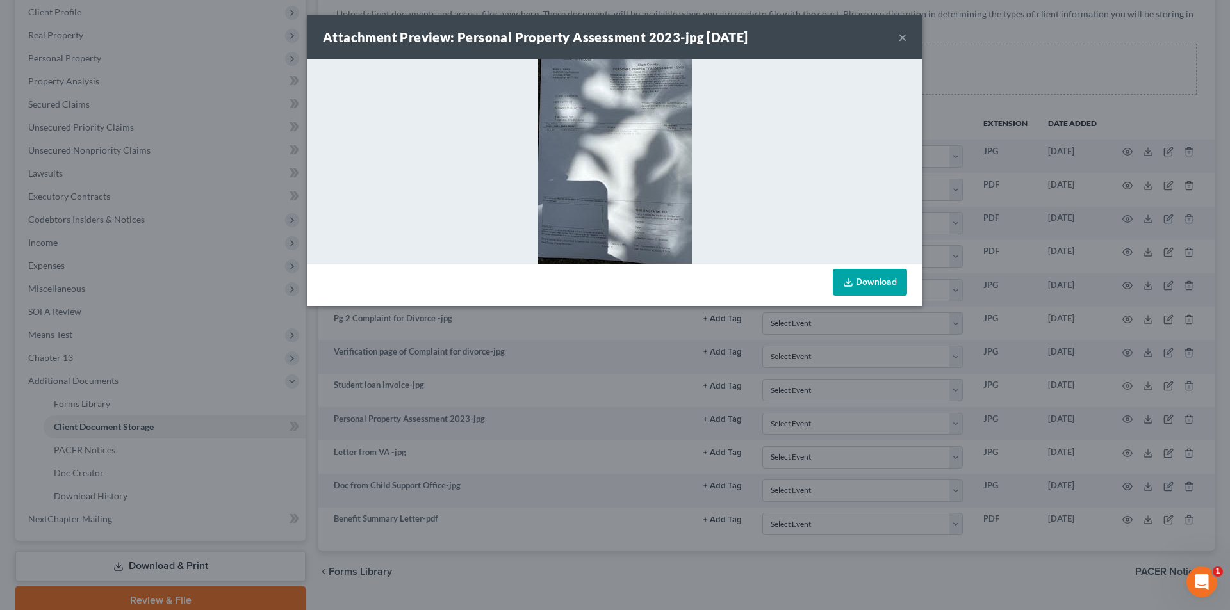
click at [612, 38] on button "×" at bounding box center [902, 36] width 9 height 15
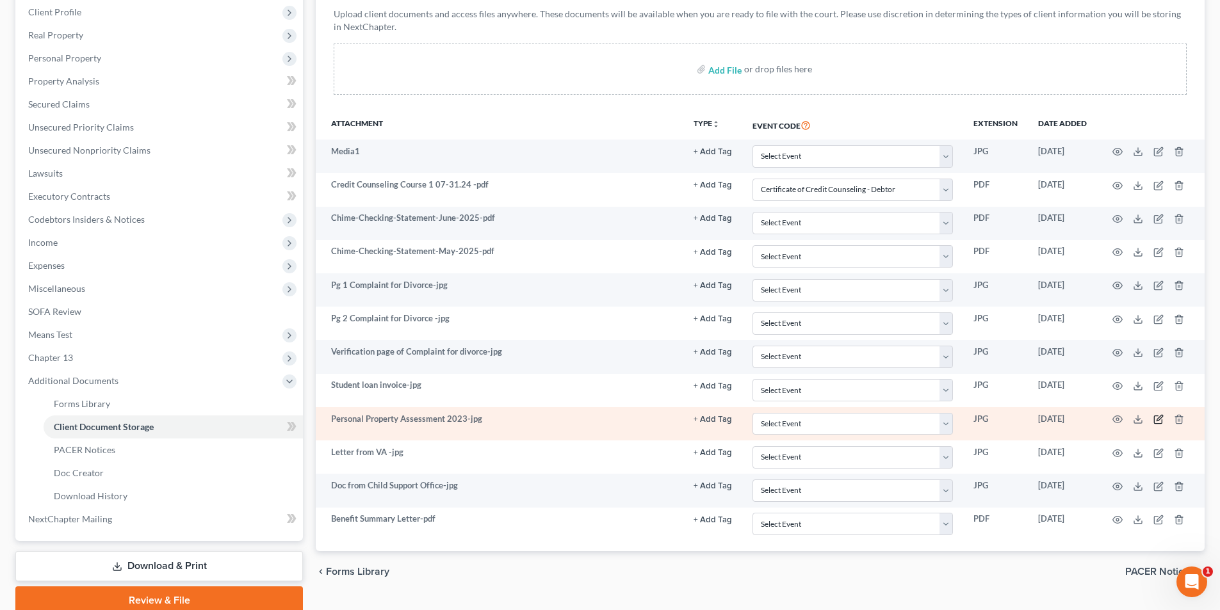
click at [612, 418] on icon "button" at bounding box center [1160, 419] width 6 height 6
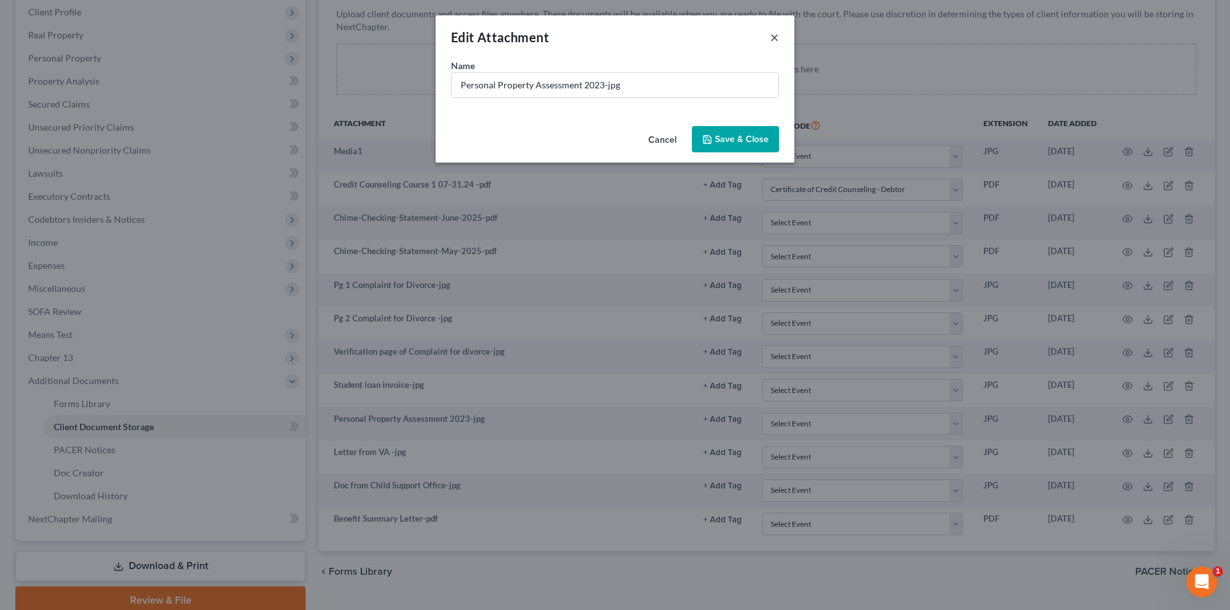
click at [612, 37] on button "×" at bounding box center [774, 36] width 9 height 15
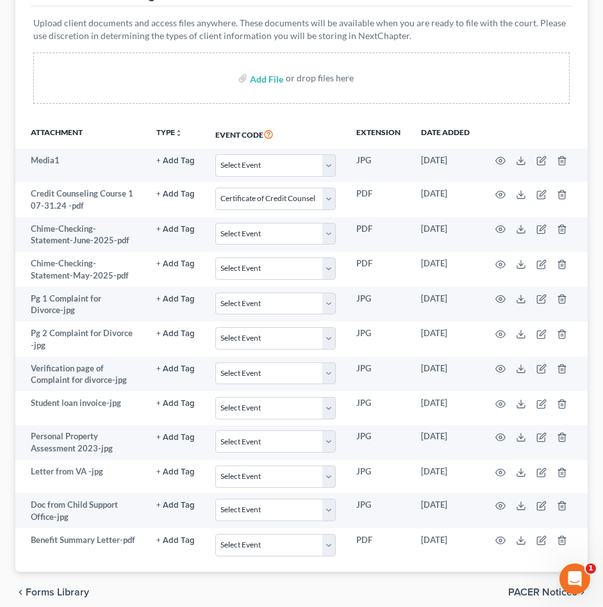
click at [422, 106] on div "Upload client documents and access files anywhere. These documents will be avai…" at bounding box center [301, 62] width 541 height 113
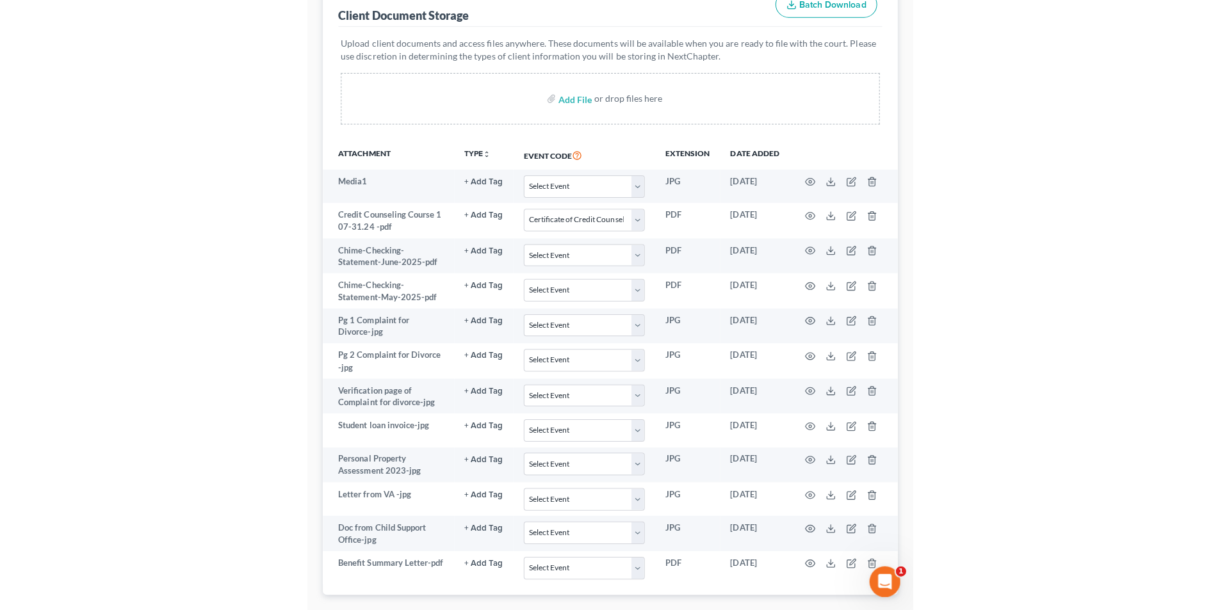
scroll to position [0, 0]
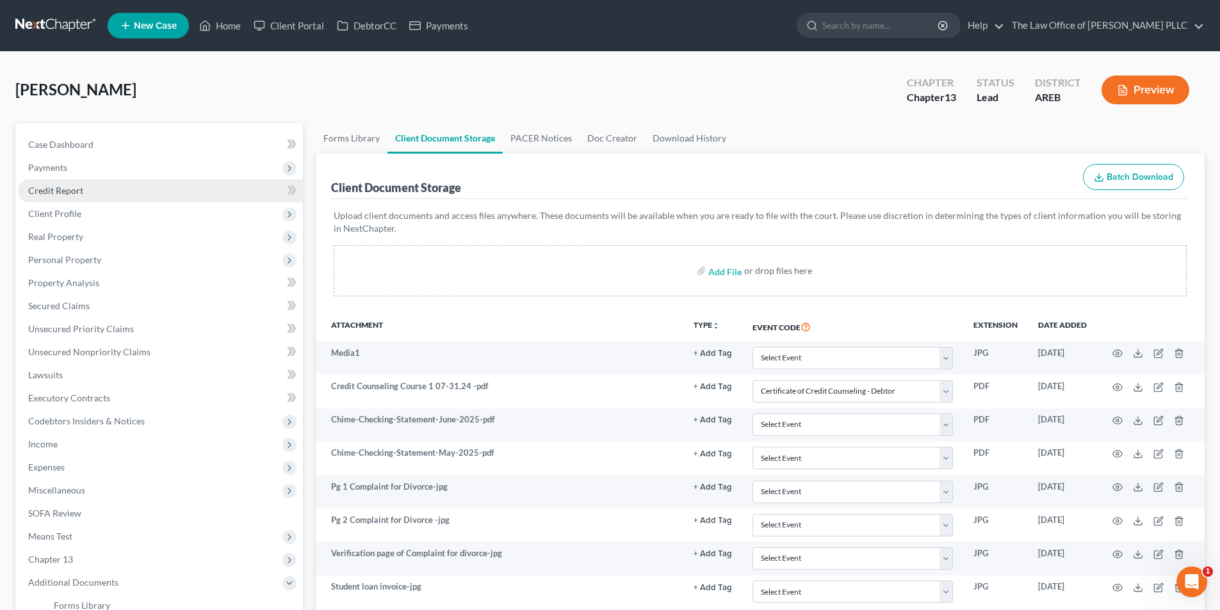
click at [61, 189] on span "Credit Report" at bounding box center [55, 190] width 55 height 11
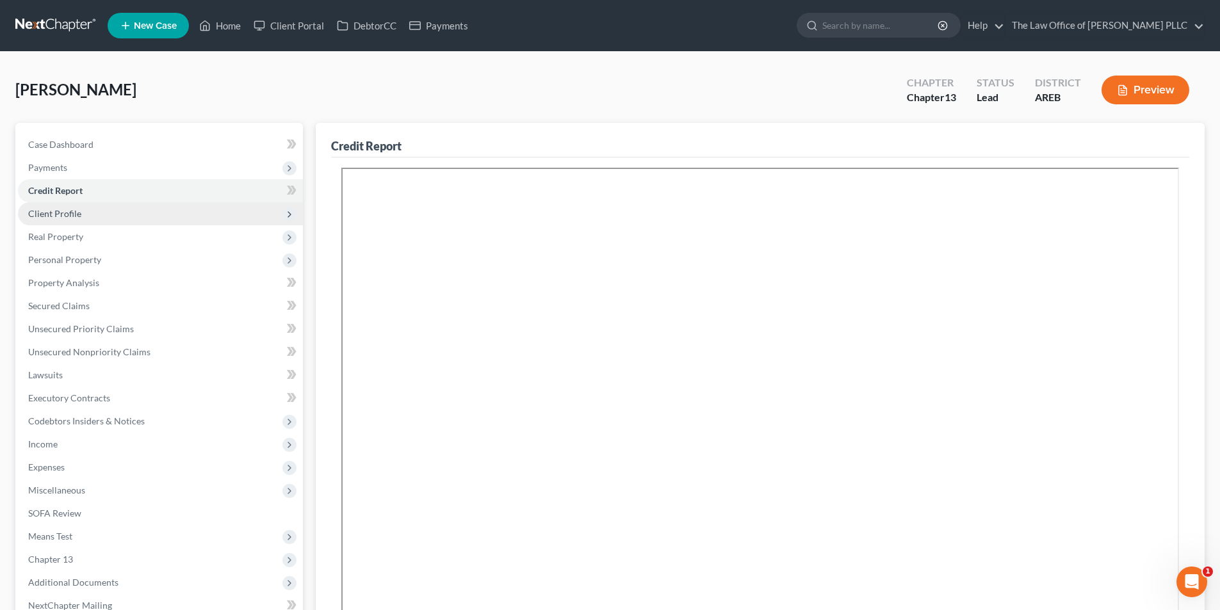
click at [69, 215] on span "Client Profile" at bounding box center [54, 213] width 53 height 11
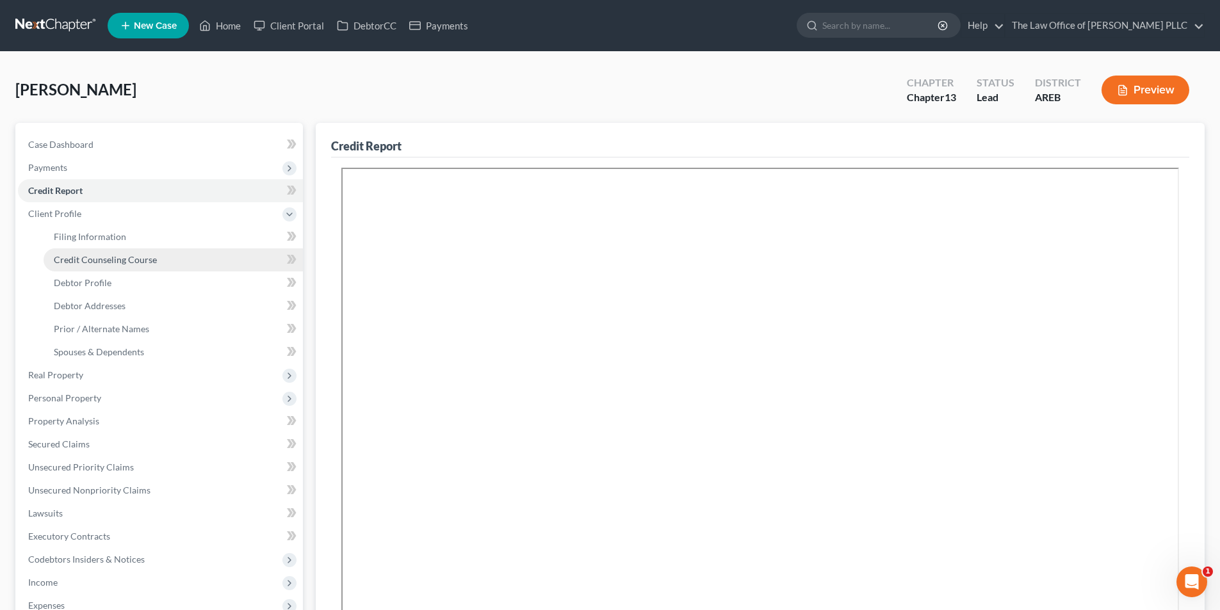
click at [101, 263] on span "Credit Counseling Course" at bounding box center [105, 259] width 103 height 11
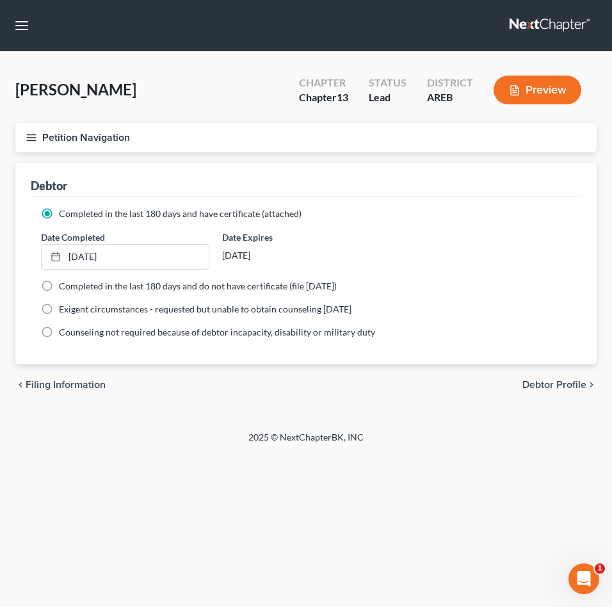
click at [482, 197] on div "Completed in the last 180 days and have certificate (attached) Date Completed […" at bounding box center [306, 280] width 551 height 167
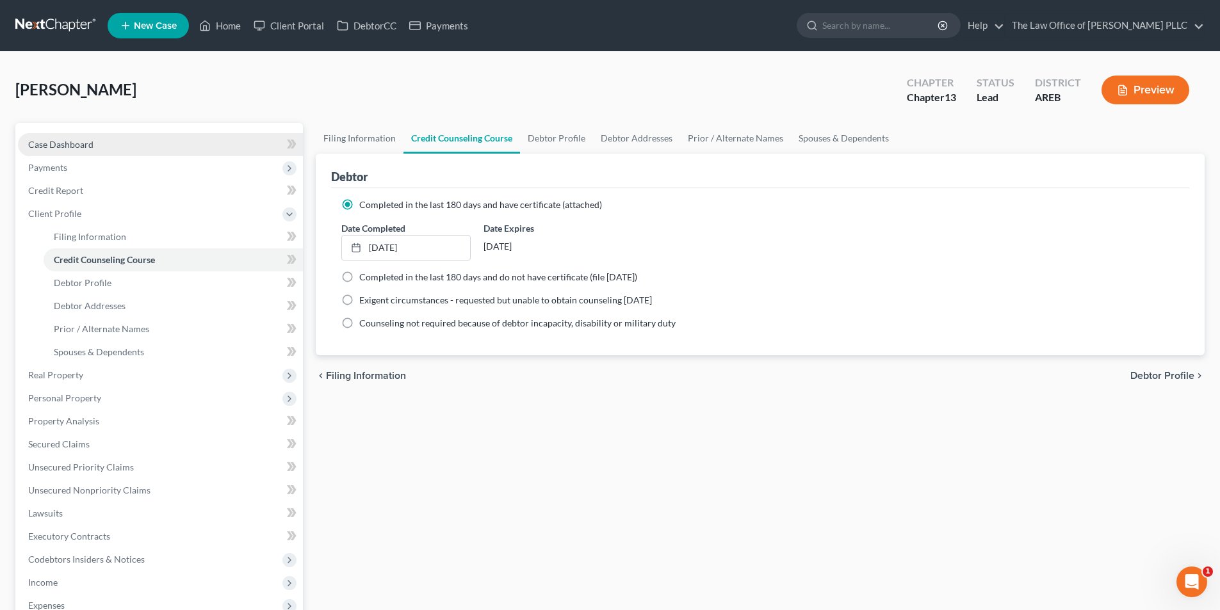
click at [101, 138] on link "Case Dashboard" at bounding box center [160, 144] width 285 height 23
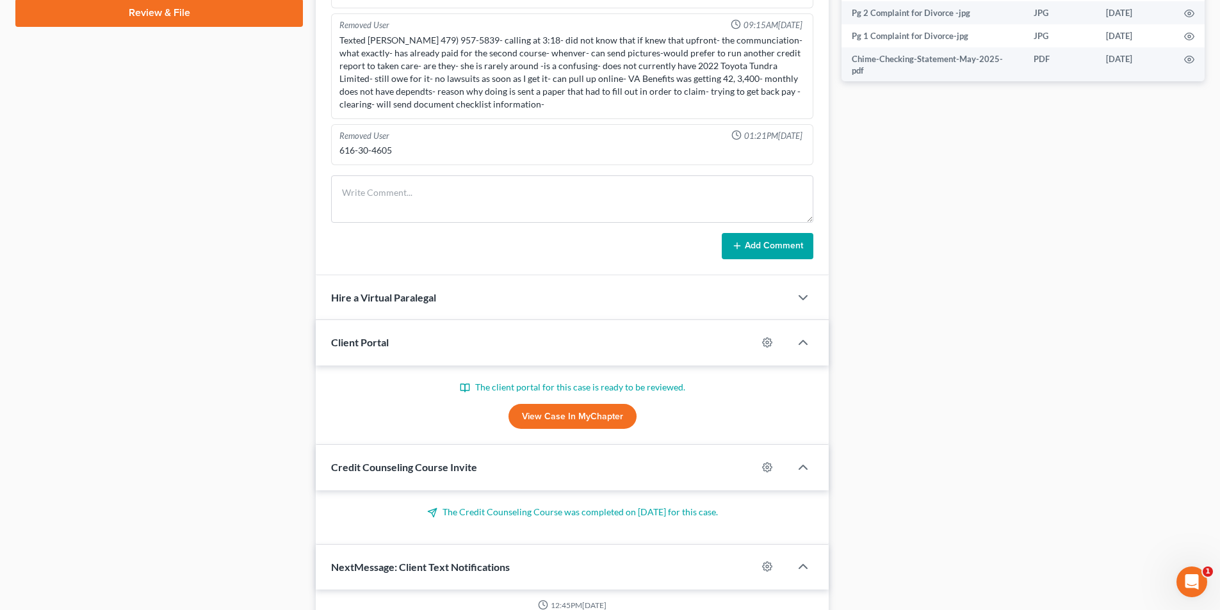
scroll to position [684, 0]
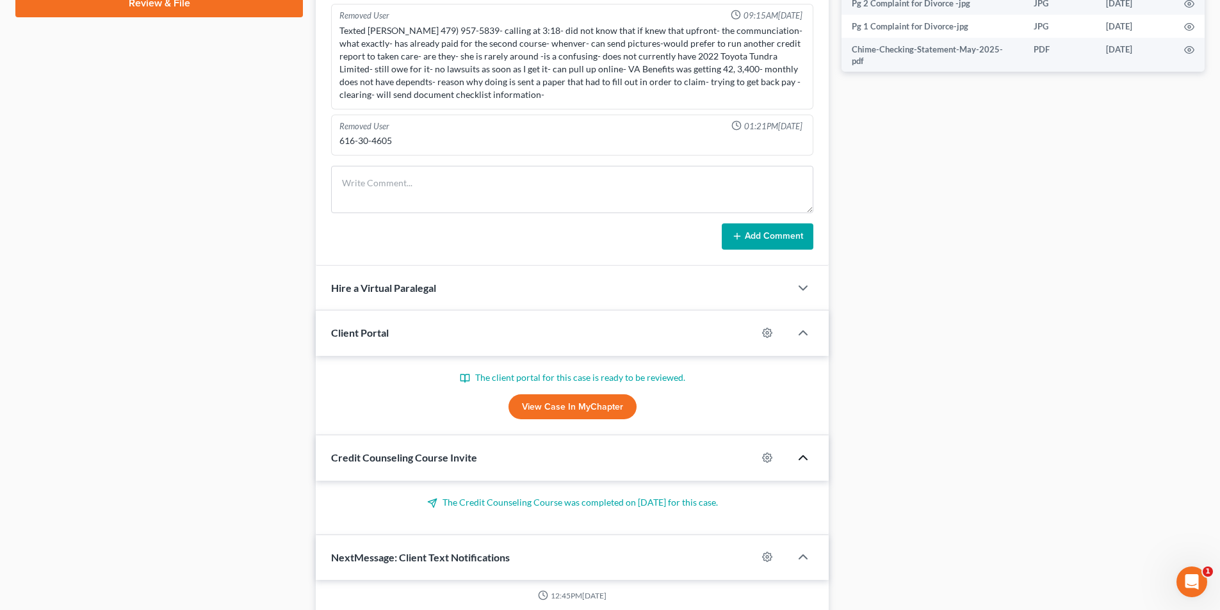
click at [612, 457] on polyline "button" at bounding box center [803, 458] width 8 height 4
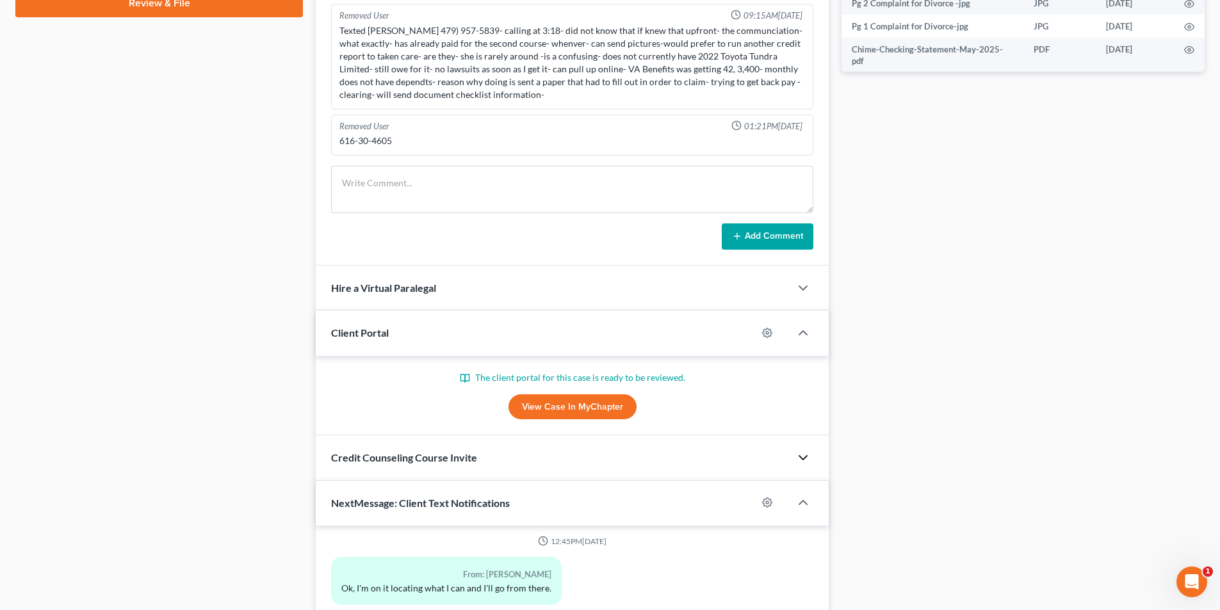
click at [612, 457] on icon "button" at bounding box center [803, 457] width 15 height 15
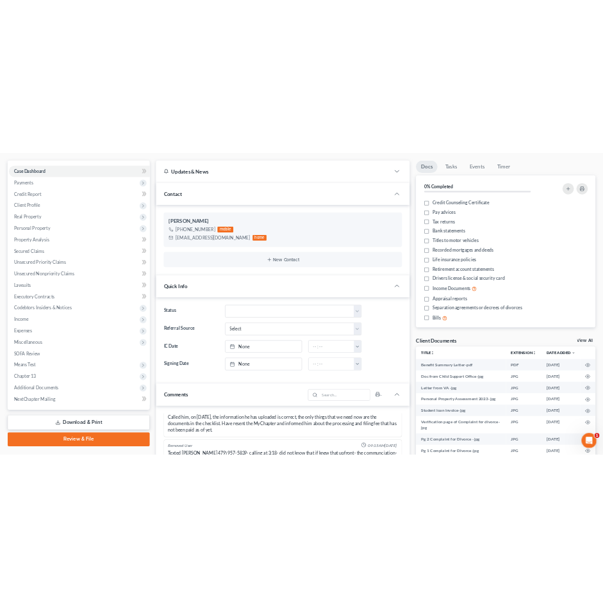
scroll to position [2325, 0]
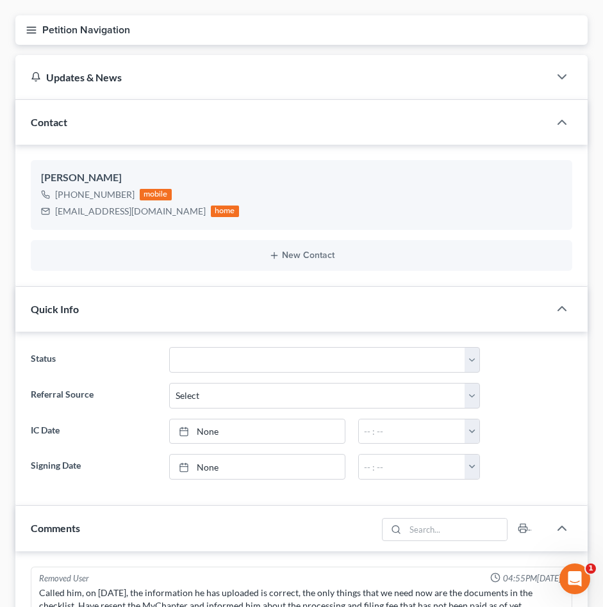
click at [378, 83] on div "Updates & News" at bounding box center [282, 76] width 503 height 13
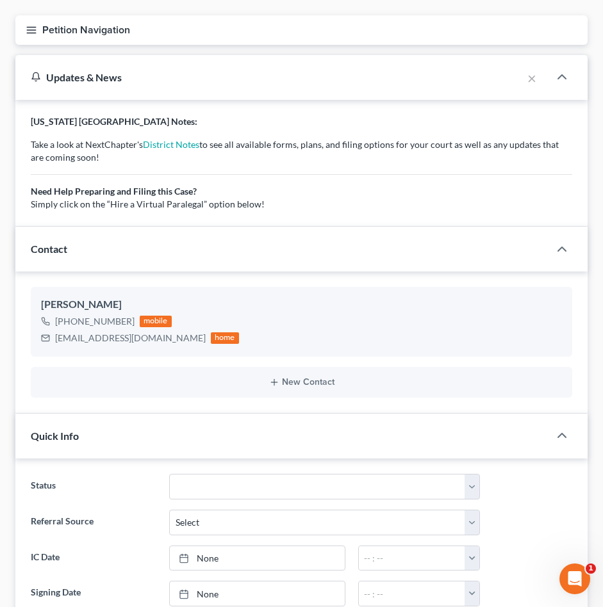
click at [437, 45] on div "Petition Navigation Case Dashboard Payments Invoices Payments Payments Credit R…" at bounding box center [301, 35] width 585 height 40
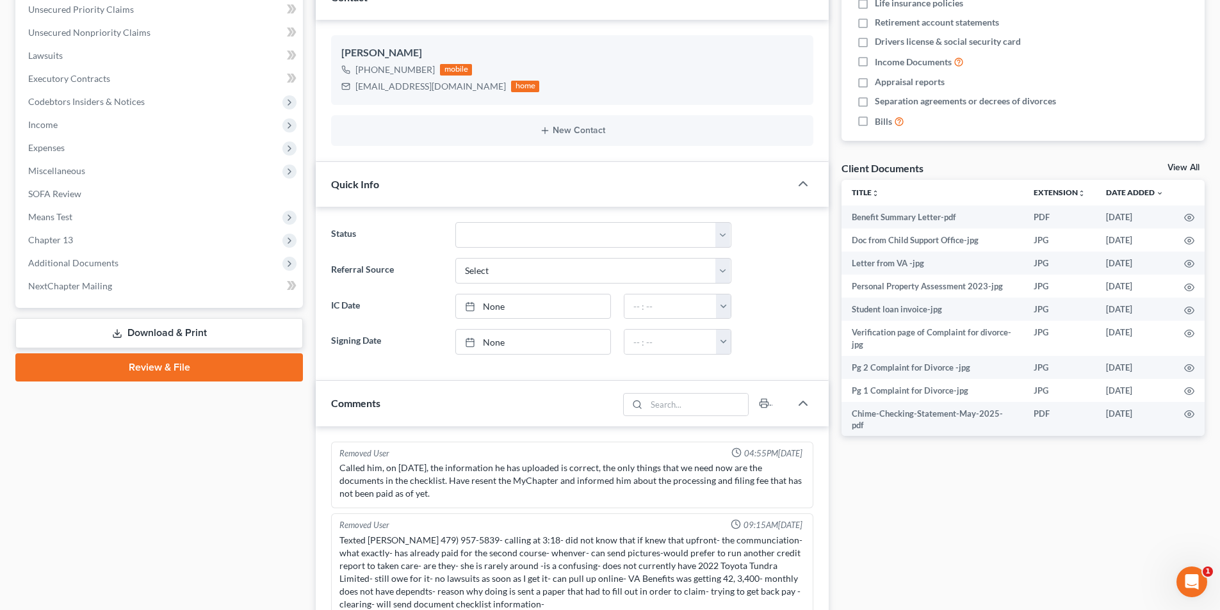
scroll to position [320, 0]
click at [87, 263] on span "Additional Documents" at bounding box center [73, 262] width 90 height 11
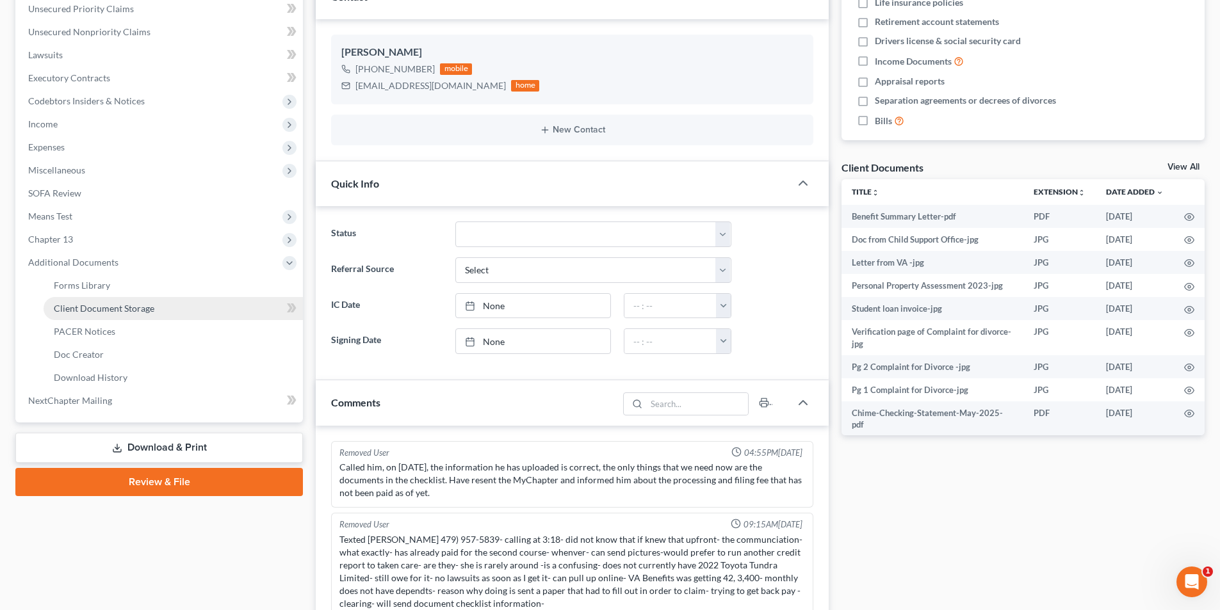
click at [97, 307] on span "Client Document Storage" at bounding box center [104, 308] width 101 height 11
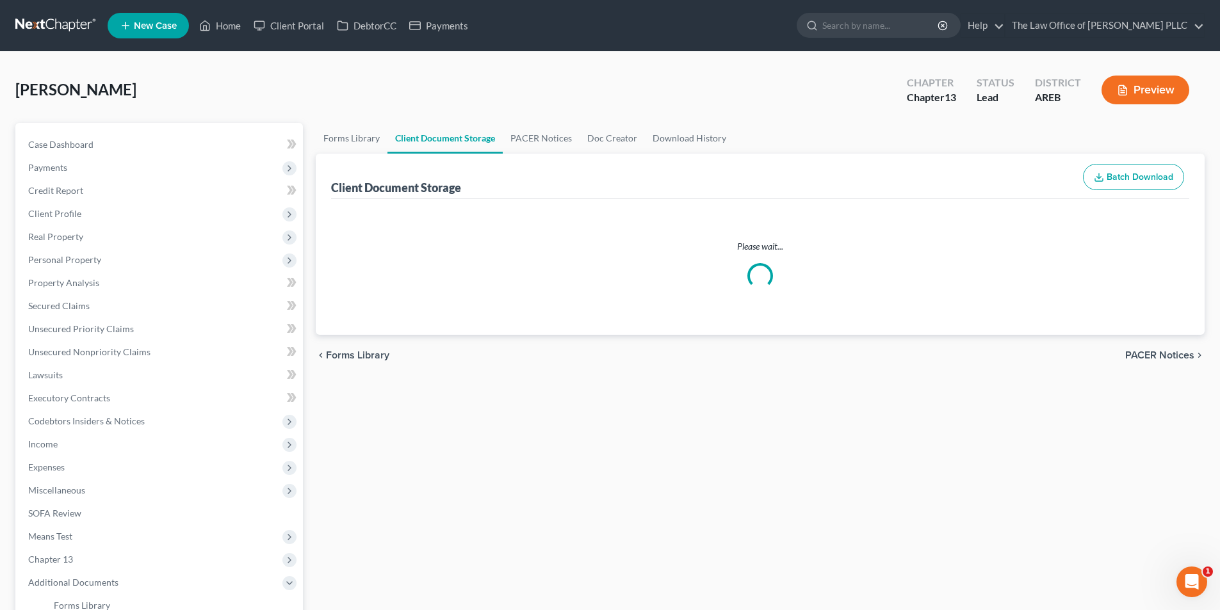
select select "0"
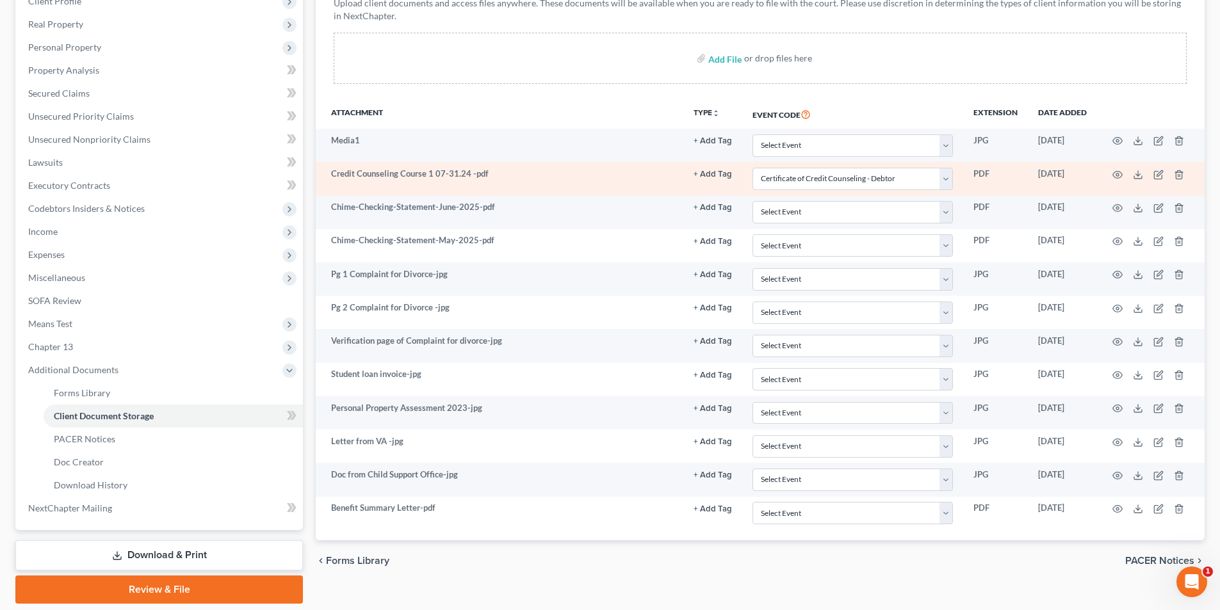
scroll to position [191, 0]
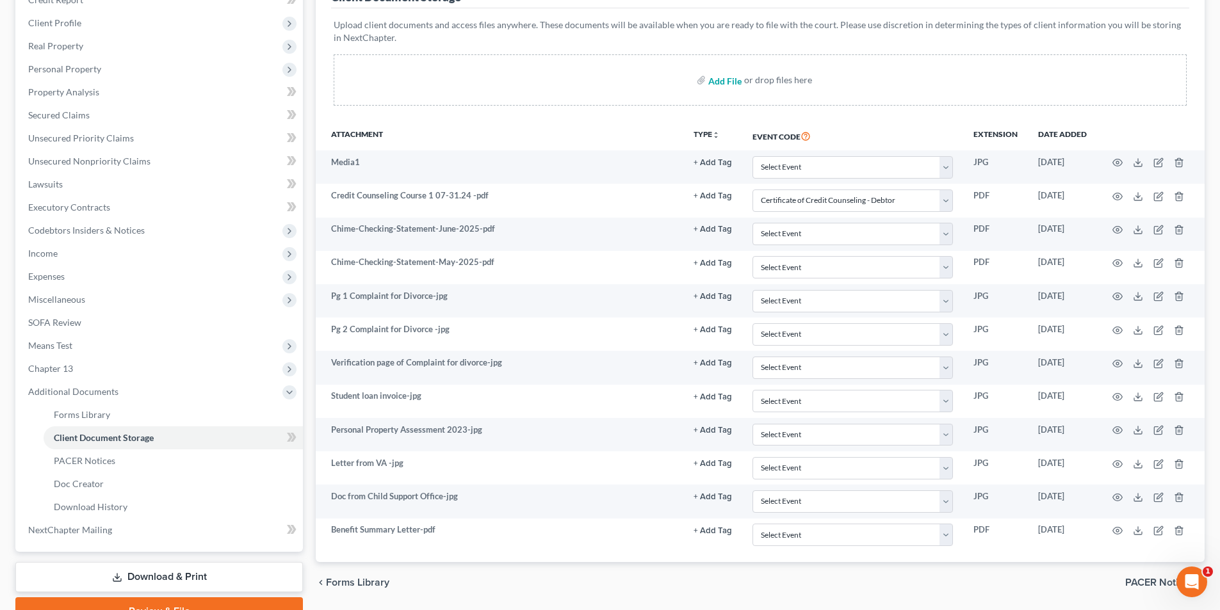
click at [612, 85] on input "file" at bounding box center [723, 80] width 31 height 23
type input "C:\fakepath\[PERSON_NAME] Affidavit on Real Estate Contract.pdf"
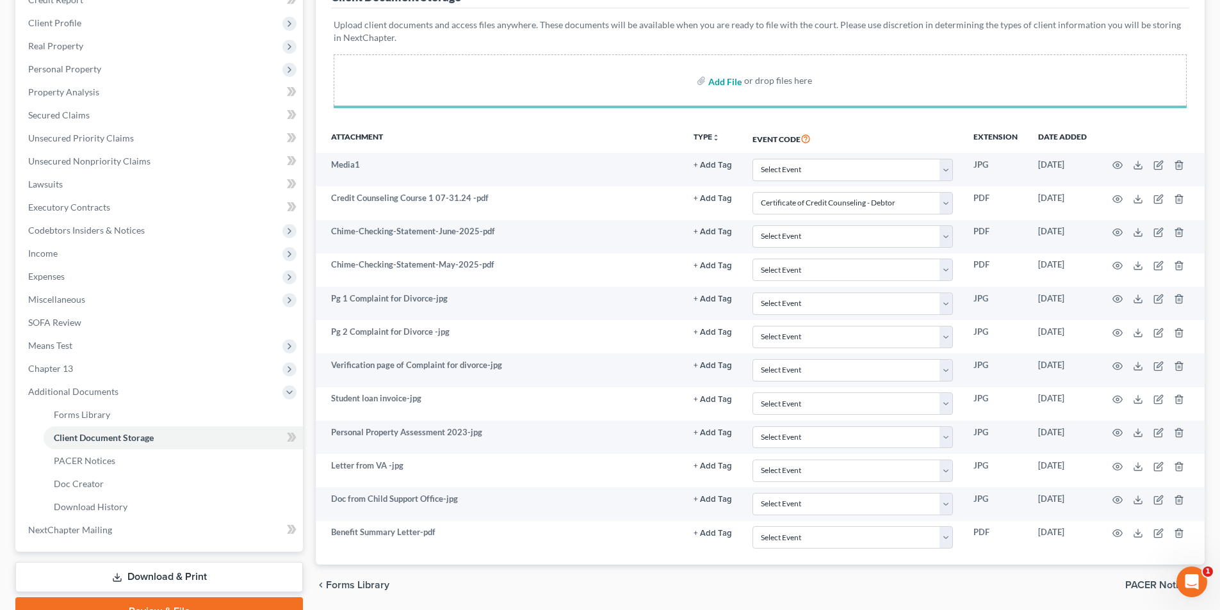
select select "0"
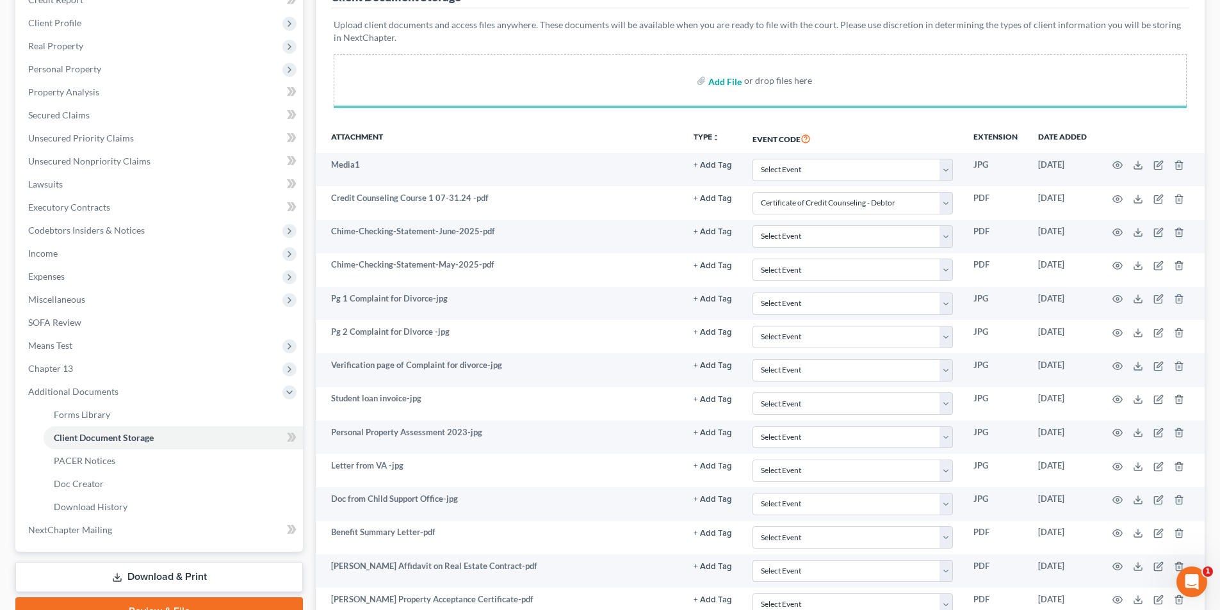
select select "0"
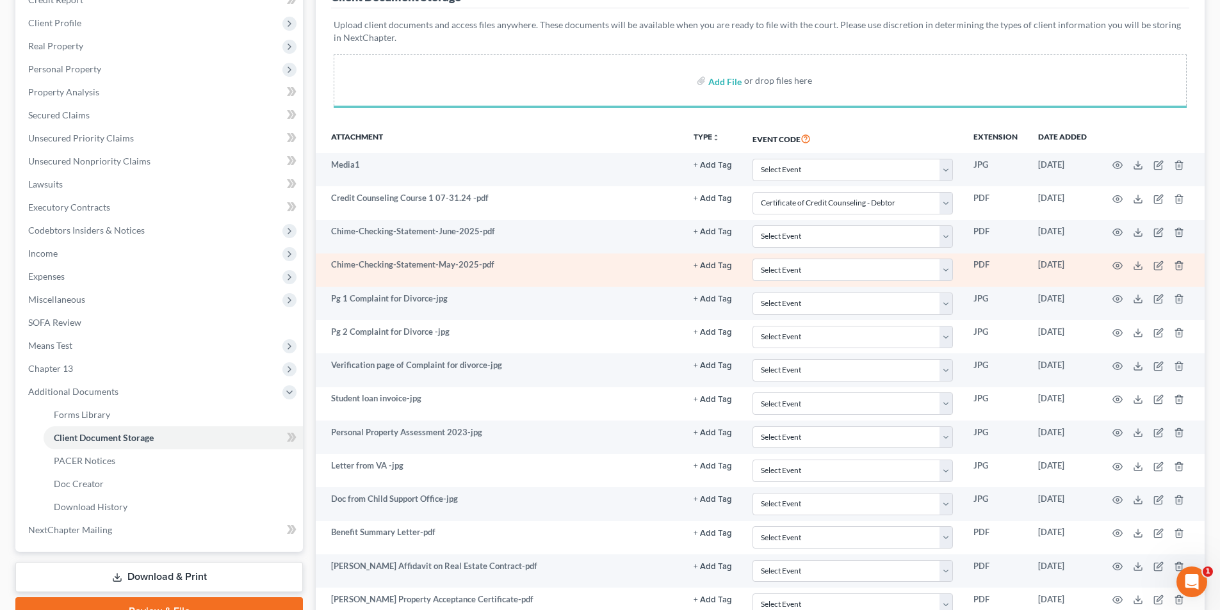
scroll to position [336, 0]
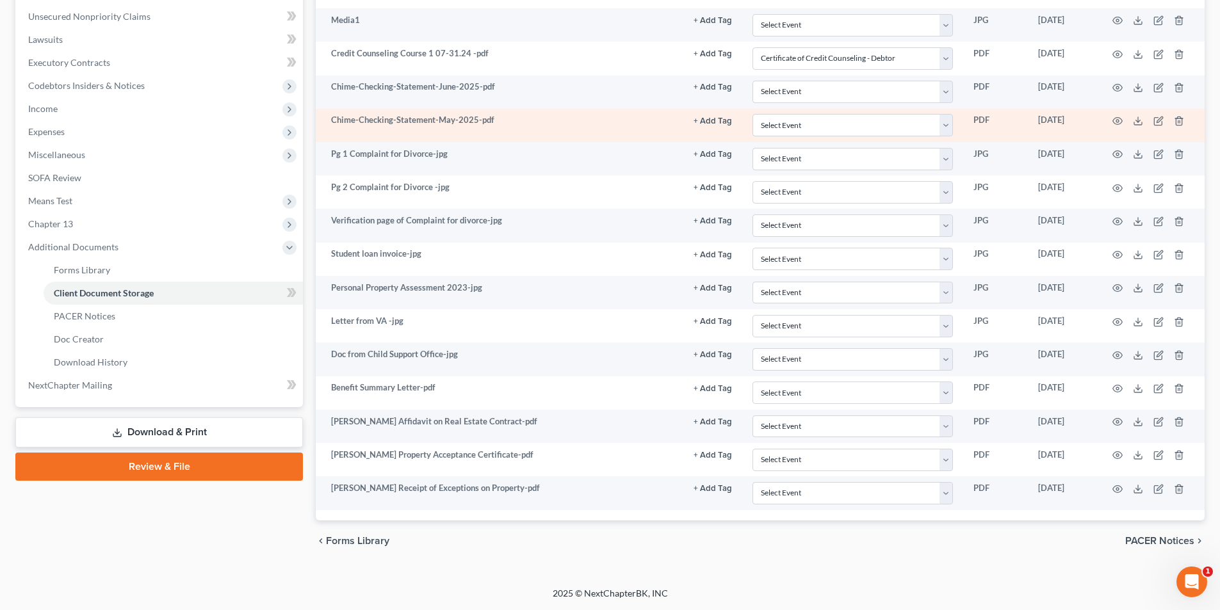
select select "0"
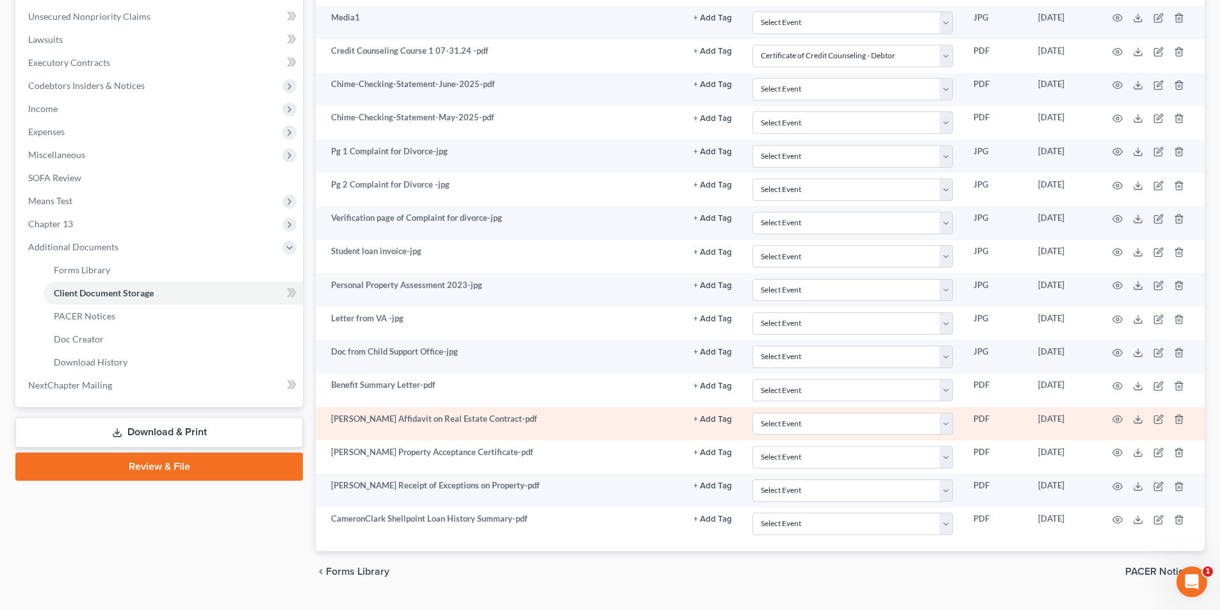
select select "0"
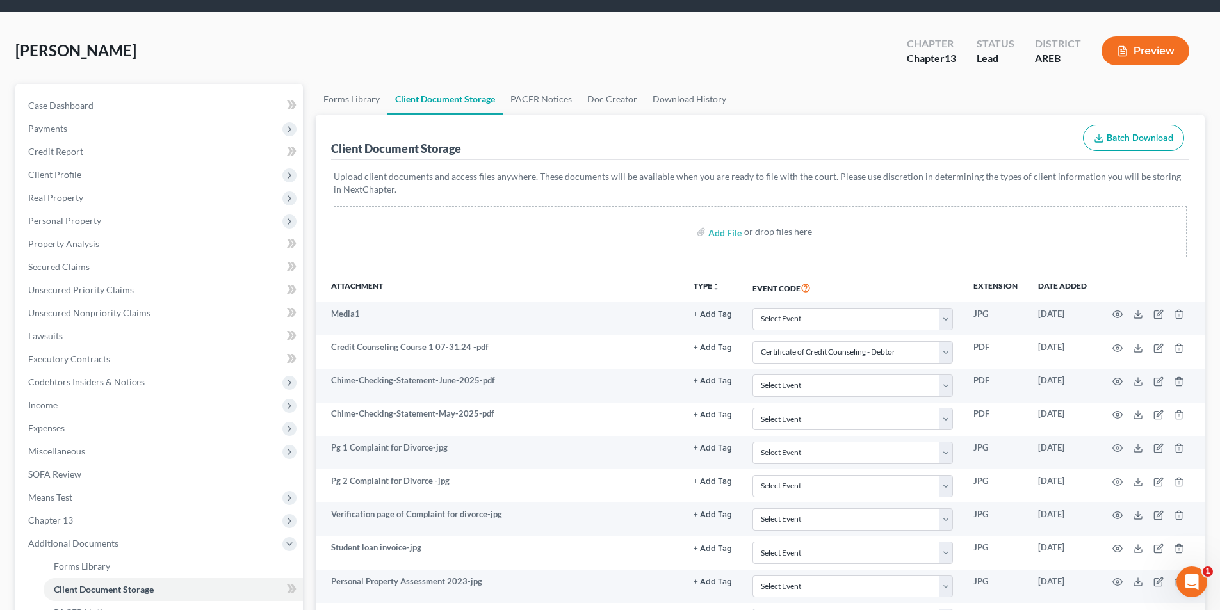
scroll to position [0, 0]
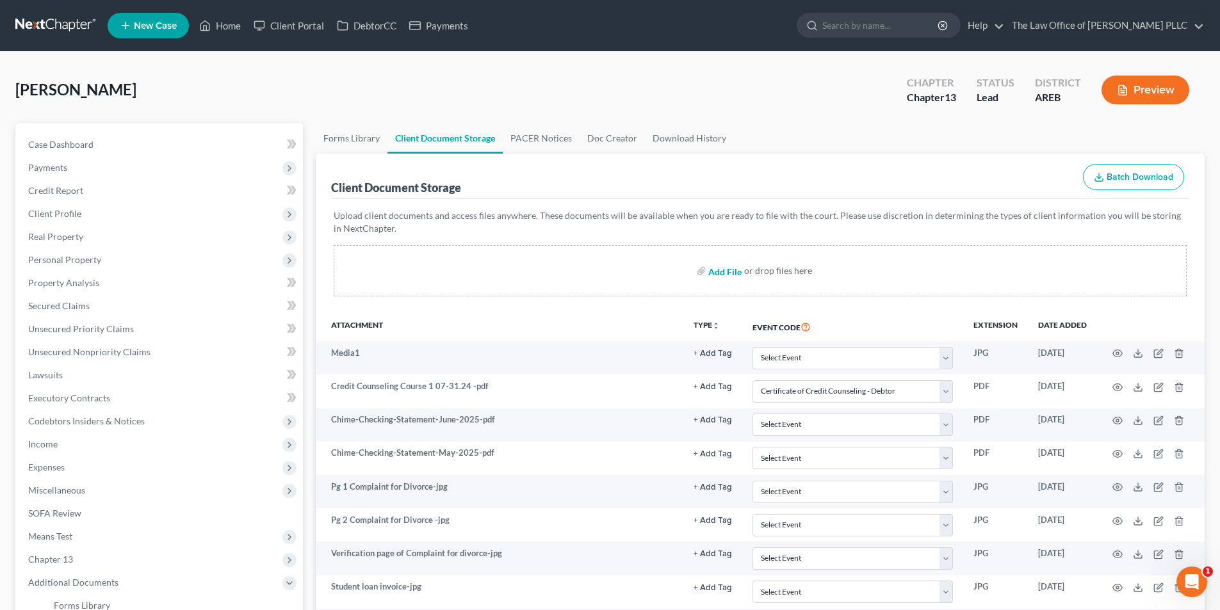
click at [612, 271] on input "file" at bounding box center [723, 270] width 31 height 23
type input "C:\fakepath\[PERSON_NAME] First National TitleCompany 1of3-merged.pdf"
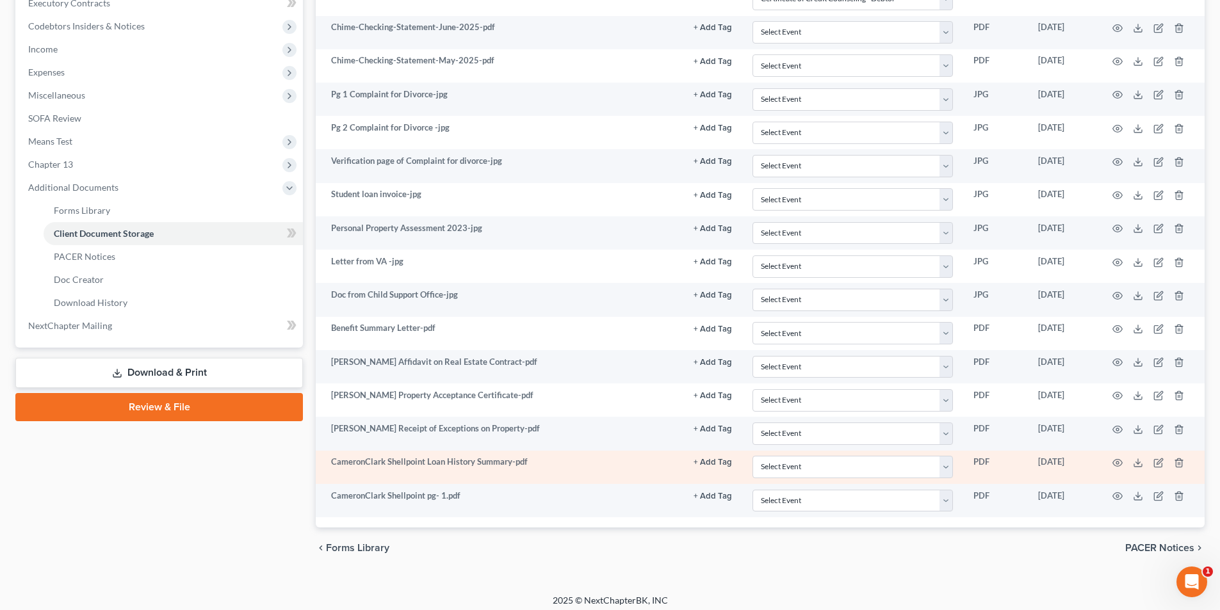
scroll to position [402, 0]
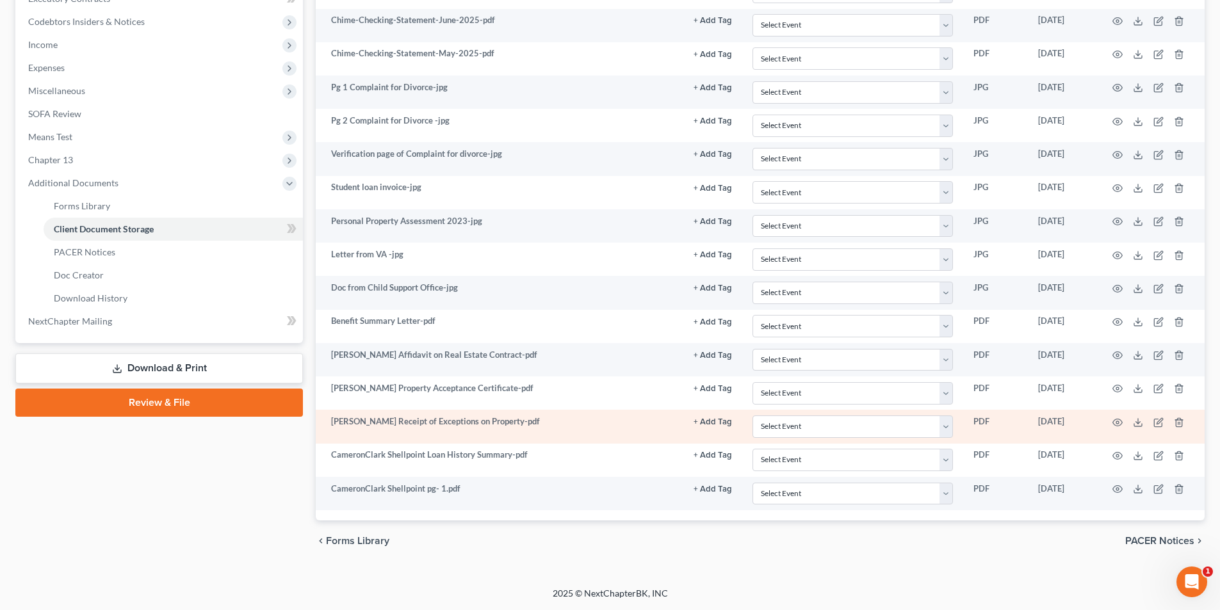
select select "0"
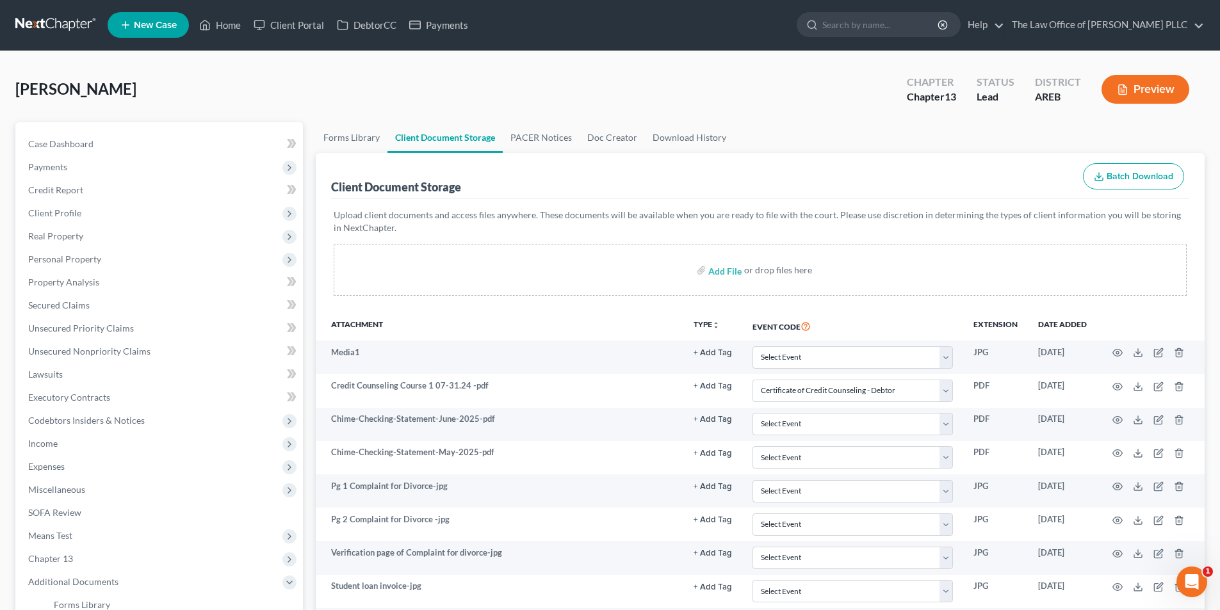
scroll to position [0, 0]
click at [612, 273] on input "file" at bounding box center [723, 270] width 31 height 23
type input "C:\fakepath\[PERSON_NAME] Student Invoice.pdf"
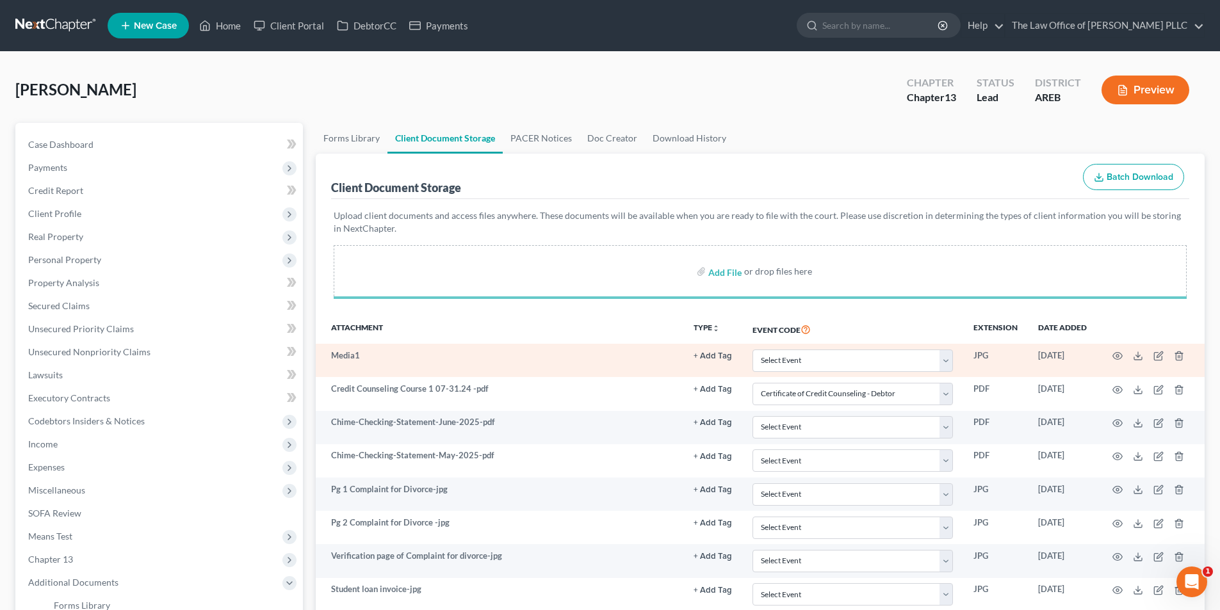
select select "0"
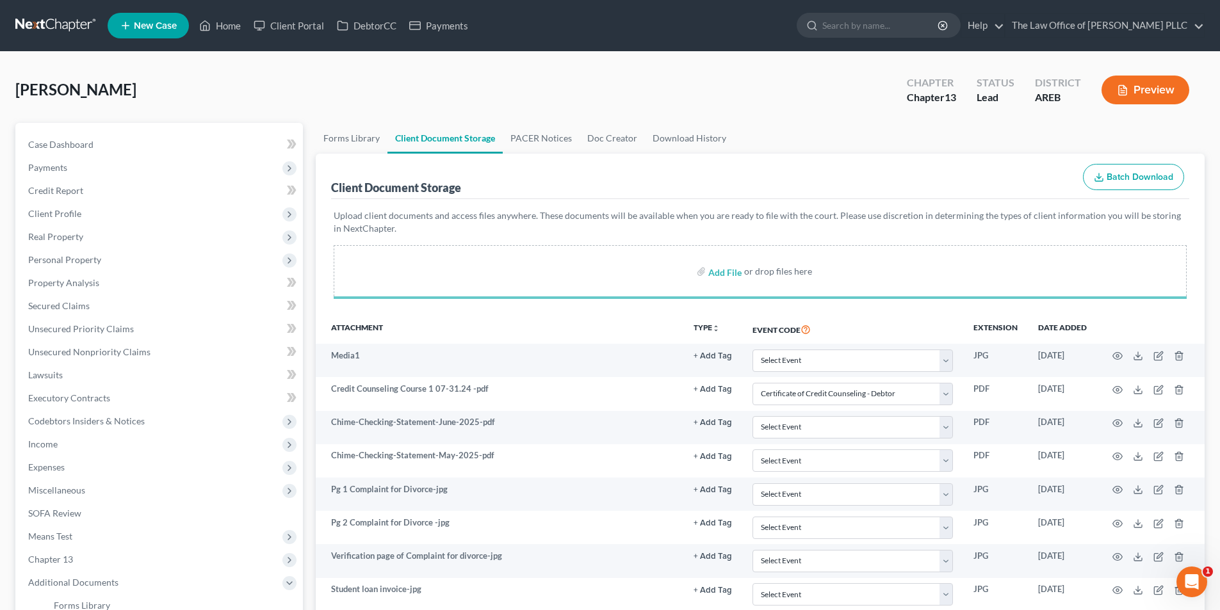
select select "0"
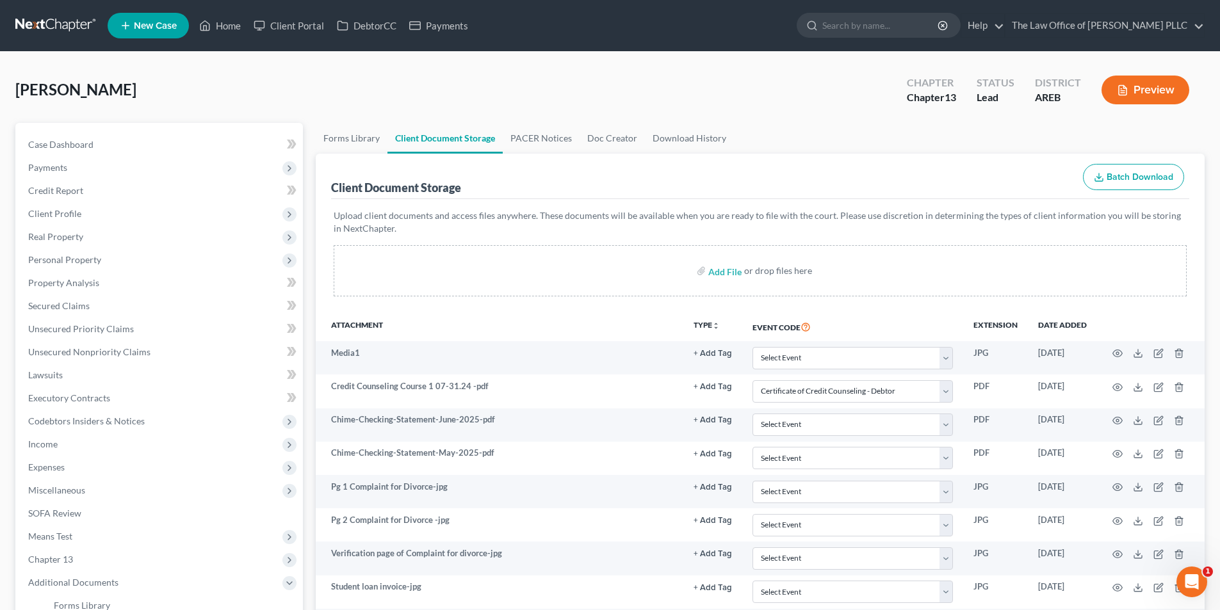
select select "0"
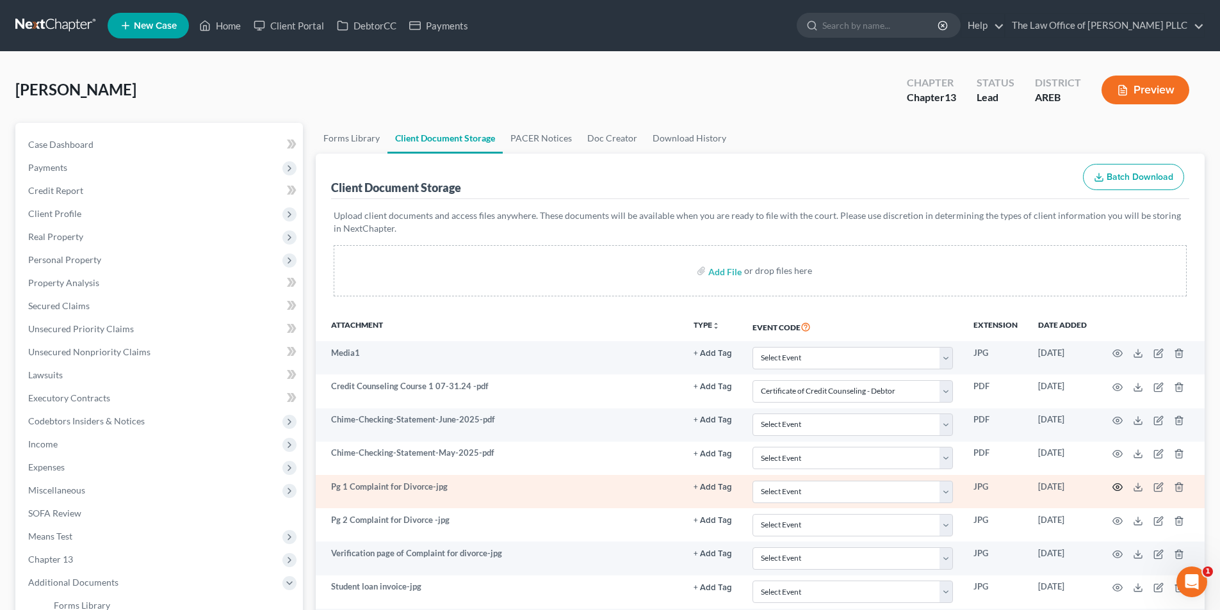
click at [612, 487] on circle "button" at bounding box center [1118, 487] width 3 height 3
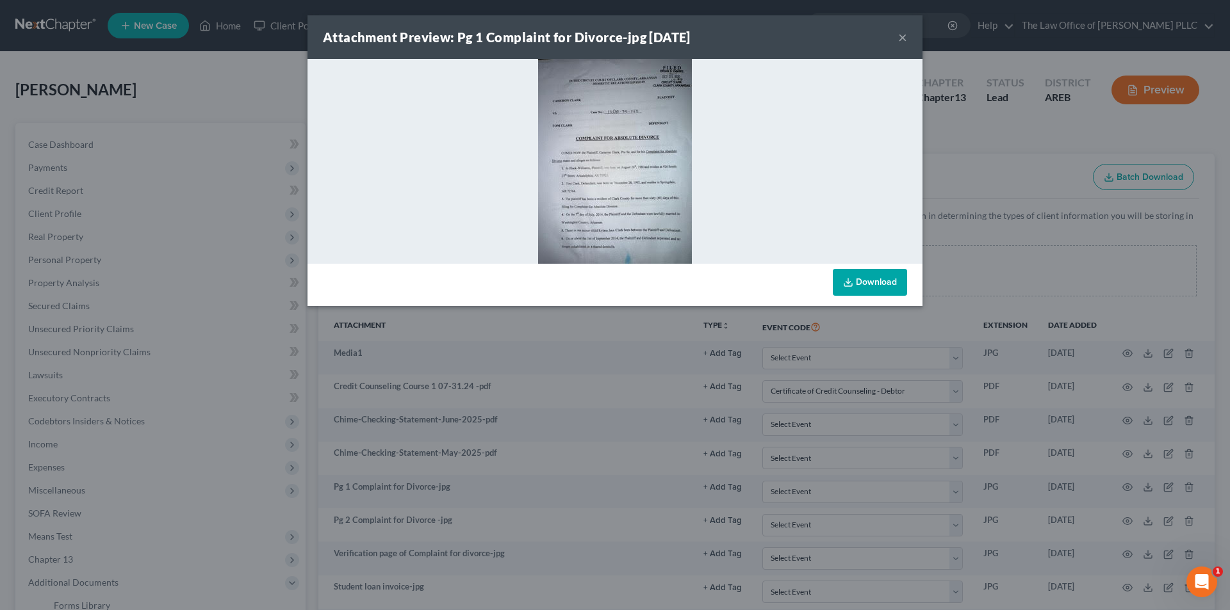
click at [612, 38] on button "×" at bounding box center [902, 36] width 9 height 15
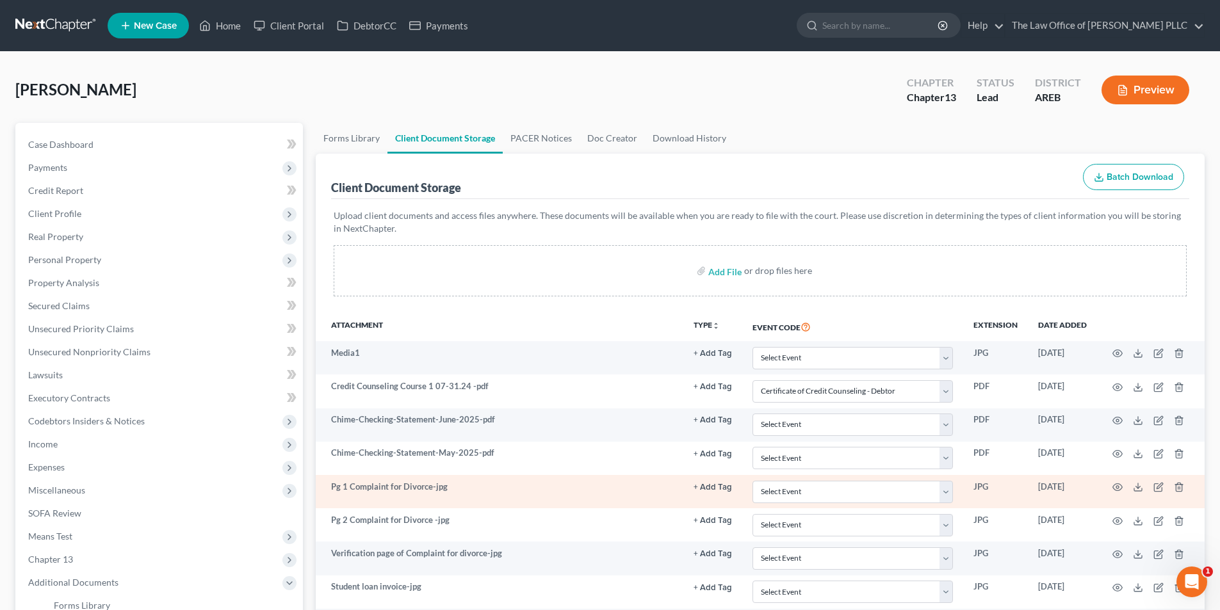
click at [428, 490] on td "Pg 1 Complaint for Divorce-jpg" at bounding box center [500, 491] width 368 height 33
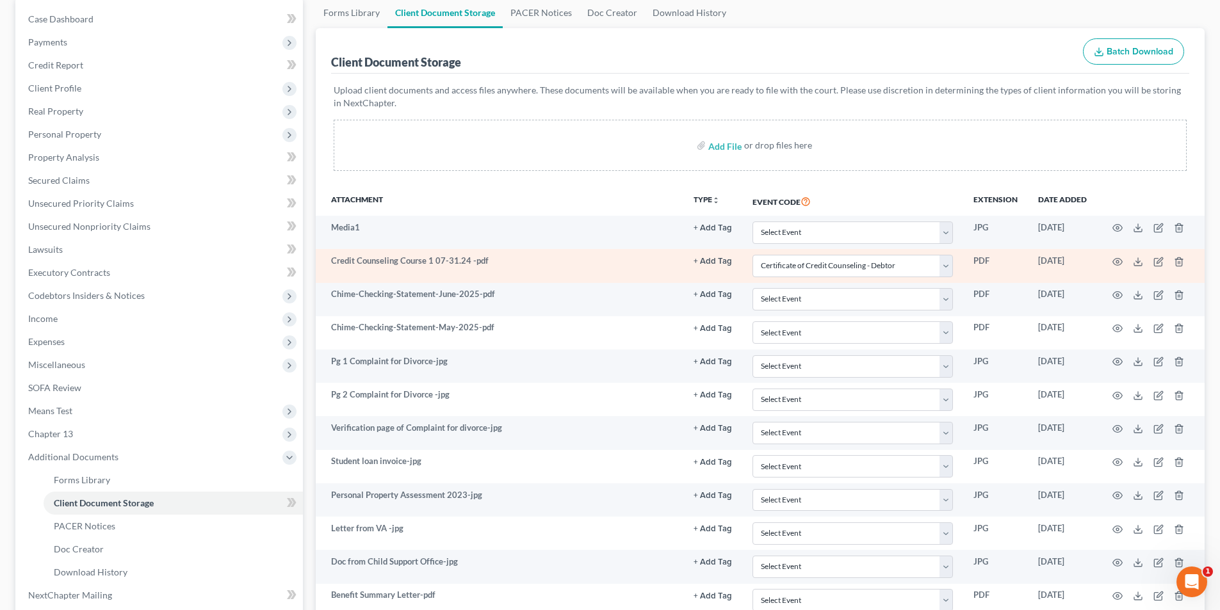
scroll to position [320, 0]
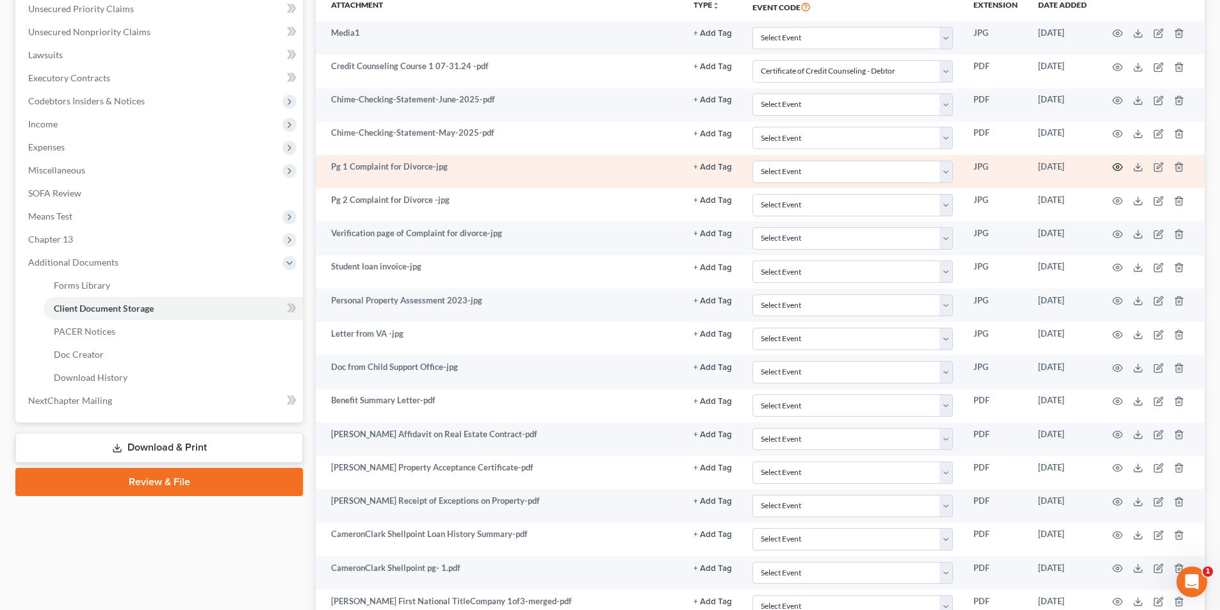
click at [612, 167] on icon "button" at bounding box center [1118, 167] width 10 height 10
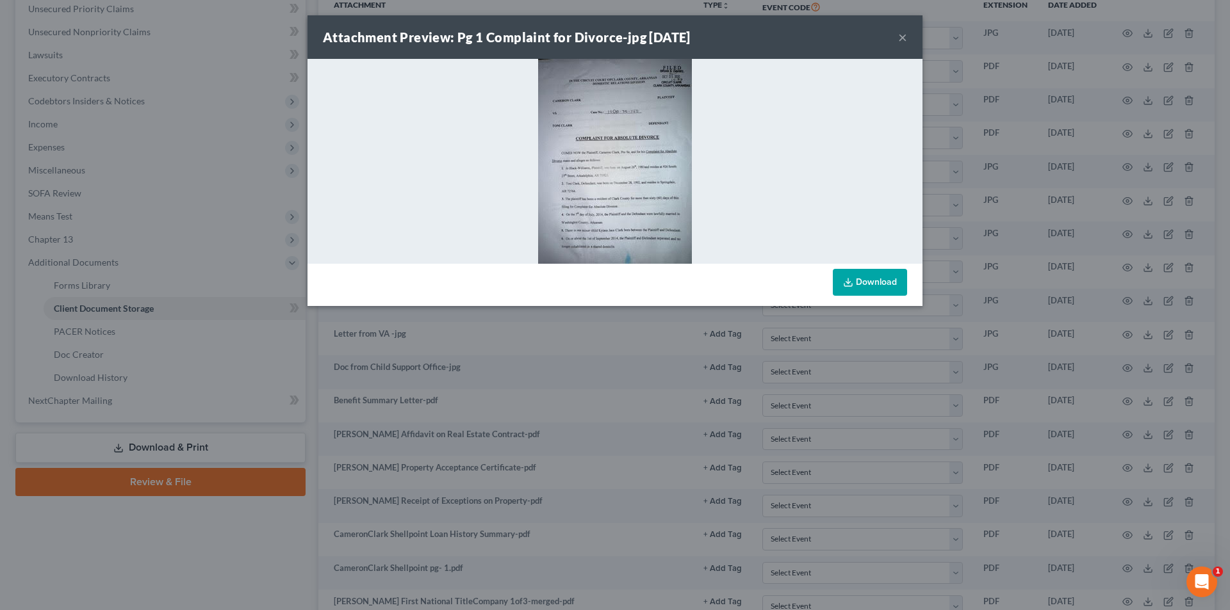
click at [612, 38] on button "×" at bounding box center [902, 36] width 9 height 15
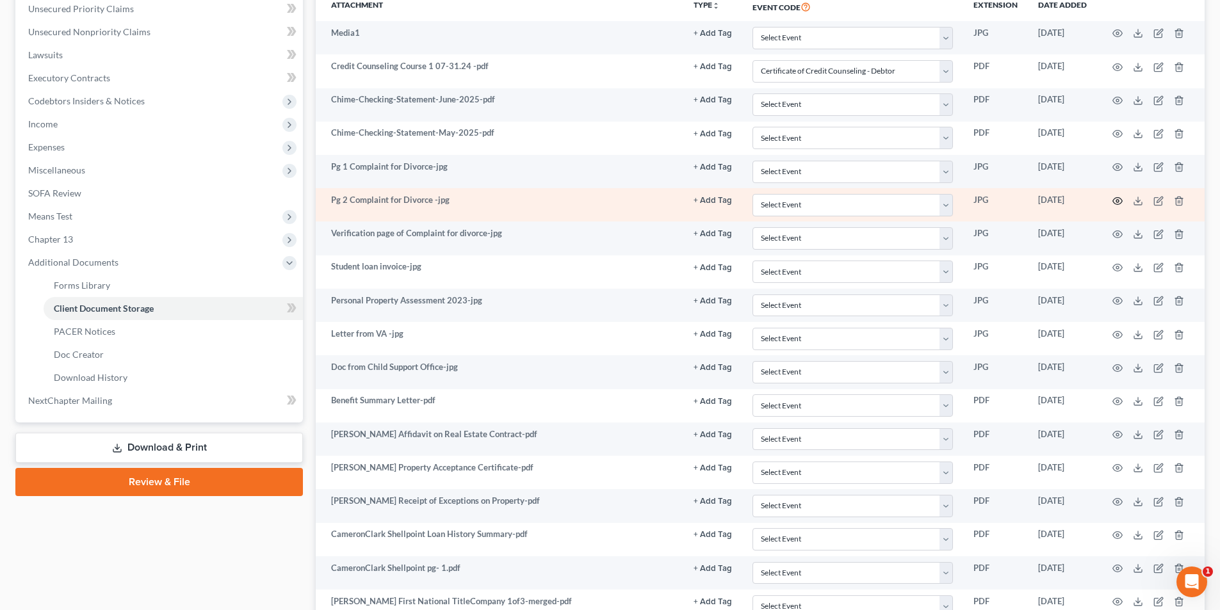
click at [612, 200] on circle "button" at bounding box center [1118, 201] width 3 height 3
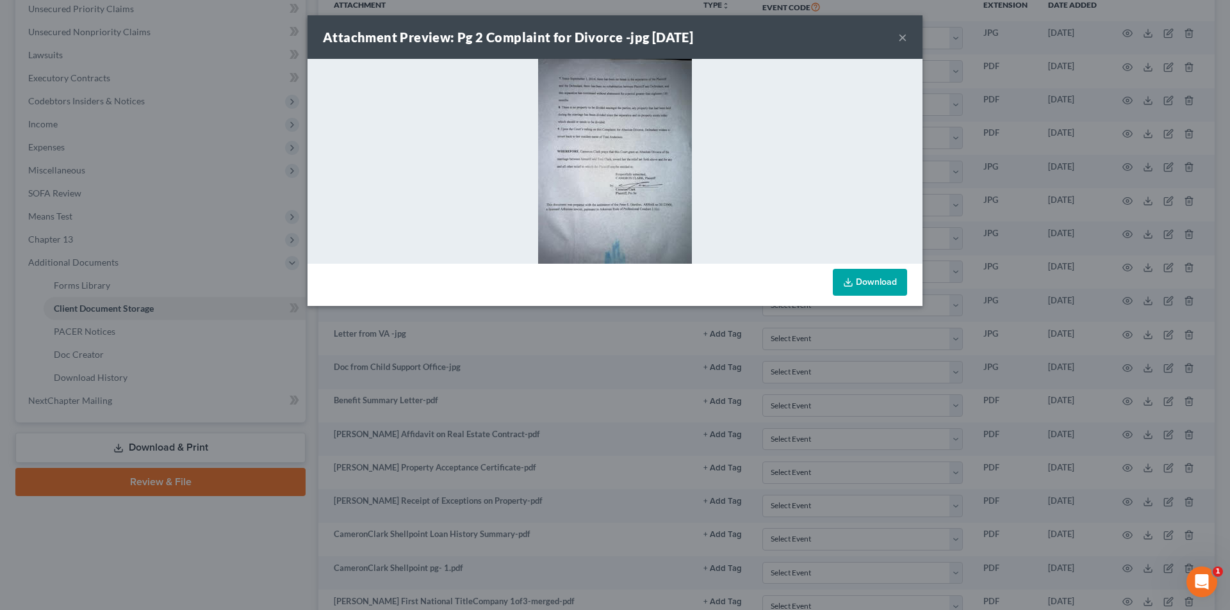
click at [612, 39] on button "×" at bounding box center [902, 36] width 9 height 15
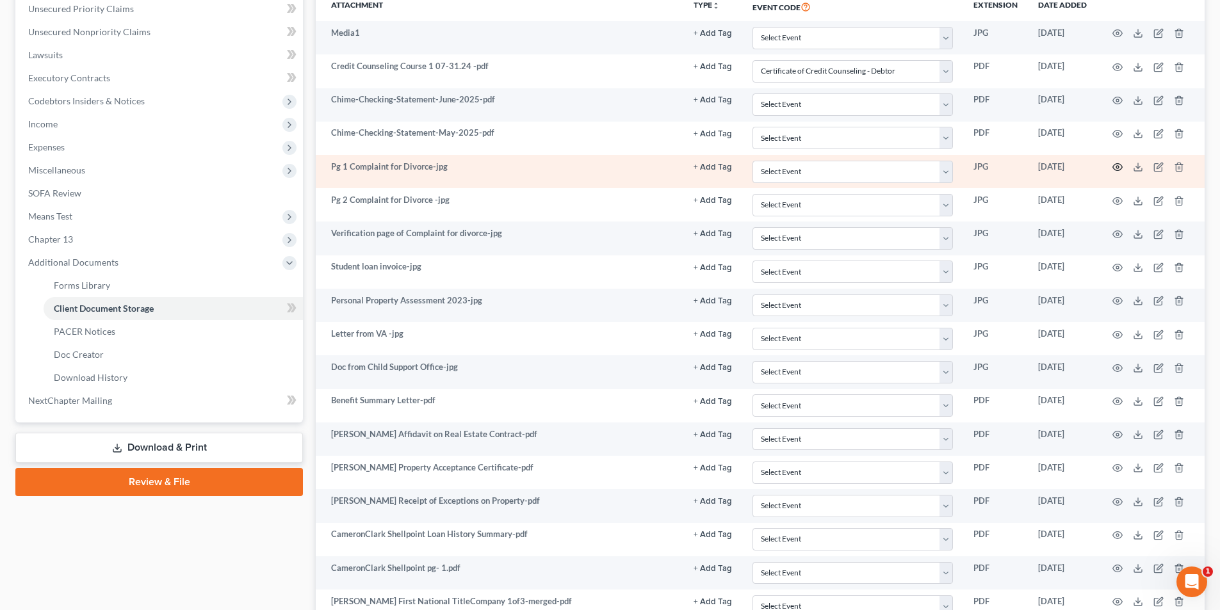
click at [612, 168] on circle "button" at bounding box center [1118, 167] width 3 height 3
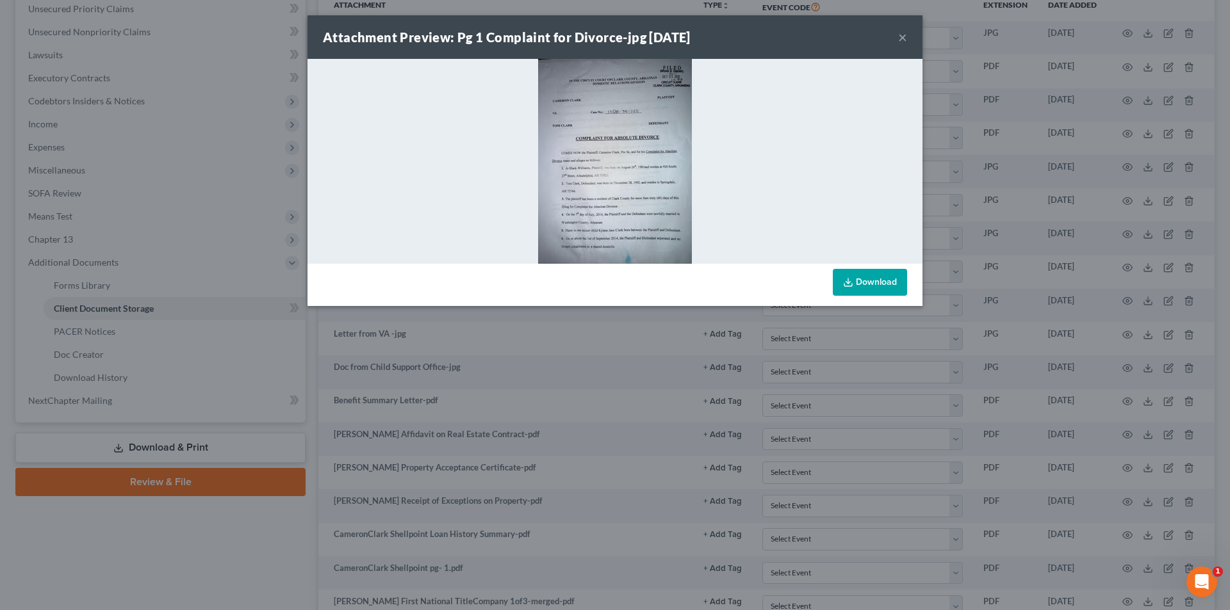
click at [593, 188] on img at bounding box center [615, 161] width 154 height 205
click at [593, 187] on img at bounding box center [615, 161] width 154 height 205
click at [593, 185] on img at bounding box center [615, 161] width 154 height 205
click at [612, 420] on div "Attachment Preview: Pg 1 Complaint for Divorce-jpg [DATE] × Download" at bounding box center [615, 305] width 1230 height 610
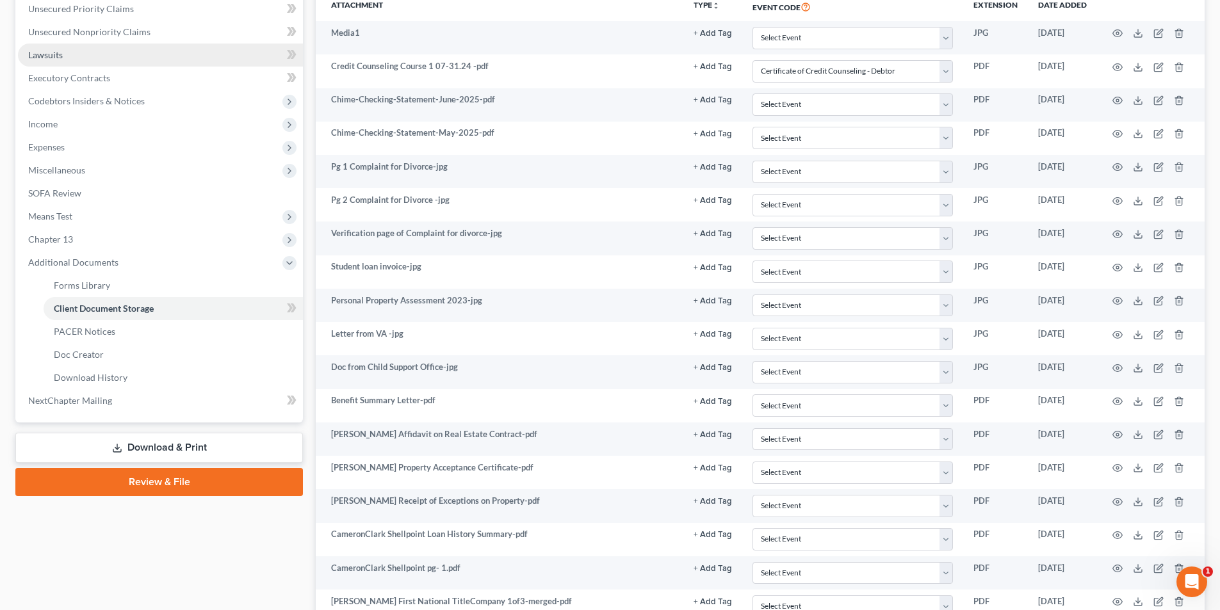
click at [65, 61] on link "Lawsuits" at bounding box center [160, 55] width 285 height 23
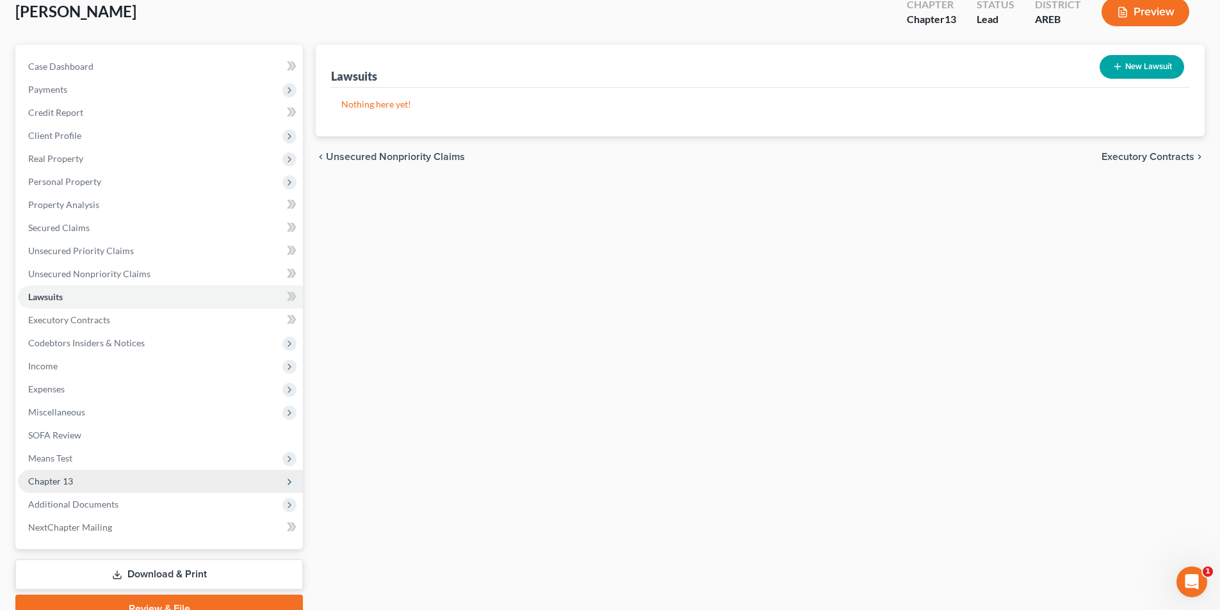
scroll to position [140, 0]
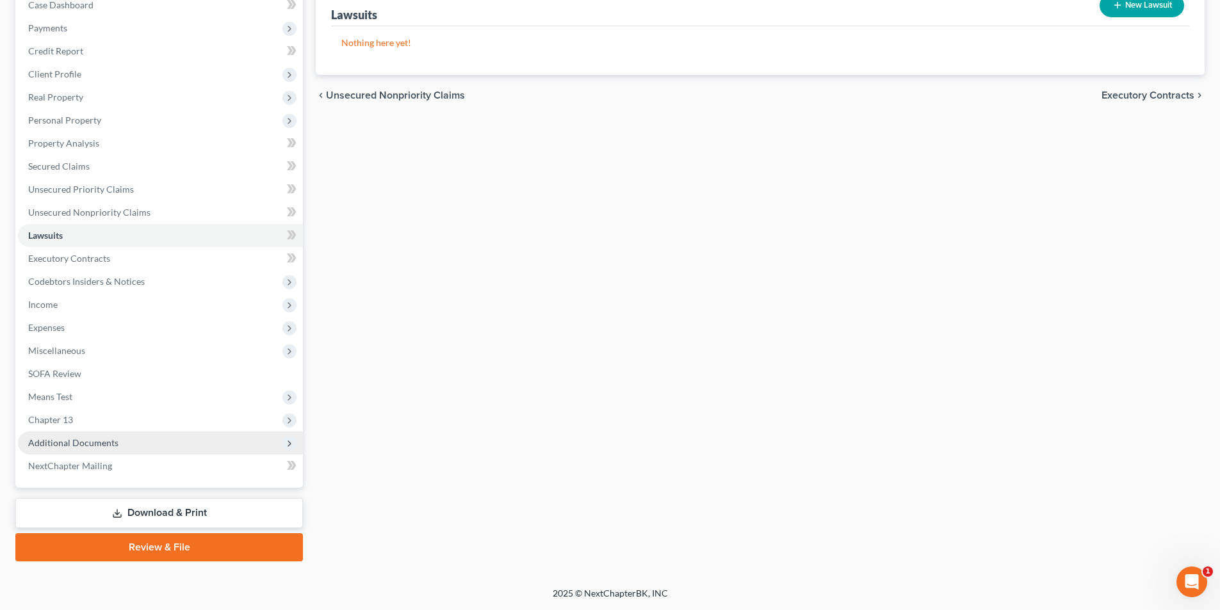
click at [74, 448] on span "Additional Documents" at bounding box center [73, 443] width 90 height 11
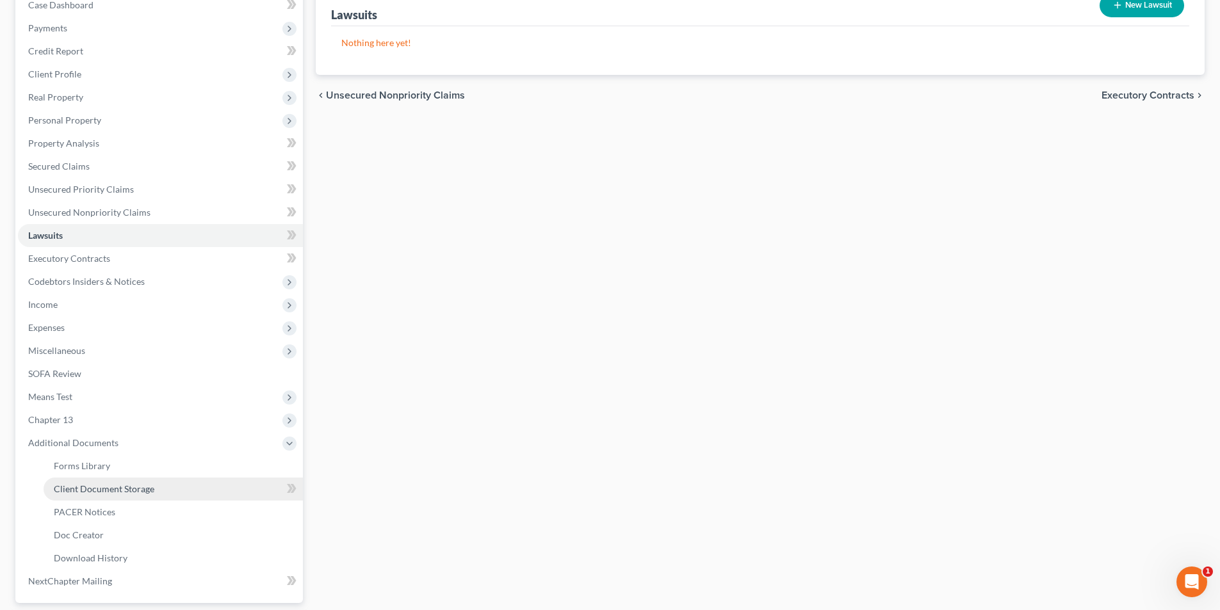
click at [100, 493] on span "Client Document Storage" at bounding box center [104, 489] width 101 height 11
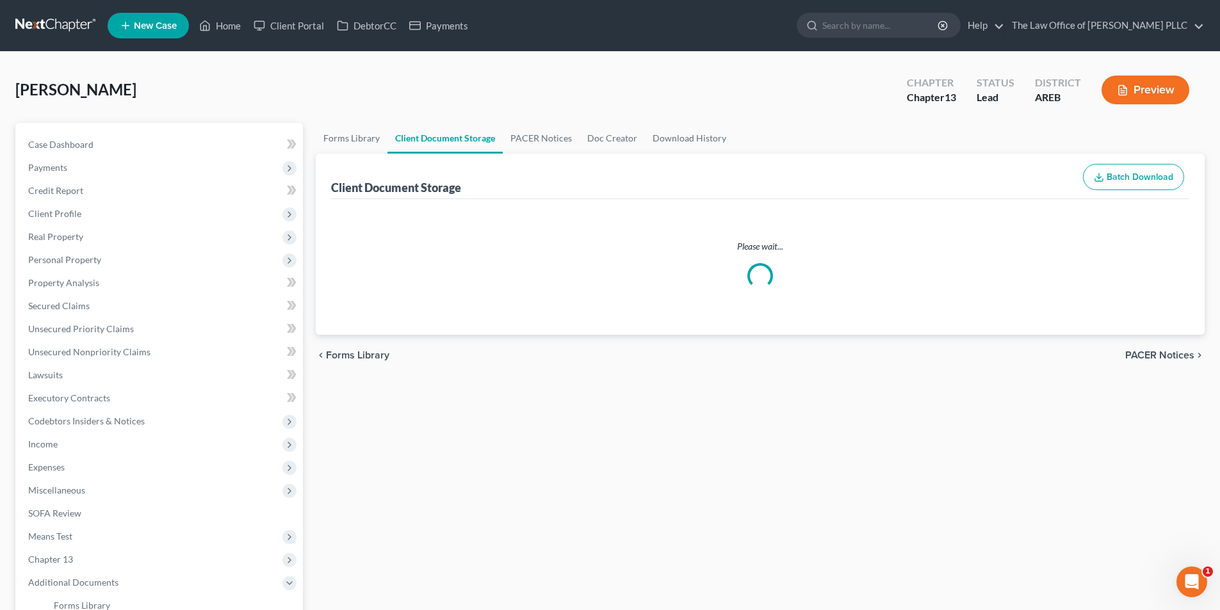
select select "0"
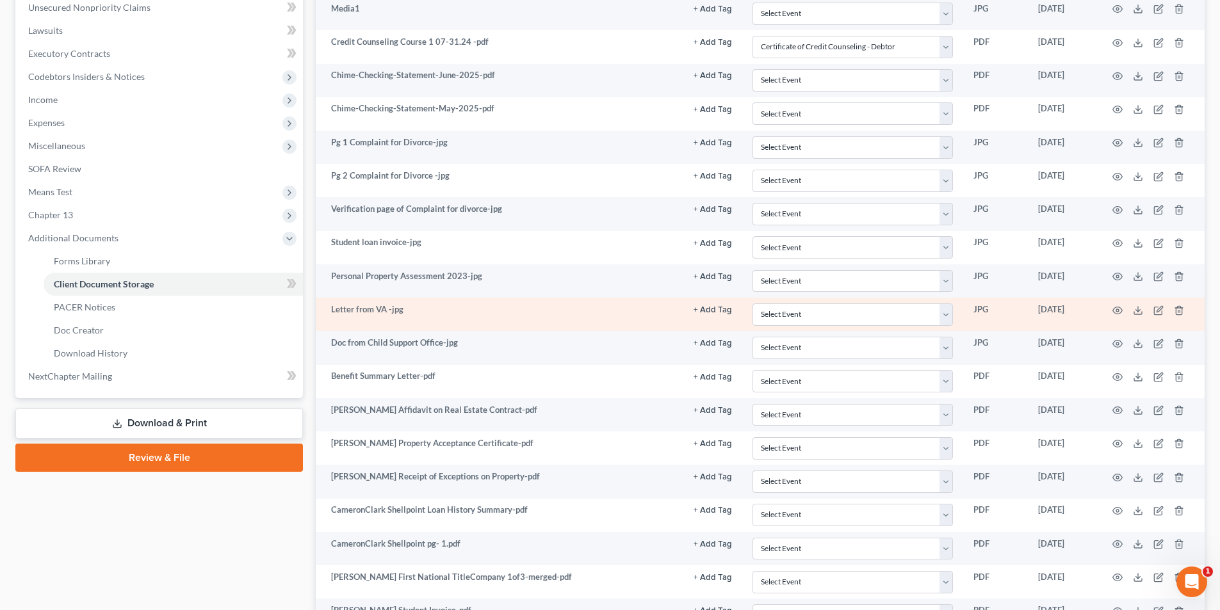
scroll to position [320, 0]
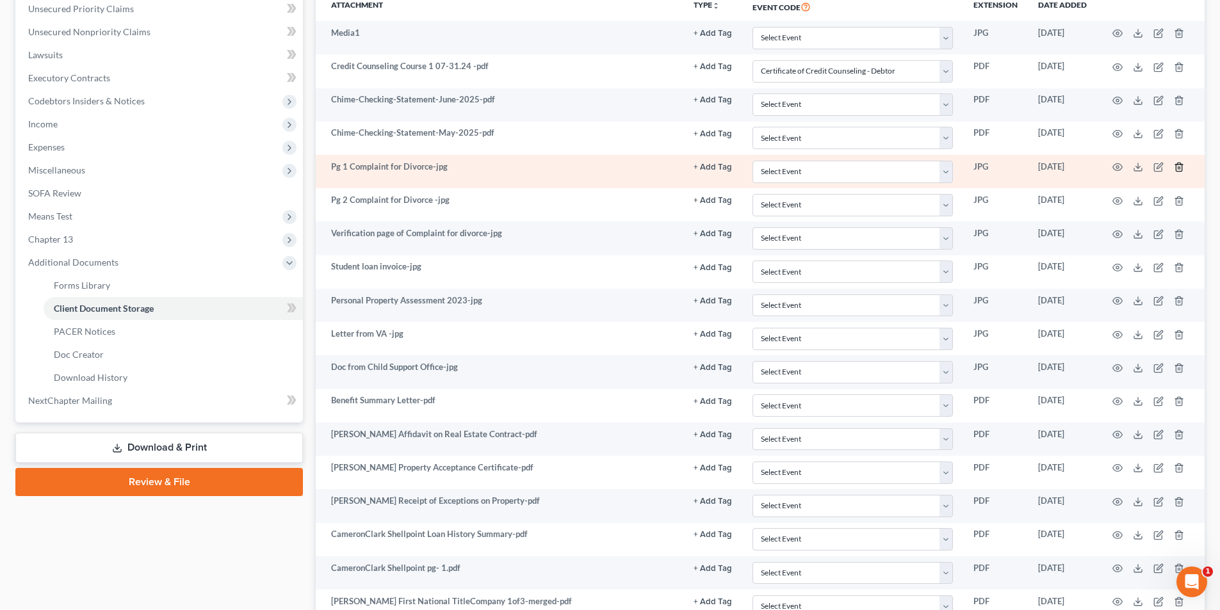
click at [612, 166] on icon "button" at bounding box center [1179, 167] width 10 height 10
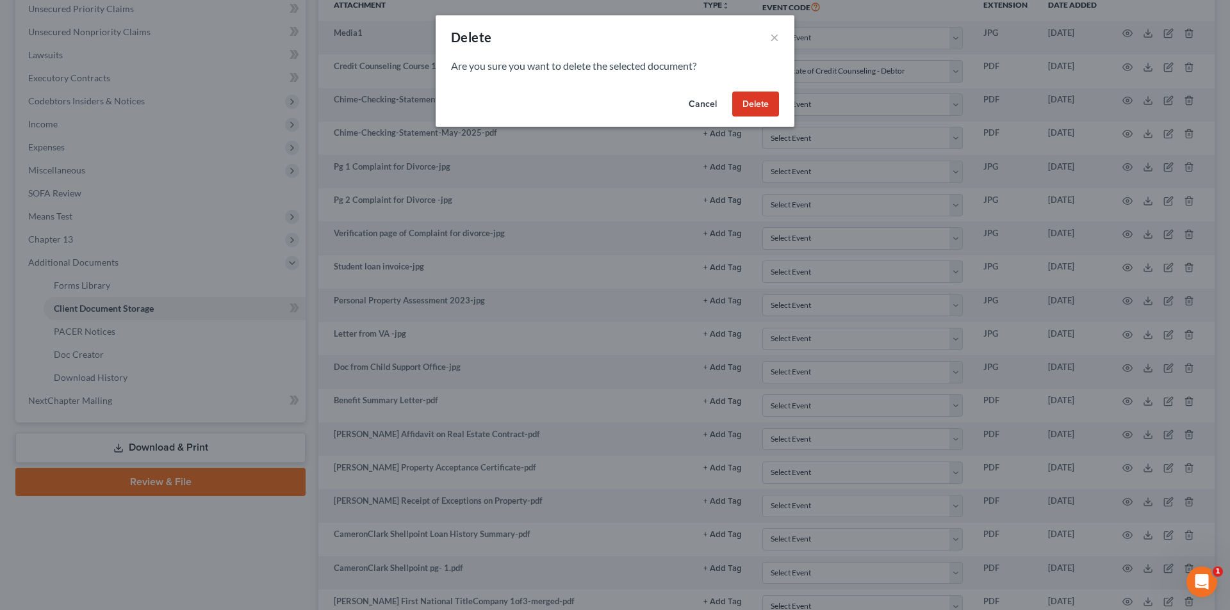
click at [612, 105] on button "Delete" at bounding box center [755, 105] width 47 height 26
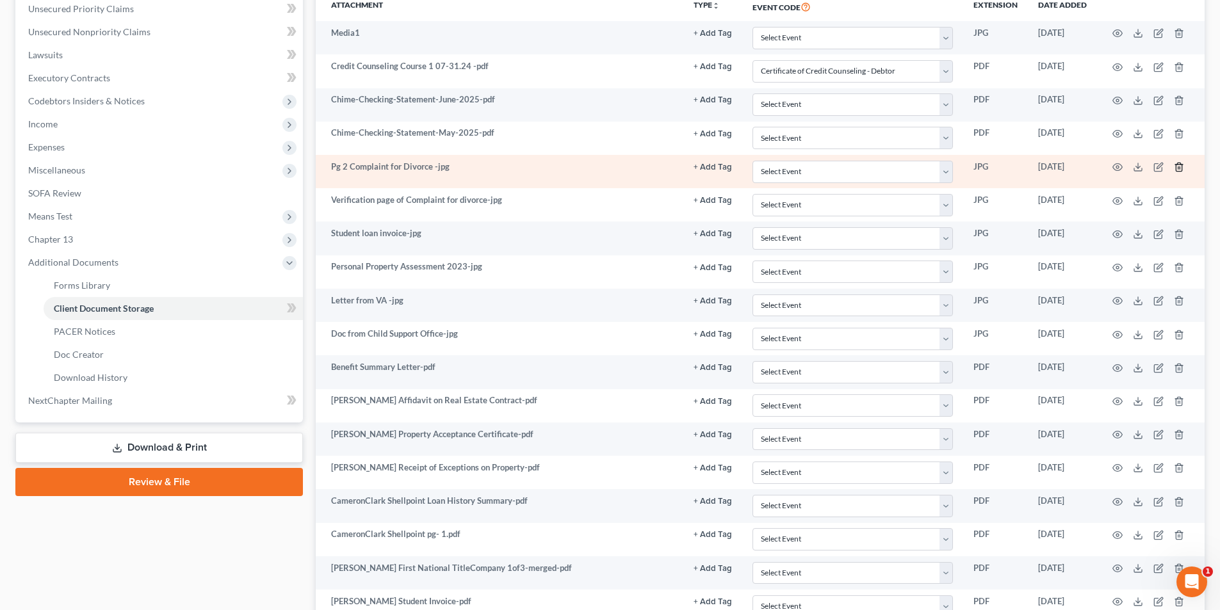
click at [612, 167] on icon "button" at bounding box center [1179, 167] width 10 height 10
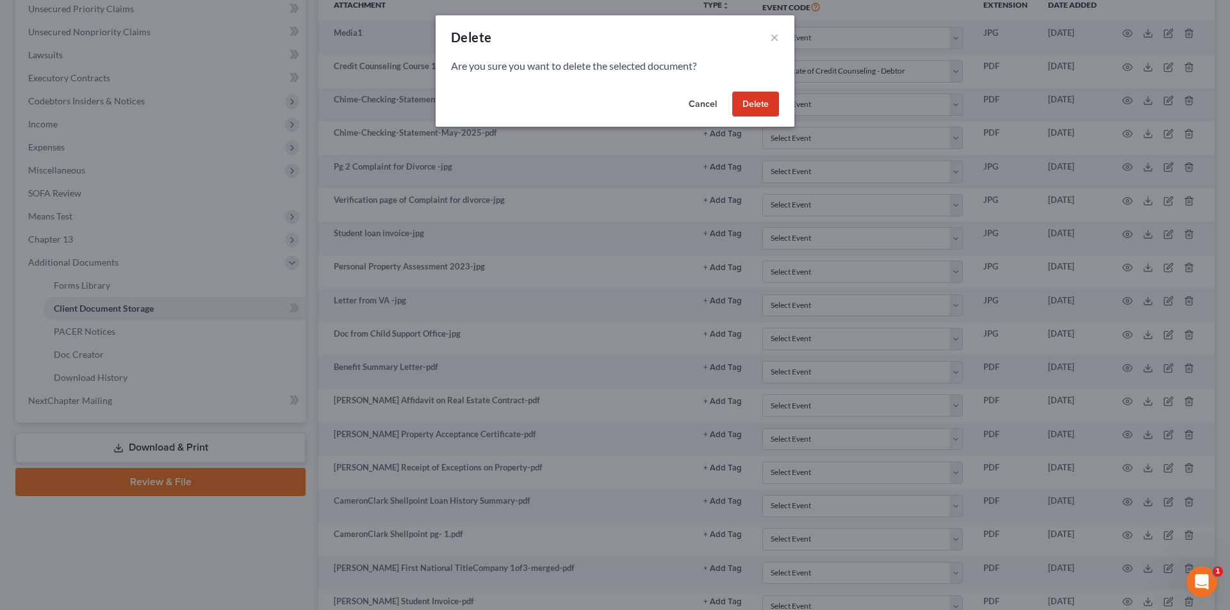
click at [612, 109] on button "Delete" at bounding box center [755, 105] width 47 height 26
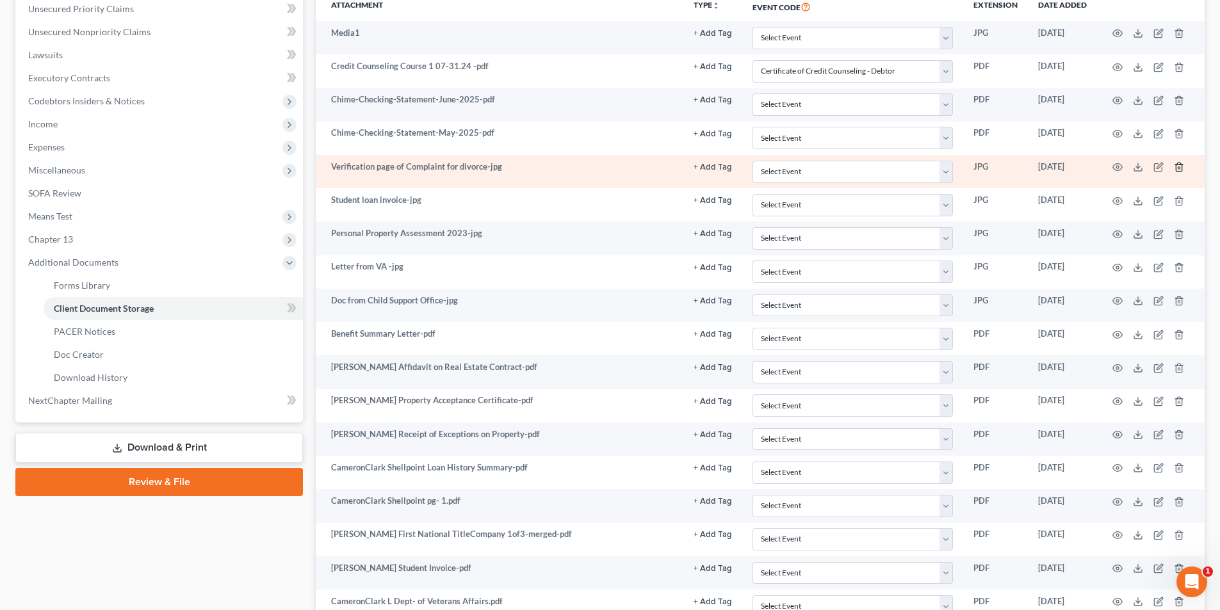
click at [612, 167] on icon "button" at bounding box center [1179, 167] width 10 height 10
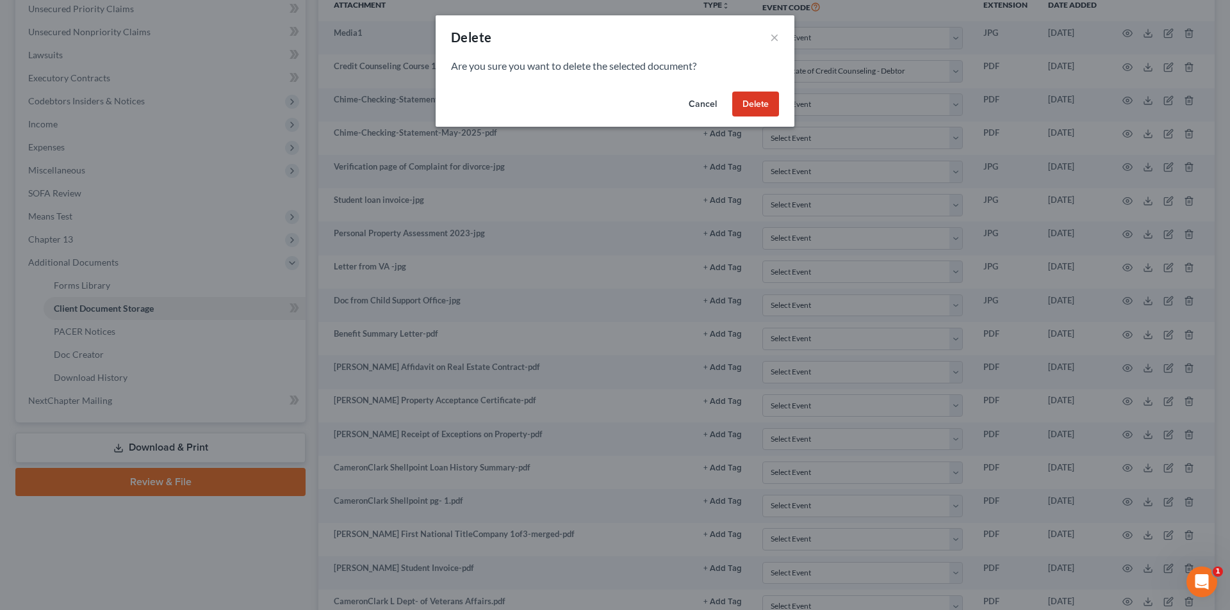
click at [612, 111] on button "Delete" at bounding box center [755, 105] width 47 height 26
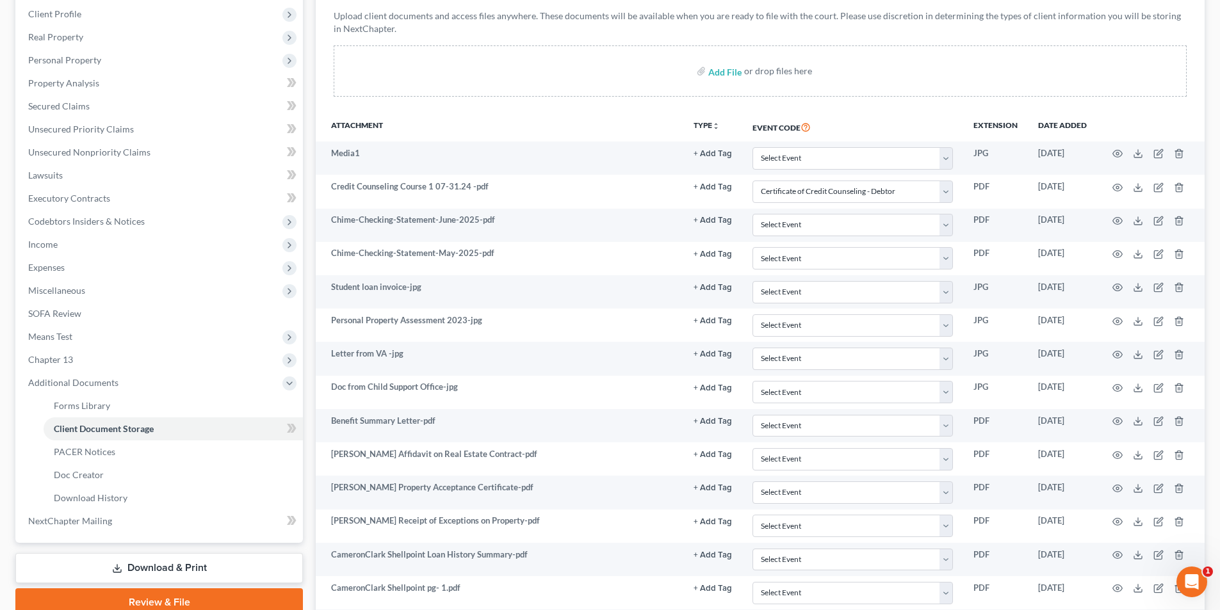
scroll to position [64, 0]
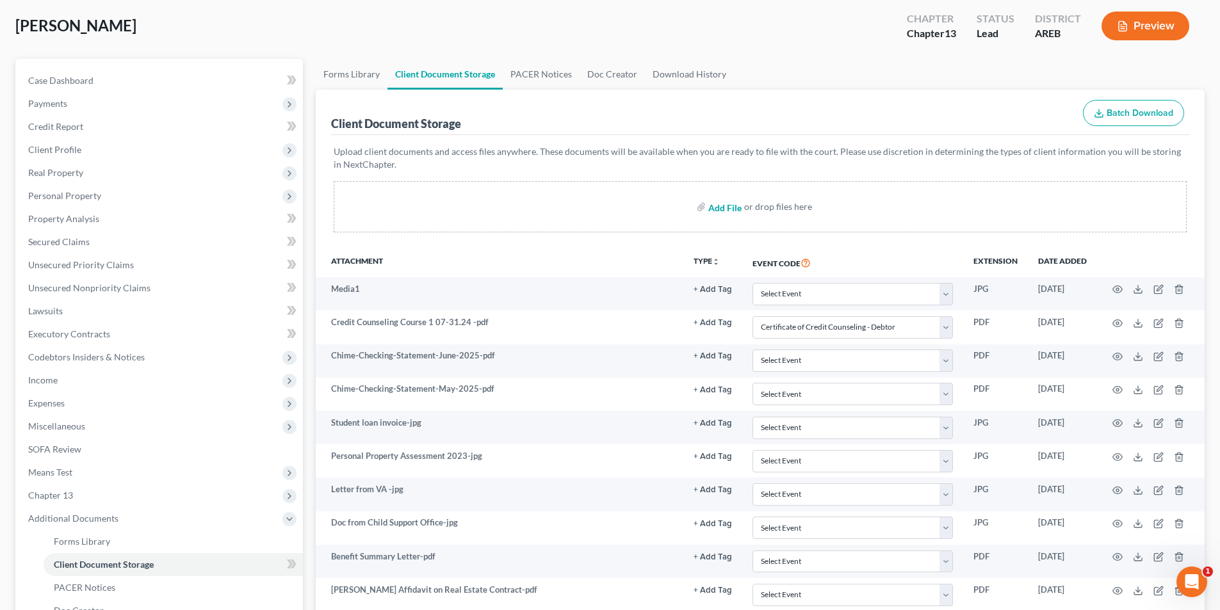
click at [612, 207] on input "file" at bounding box center [723, 206] width 31 height 23
type input "C:\fakepath\[PERSON_NAME] Complaint forDivorce.pdf"
click at [49, 310] on span "Lawsuits" at bounding box center [45, 311] width 35 height 11
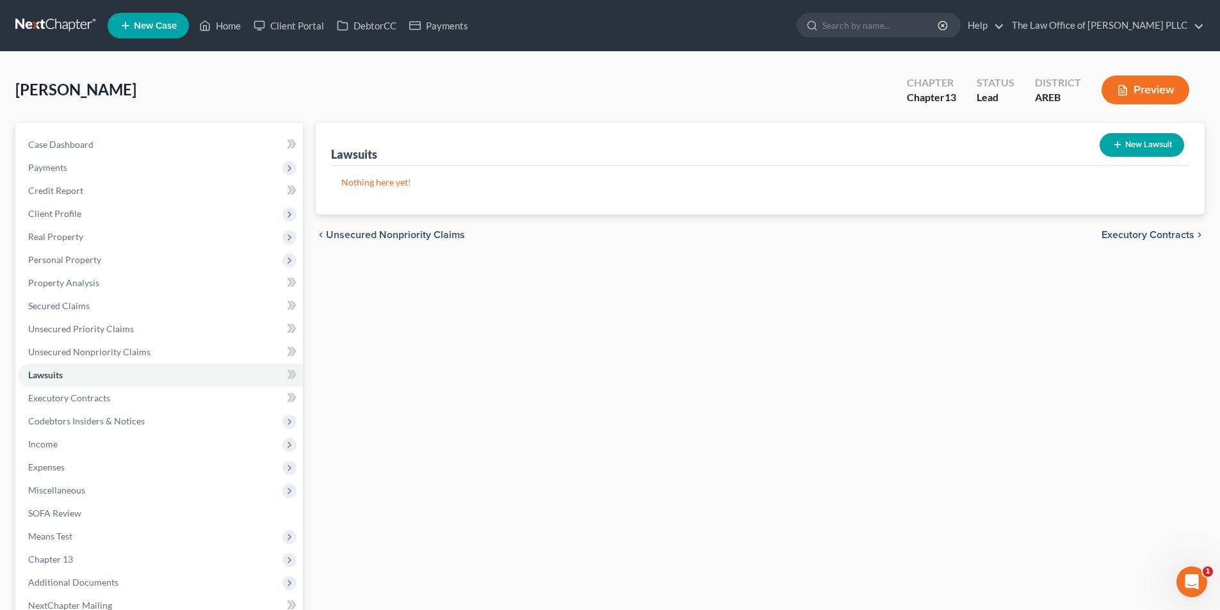
click at [612, 141] on button "New Lawsuit" at bounding box center [1142, 145] width 85 height 24
select select "0"
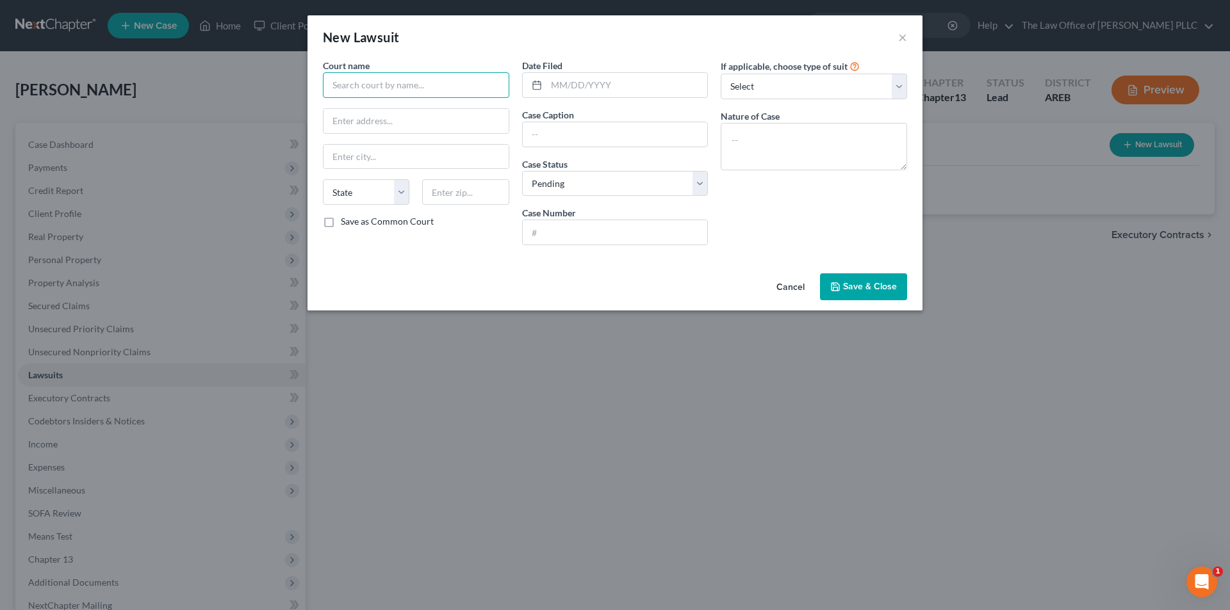
click at [427, 85] on input "text" at bounding box center [416, 85] width 186 height 26
type input "Ciruit Court of [GEOGRAPHIC_DATA]"
click at [397, 192] on select "State [US_STATE] AK AR AZ CA CO CT DE DC [GEOGRAPHIC_DATA] [GEOGRAPHIC_DATA] GU…" at bounding box center [366, 192] width 86 height 26
select select "2"
click at [323, 179] on select "State [US_STATE] AK AR AZ CA CO CT DE DC [GEOGRAPHIC_DATA] [GEOGRAPHIC_DATA] GU…" at bounding box center [366, 192] width 86 height 26
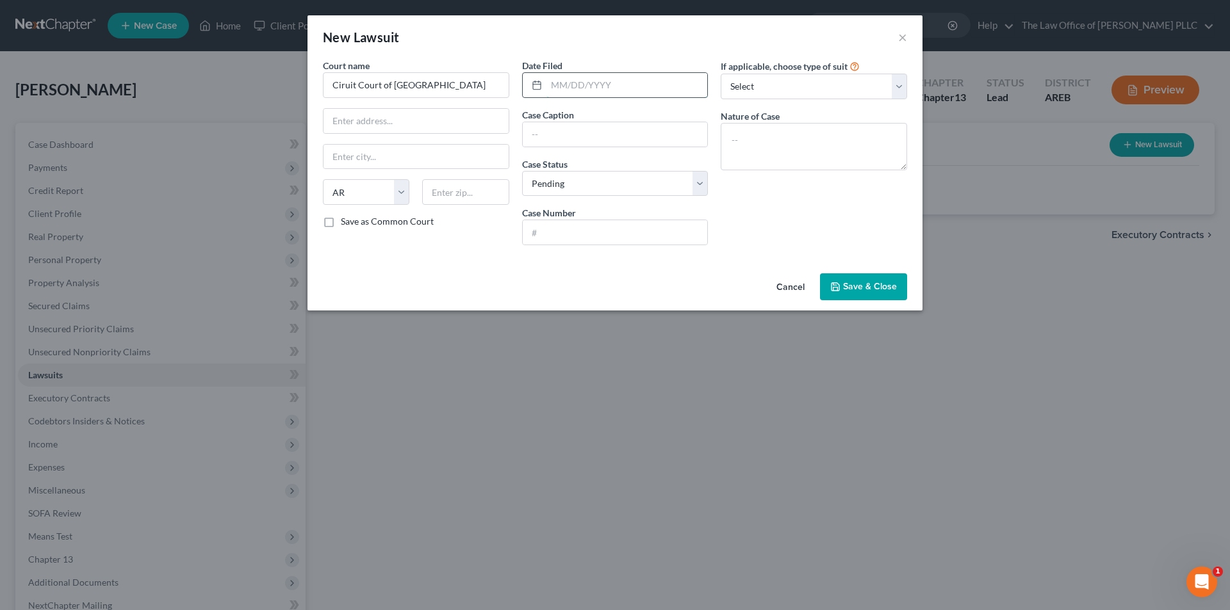
click at [578, 85] on input "text" at bounding box center [626, 85] width 161 height 24
type input "[DATE]"
click at [555, 140] on input "text" at bounding box center [615, 134] width 185 height 24
type input "10DR-20-140"
click at [571, 232] on input "text" at bounding box center [615, 232] width 185 height 24
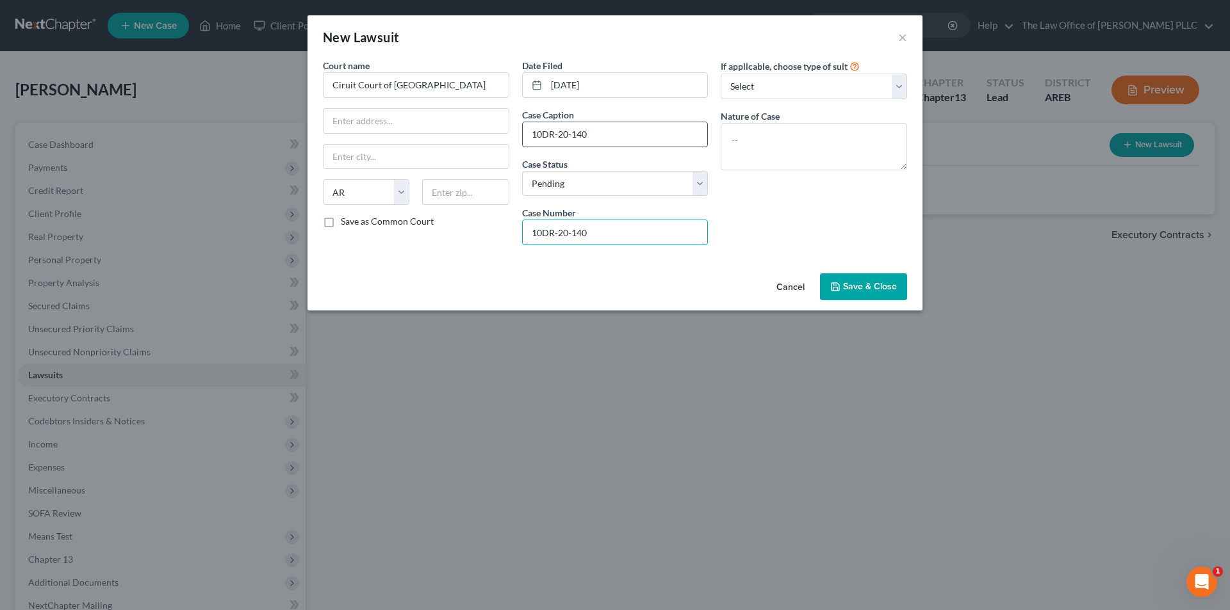
type input "10DR-20-140"
drag, startPoint x: 602, startPoint y: 133, endPoint x: 450, endPoint y: 114, distance: 153.0
click at [450, 114] on div "Court name * Ciruit Court of Clark County State [US_STATE] AK AR AZ CA CO [GEOG…" at bounding box center [614, 157] width 597 height 197
type input "Complaint for Divorce"
click at [612, 83] on select "Select Repossession Garnishment Foreclosure Attached, Seized, Or Levied Other" at bounding box center [814, 87] width 186 height 26
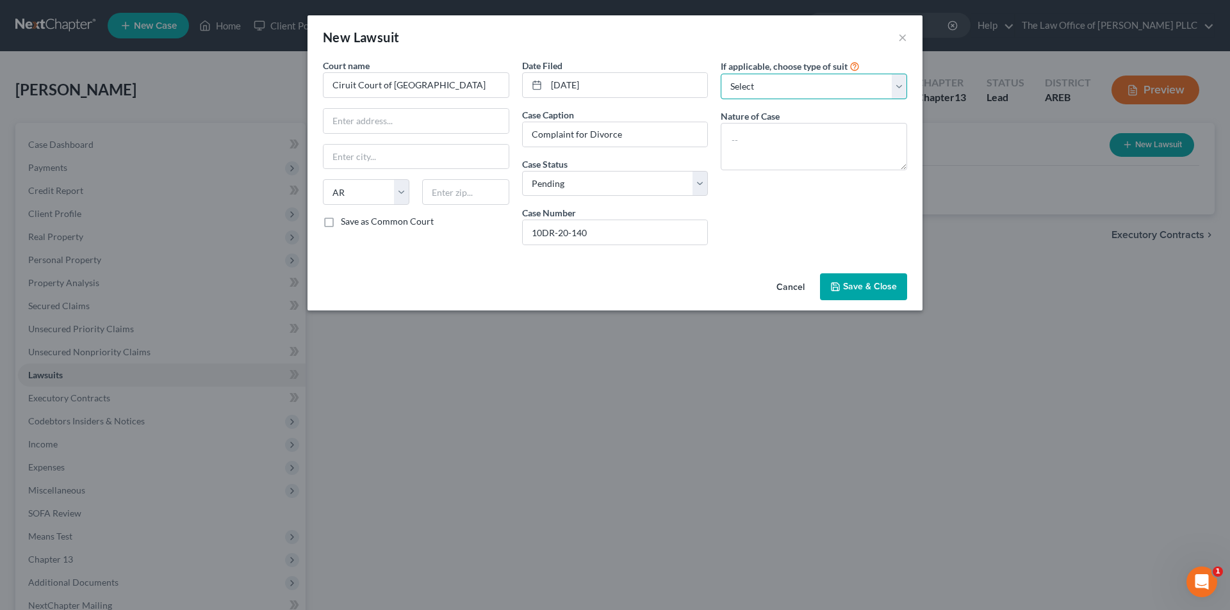
select select "4"
click at [612, 74] on select "Select Repossession Garnishment Foreclosure Attached, Seized, Or Levied Other" at bounding box center [814, 87] width 186 height 26
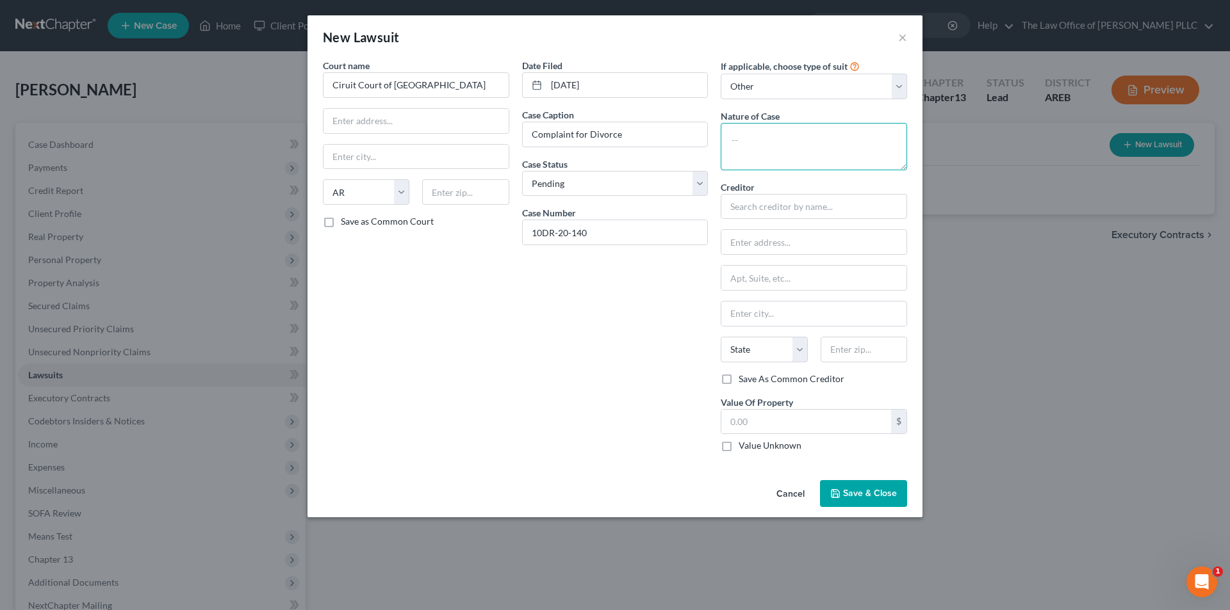
click at [612, 136] on textarea at bounding box center [814, 146] width 186 height 47
type textarea "Divorce"
click at [612, 487] on button "Save & Close" at bounding box center [863, 493] width 87 height 27
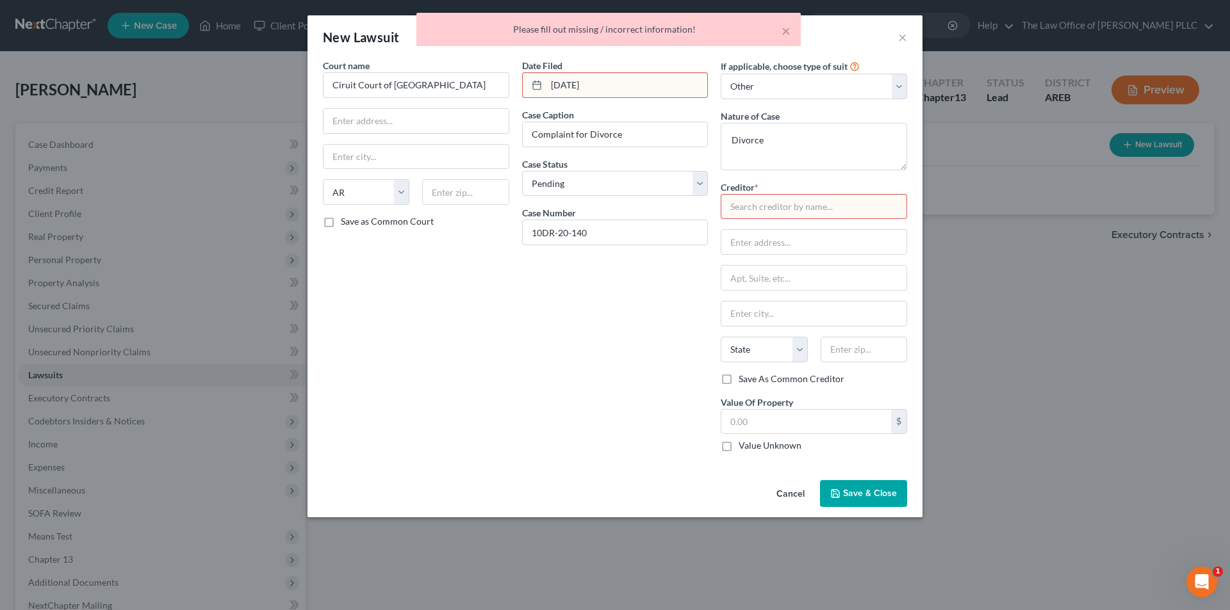
click at [610, 93] on input "[DATE]" at bounding box center [626, 85] width 161 height 24
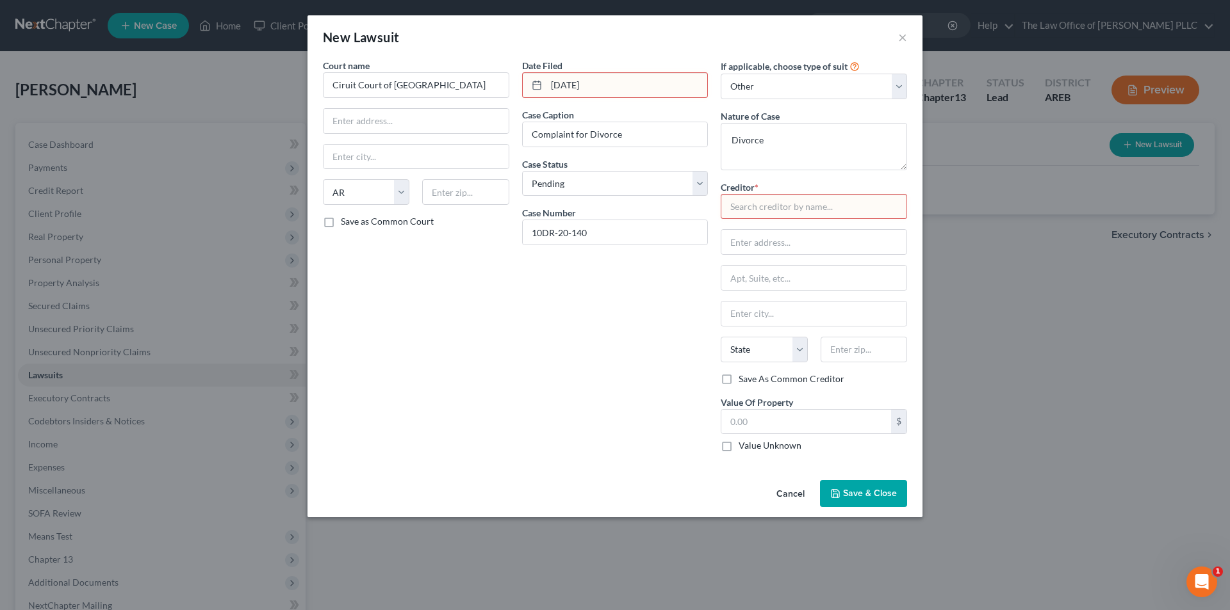
click at [535, 88] on icon at bounding box center [537, 85] width 10 height 10
drag, startPoint x: 612, startPoint y: 86, endPoint x: 535, endPoint y: 86, distance: 77.5
click at [535, 86] on div "[DATE]" at bounding box center [615, 85] width 186 height 26
type input "[DATE]"
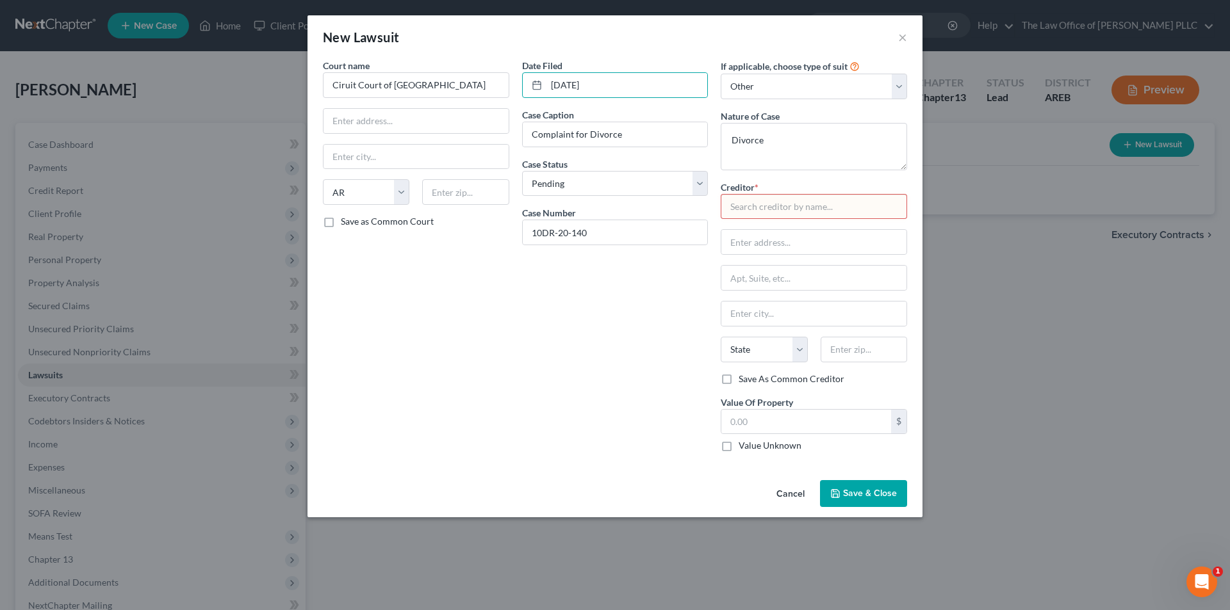
click at [612, 201] on input "text" at bounding box center [814, 207] width 186 height 26
click at [612, 492] on button "Cancel" at bounding box center [790, 495] width 49 height 26
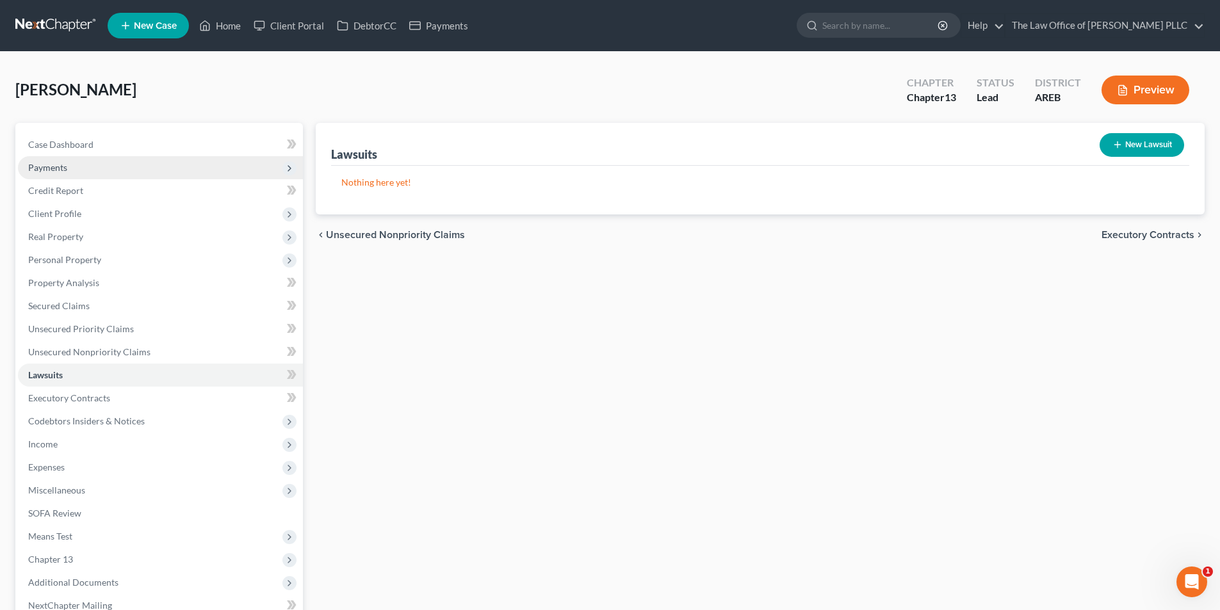
click at [76, 168] on span "Payments" at bounding box center [160, 167] width 285 height 23
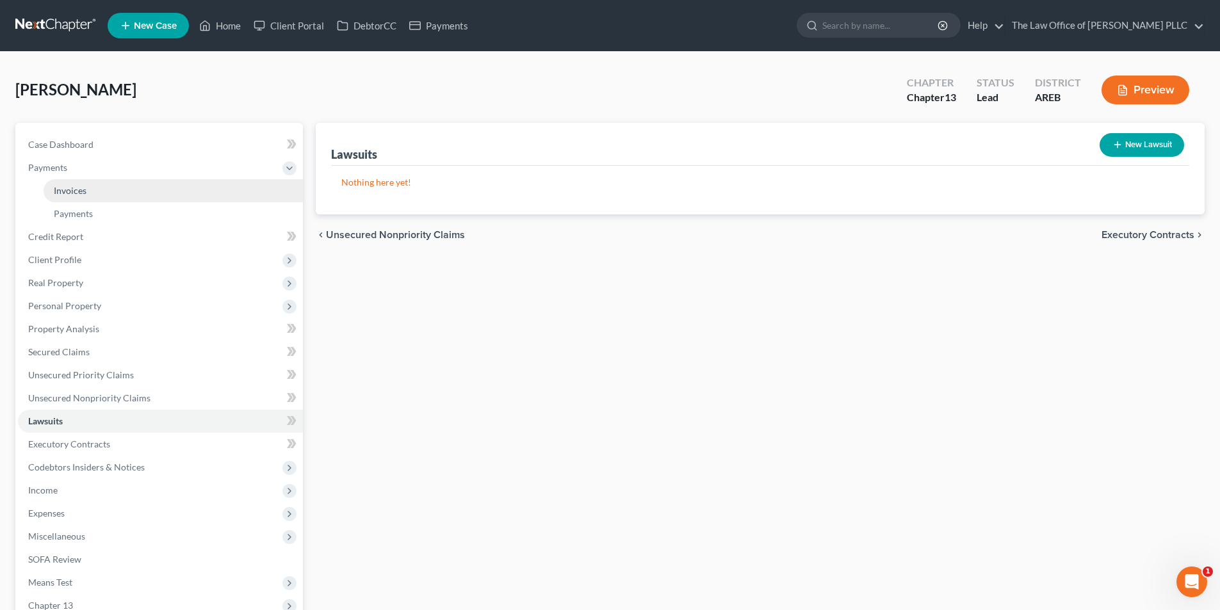
click at [72, 193] on span "Invoices" at bounding box center [70, 190] width 33 height 11
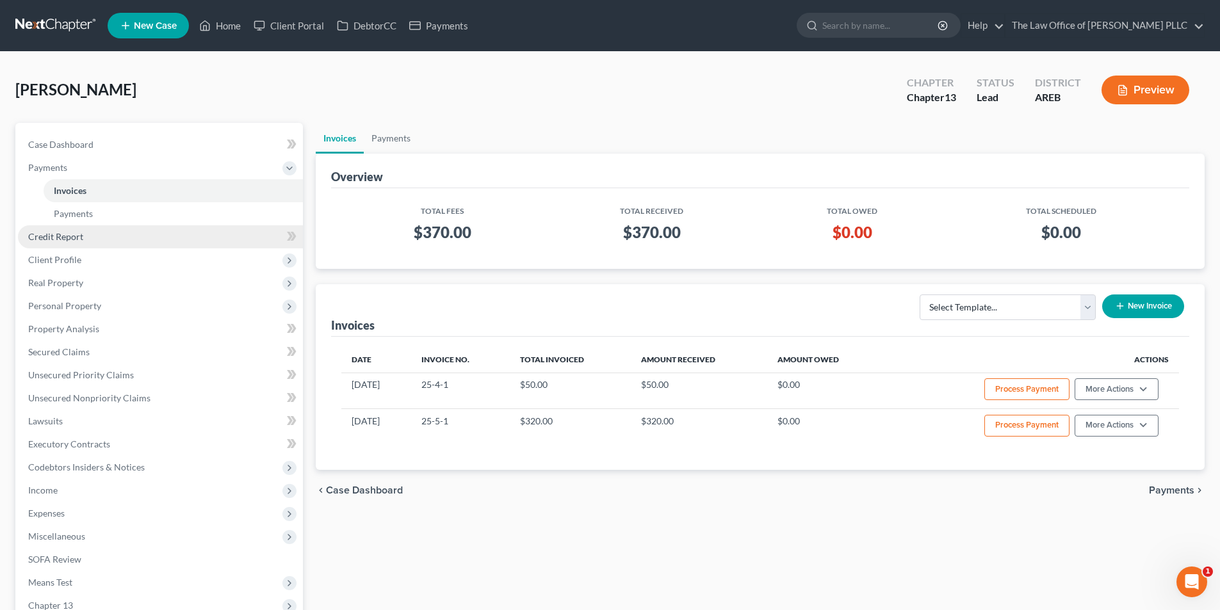
click at [81, 234] on span "Credit Report" at bounding box center [55, 236] width 55 height 11
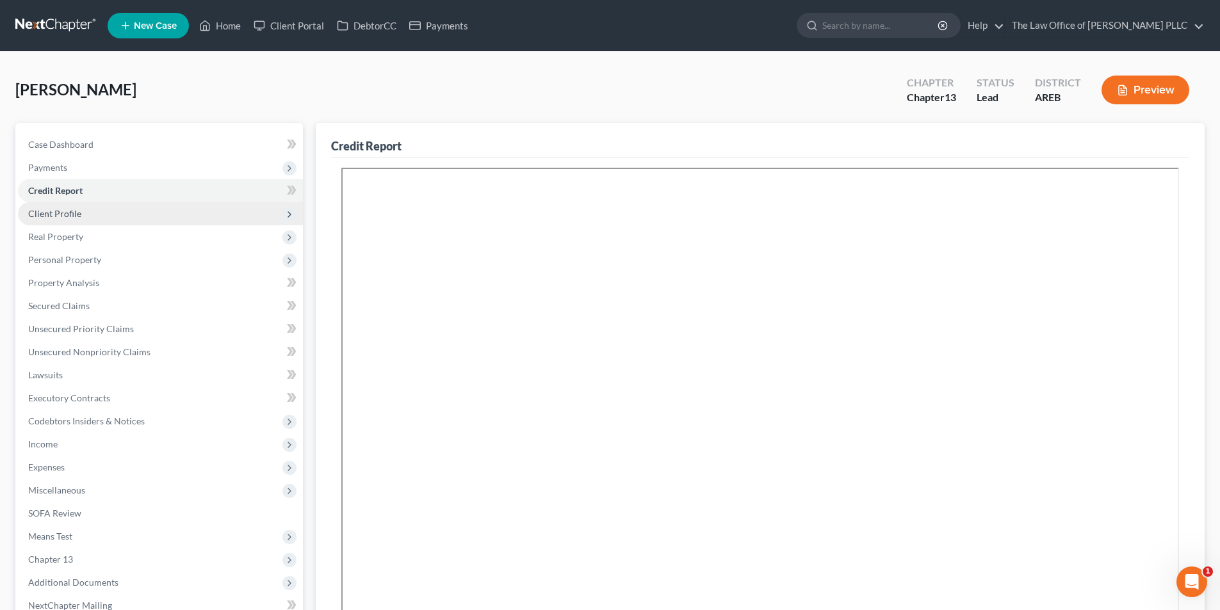
click at [69, 213] on span "Client Profile" at bounding box center [54, 213] width 53 height 11
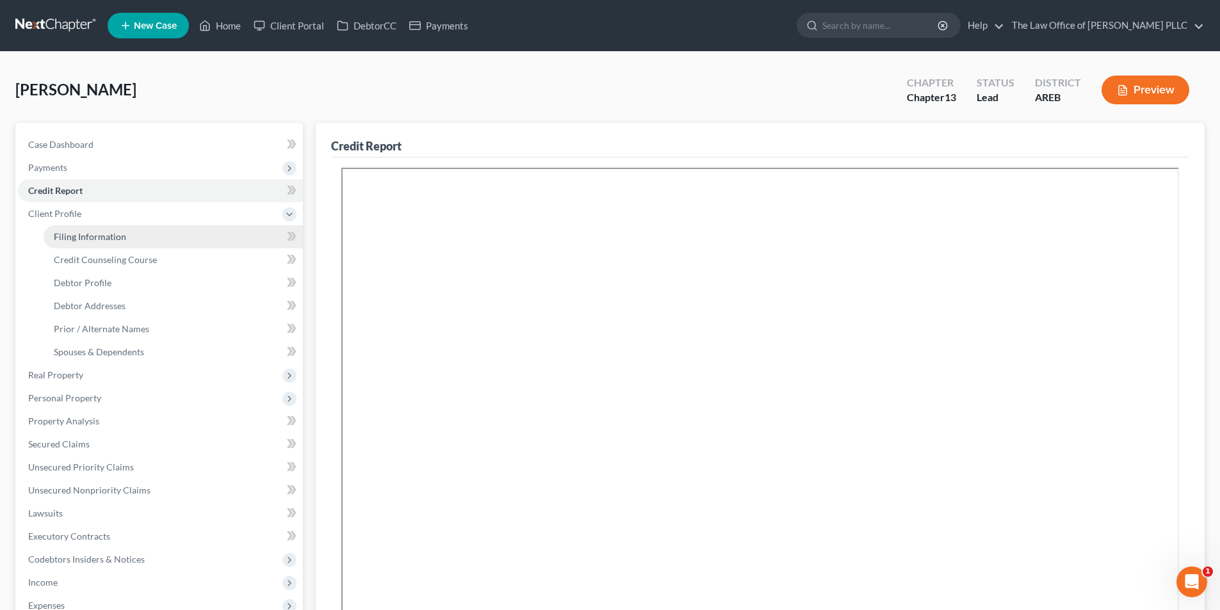
click at [92, 233] on span "Filing Information" at bounding box center [90, 236] width 72 height 11
select select "1"
select select "0"
select select "3"
select select "5"
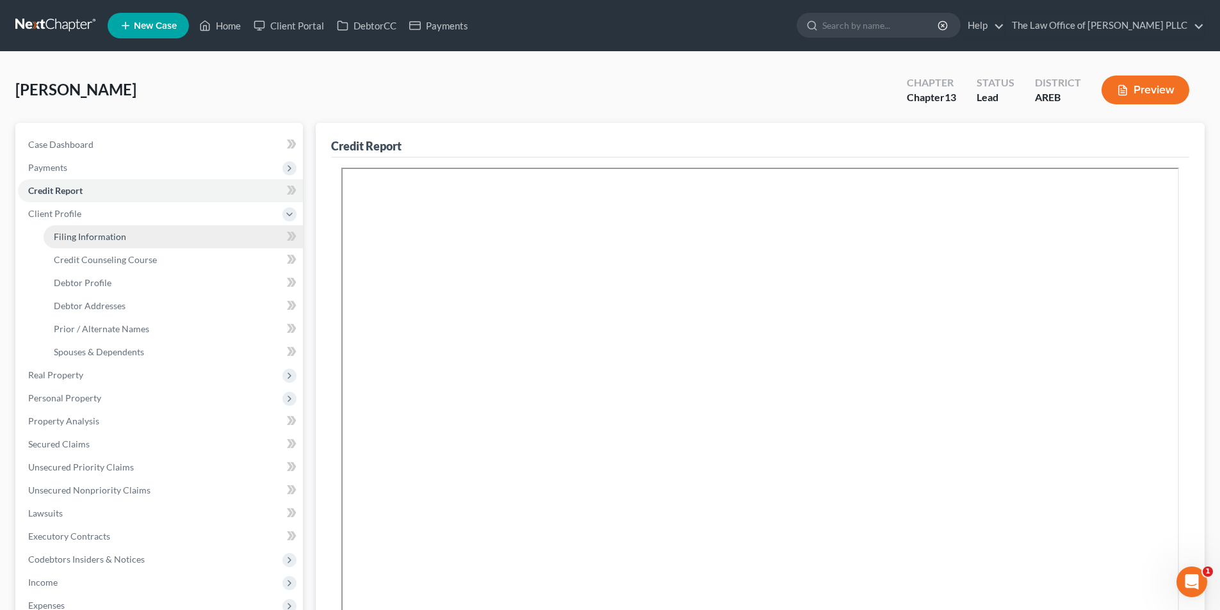
select select "0"
select select "2"
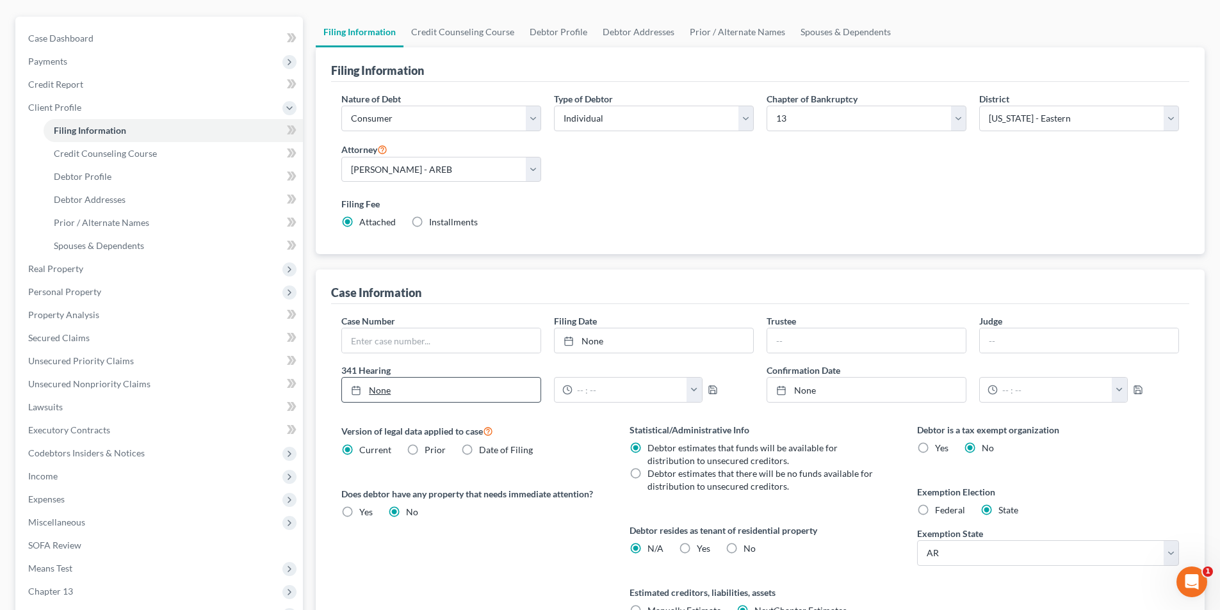
scroll to position [192, 0]
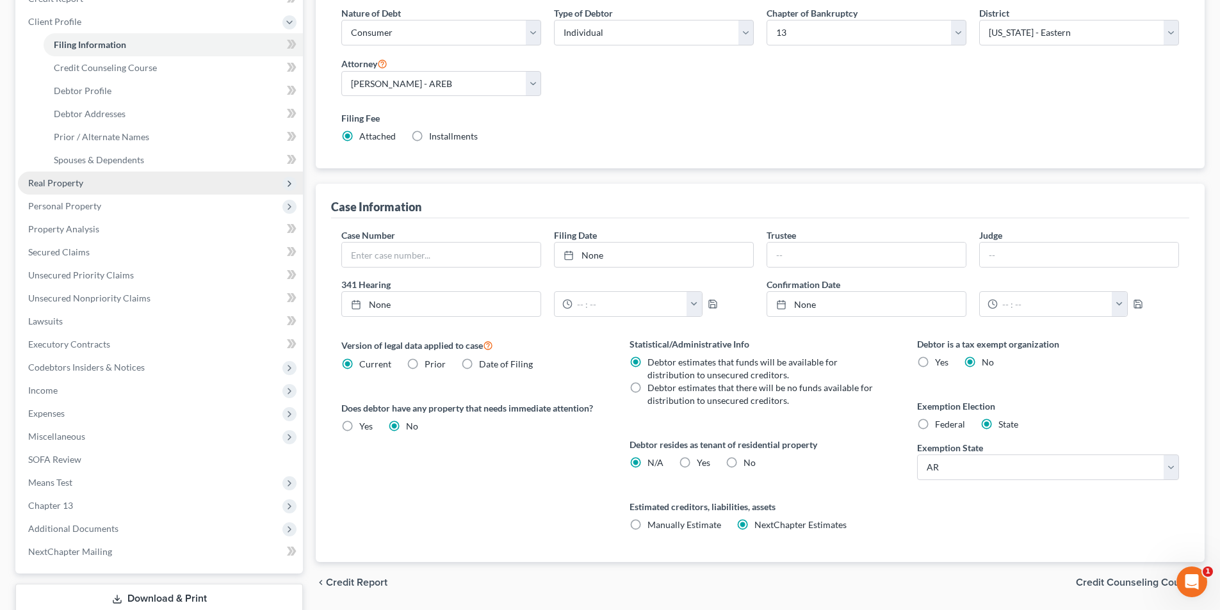
click at [59, 185] on span "Real Property" at bounding box center [55, 182] width 55 height 11
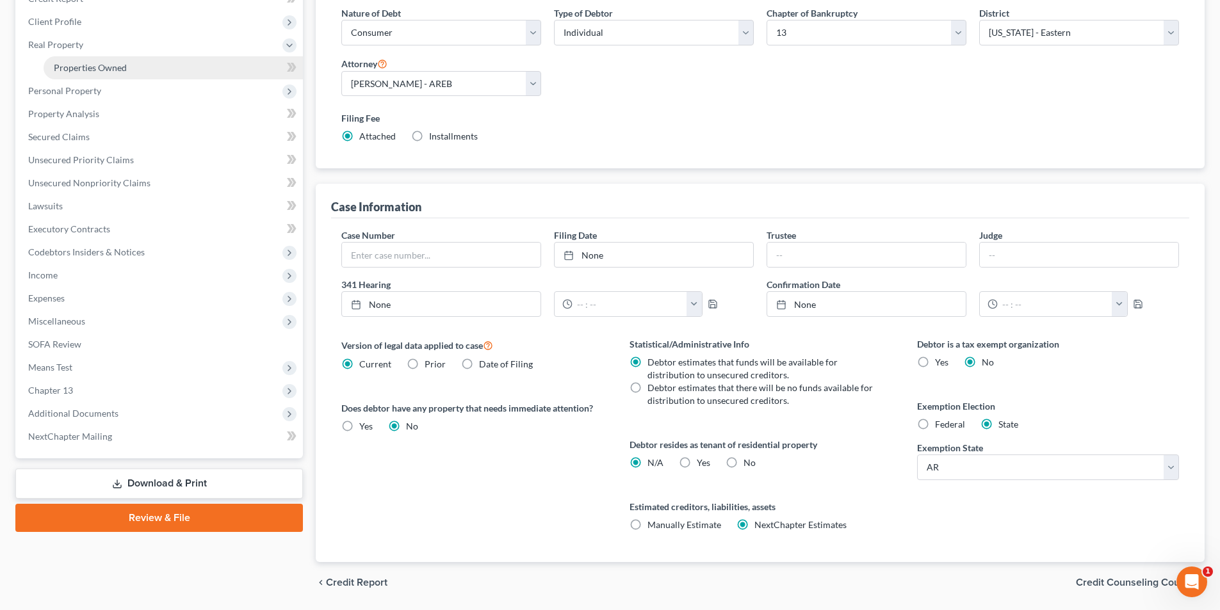
click at [104, 67] on span "Properties Owned" at bounding box center [90, 67] width 73 height 11
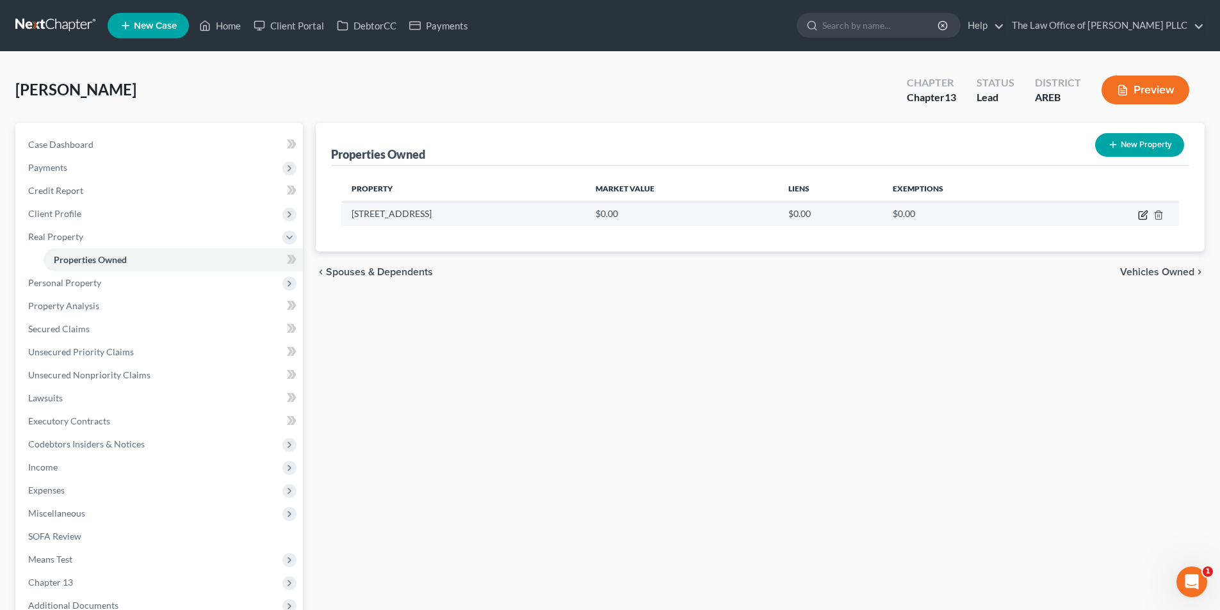
click at [612, 215] on icon "button" at bounding box center [1143, 215] width 10 height 10
select select "2"
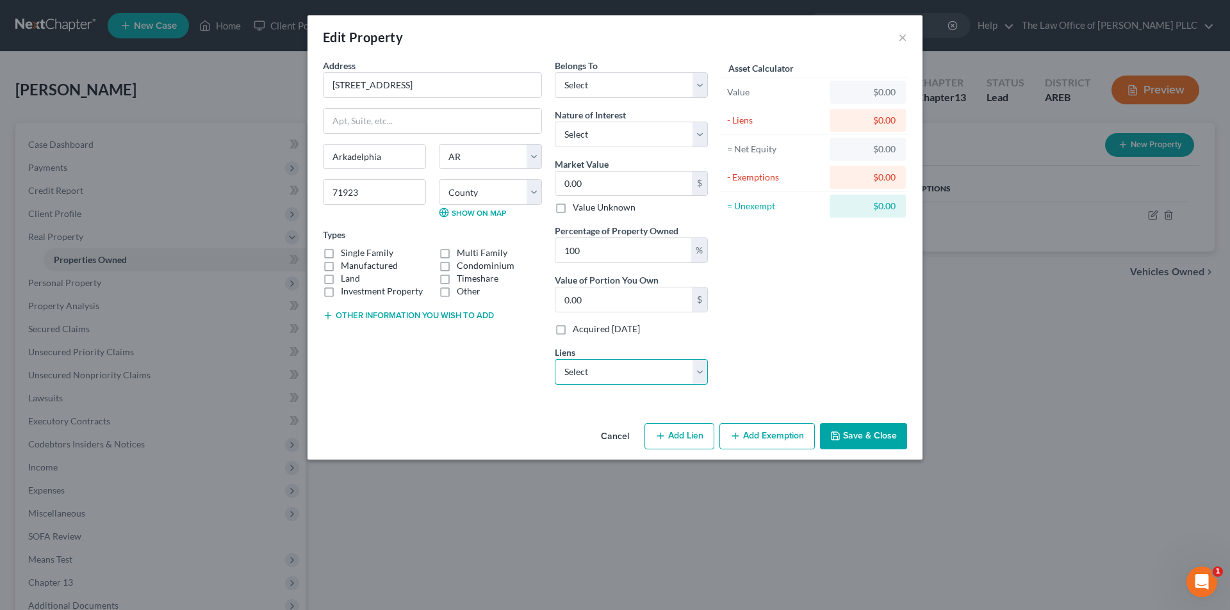
click at [612, 364] on select "Select Nr/Sms/Cal - $88,271.00 Toyota Motor Credit - $34,636.00 Self / Lead - $…" at bounding box center [631, 372] width 153 height 26
